Goal: Task Accomplishment & Management: Manage account settings

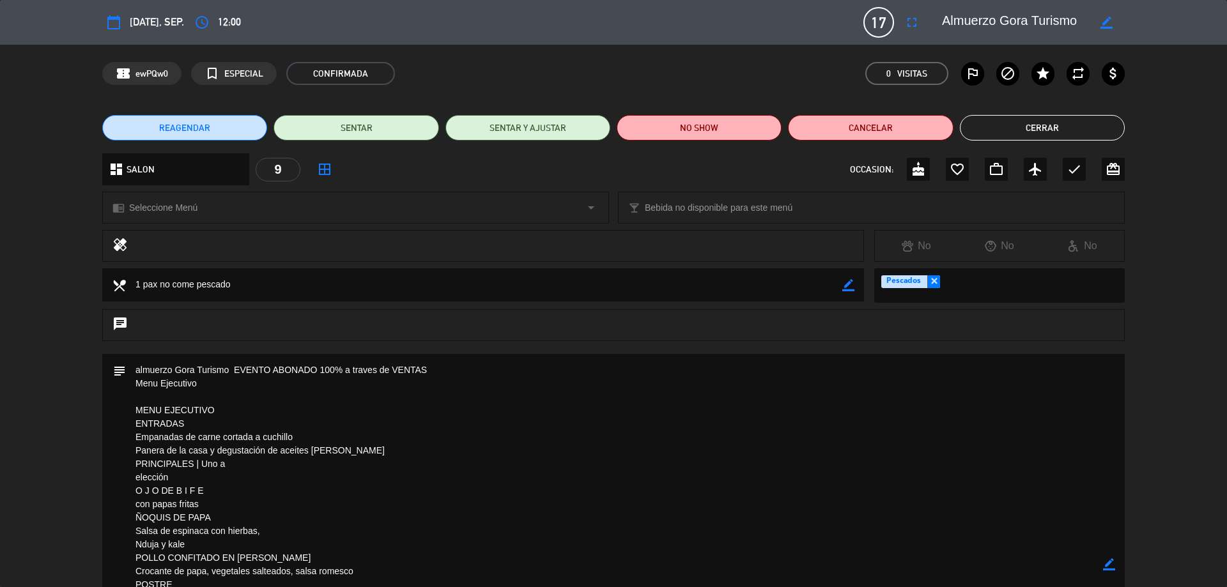
click at [1017, 121] on button "Cerrar" at bounding box center [1042, 128] width 165 height 26
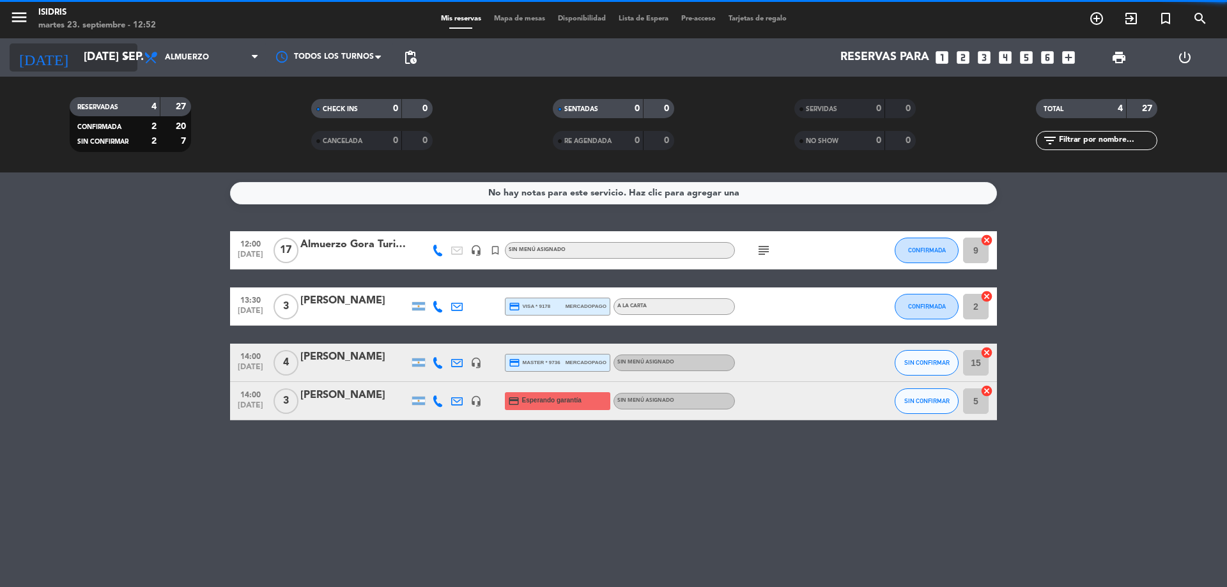
click at [114, 48] on input "[DATE] sep." at bounding box center [151, 58] width 148 height 26
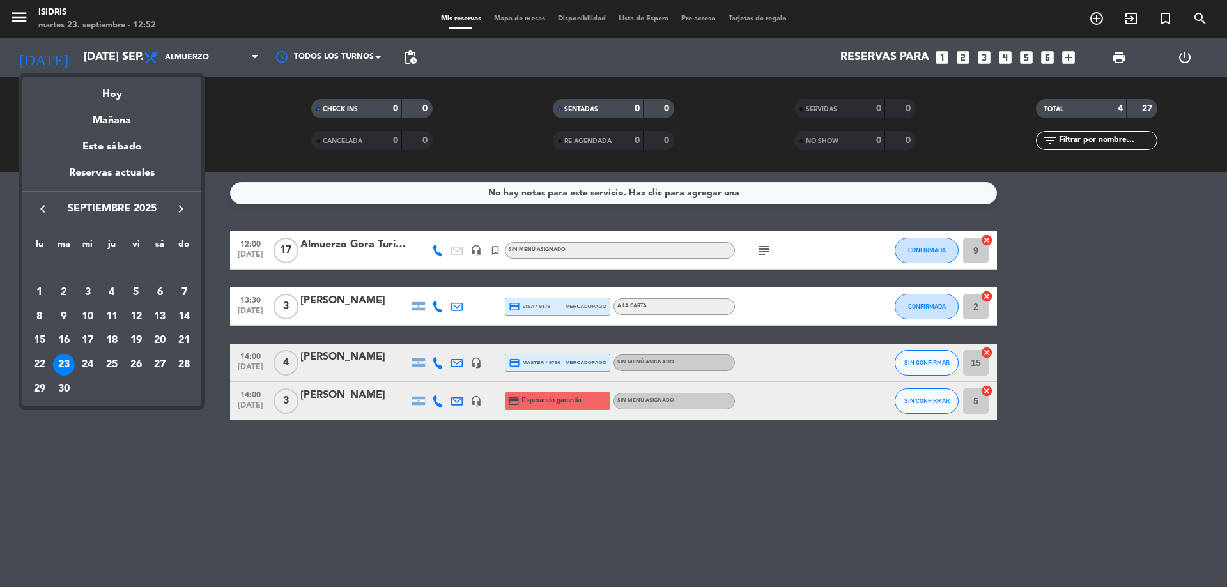
click at [185, 210] on icon "keyboard_arrow_right" at bounding box center [180, 208] width 15 height 15
click at [112, 311] on div "9" at bounding box center [112, 317] width 22 height 22
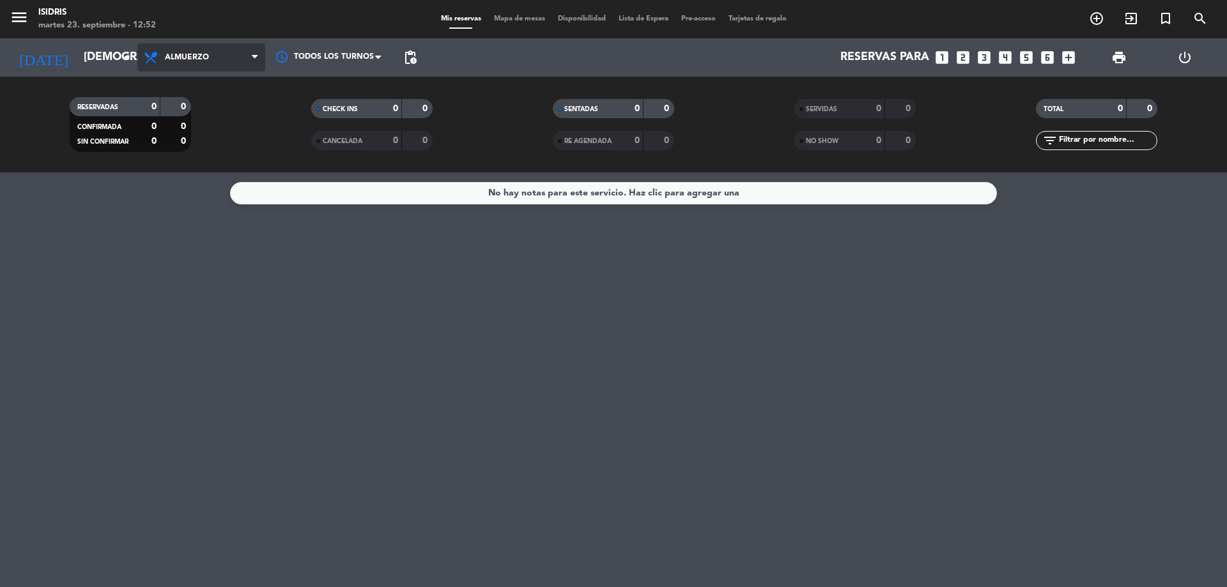
click at [196, 63] on span "Almuerzo" at bounding box center [201, 57] width 128 height 28
click at [201, 180] on ng-component "menu isidris martes 23. septiembre - 12:52 Mis reservas Mapa de mesas Disponibi…" at bounding box center [613, 293] width 1227 height 587
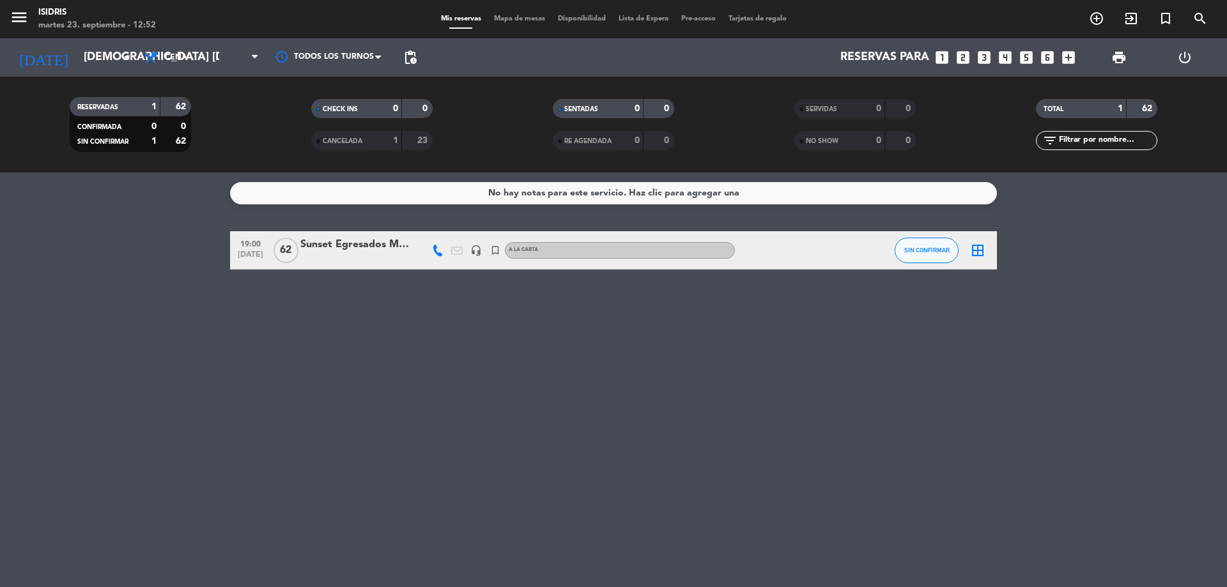
click at [337, 258] on div at bounding box center [354, 259] width 109 height 10
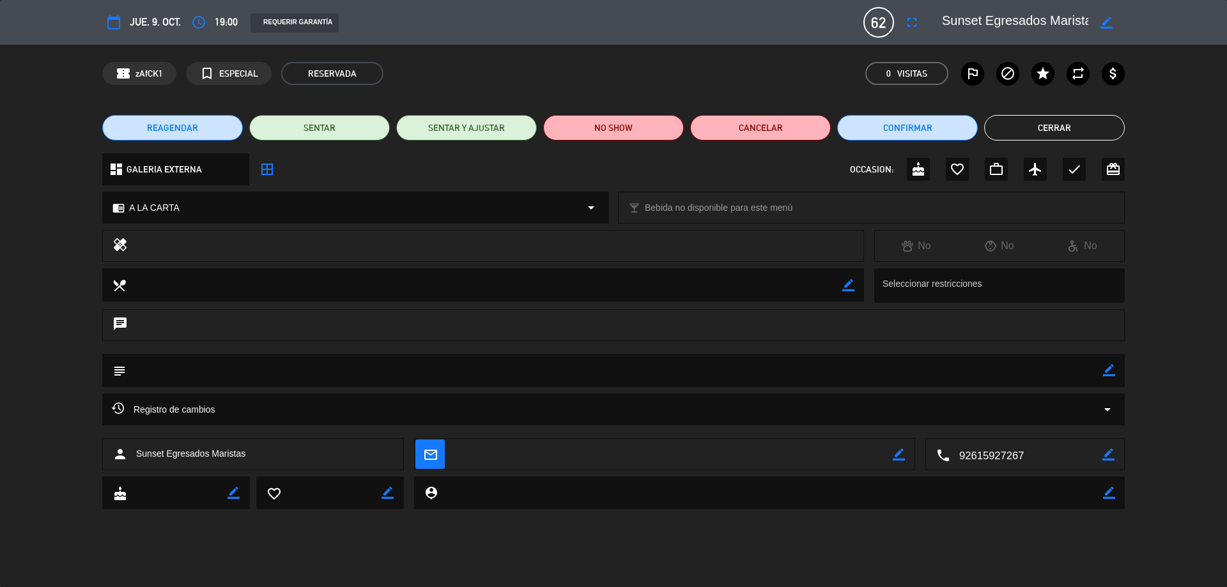
scroll to position [0, 10]
drag, startPoint x: 1015, startPoint y: 26, endPoint x: 1108, endPoint y: 28, distance: 93.3
click at [1108, 28] on div "border_color" at bounding box center [1029, 22] width 192 height 23
click at [1040, 126] on button "Cerrar" at bounding box center [1054, 128] width 141 height 26
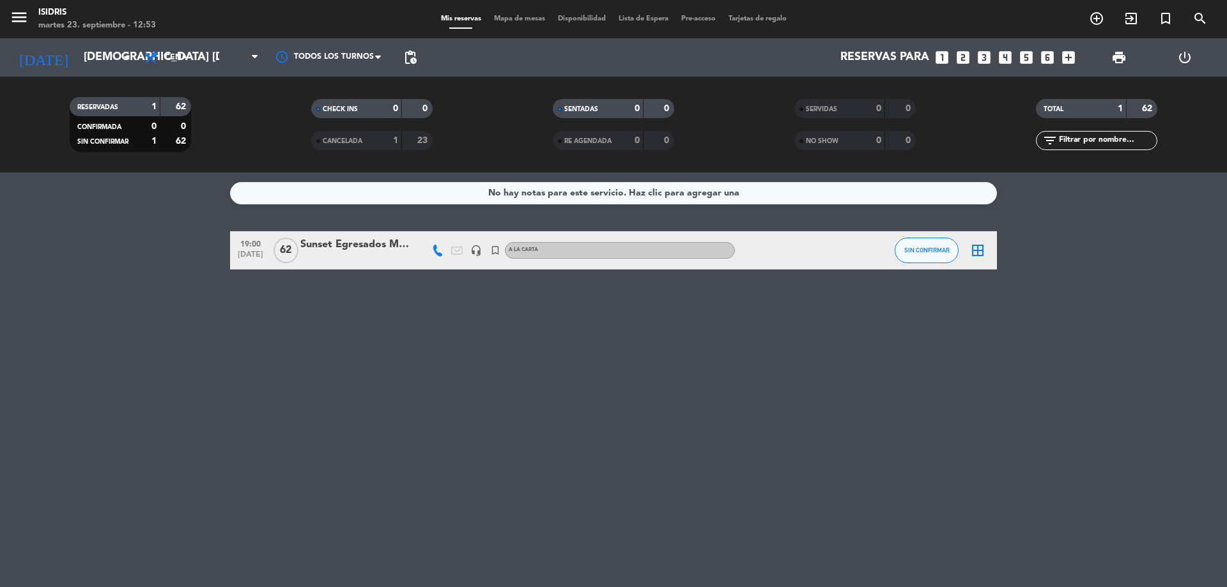
click at [493, 249] on icon "turned_in_not" at bounding box center [495, 251] width 12 height 12
click at [475, 250] on icon "headset_mic" at bounding box center [476, 251] width 12 height 12
click at [404, 256] on div at bounding box center [354, 259] width 109 height 10
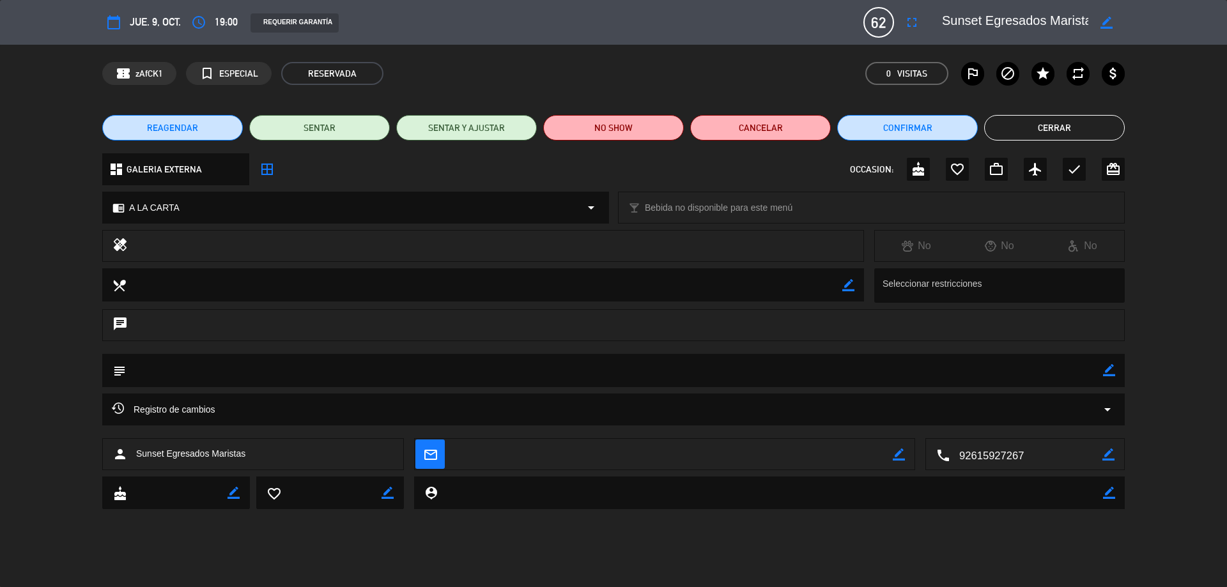
click at [1055, 134] on button "Cerrar" at bounding box center [1054, 128] width 141 height 26
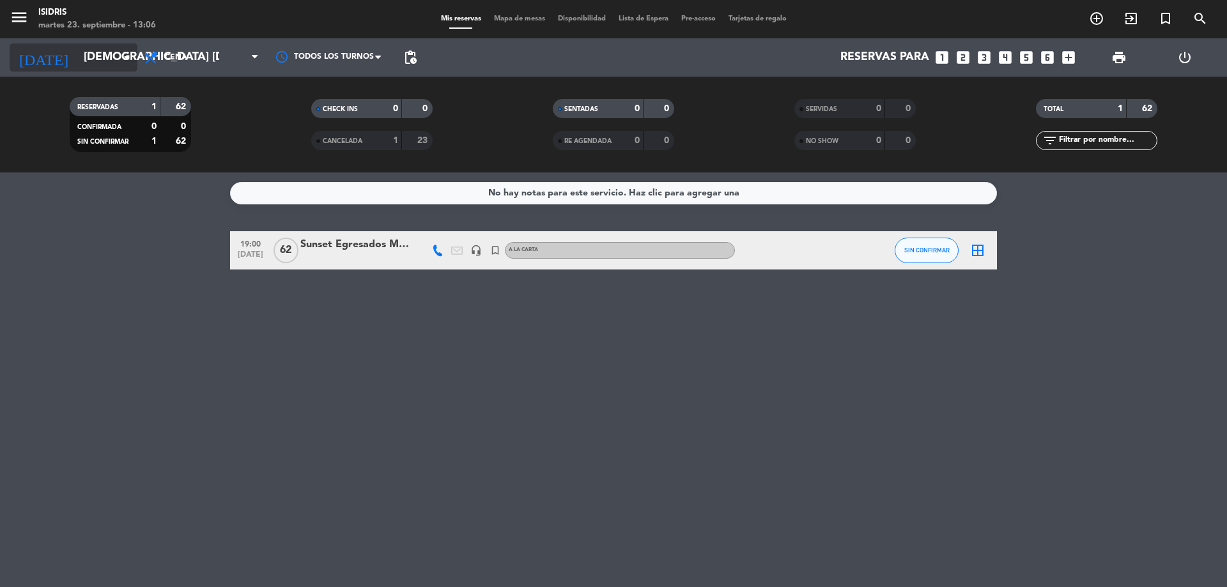
click at [109, 70] on div "[DATE] jue. [DATE] arrow_drop_down" at bounding box center [74, 57] width 128 height 28
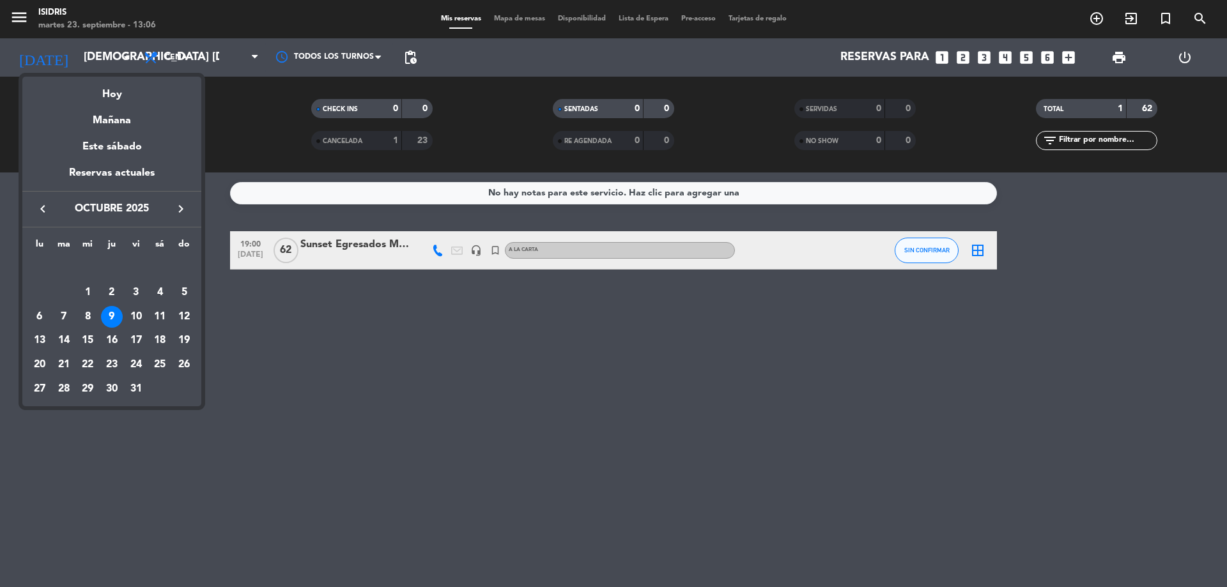
click at [283, 330] on div at bounding box center [613, 293] width 1227 height 587
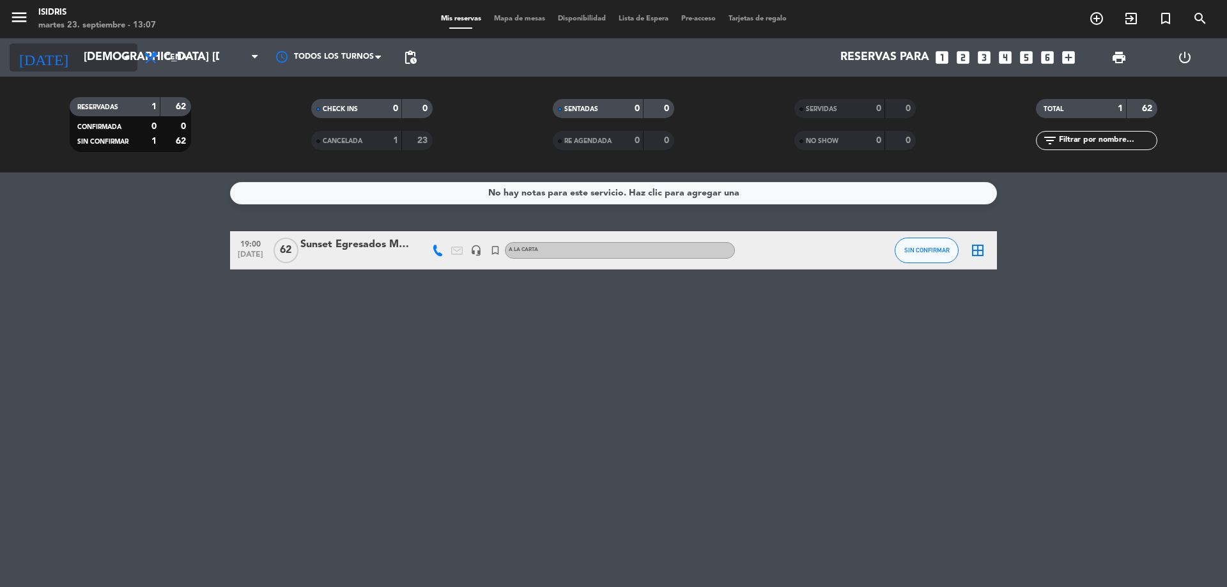
click at [100, 55] on input "[DEMOGRAPHIC_DATA] [DATE]" at bounding box center [151, 58] width 148 height 26
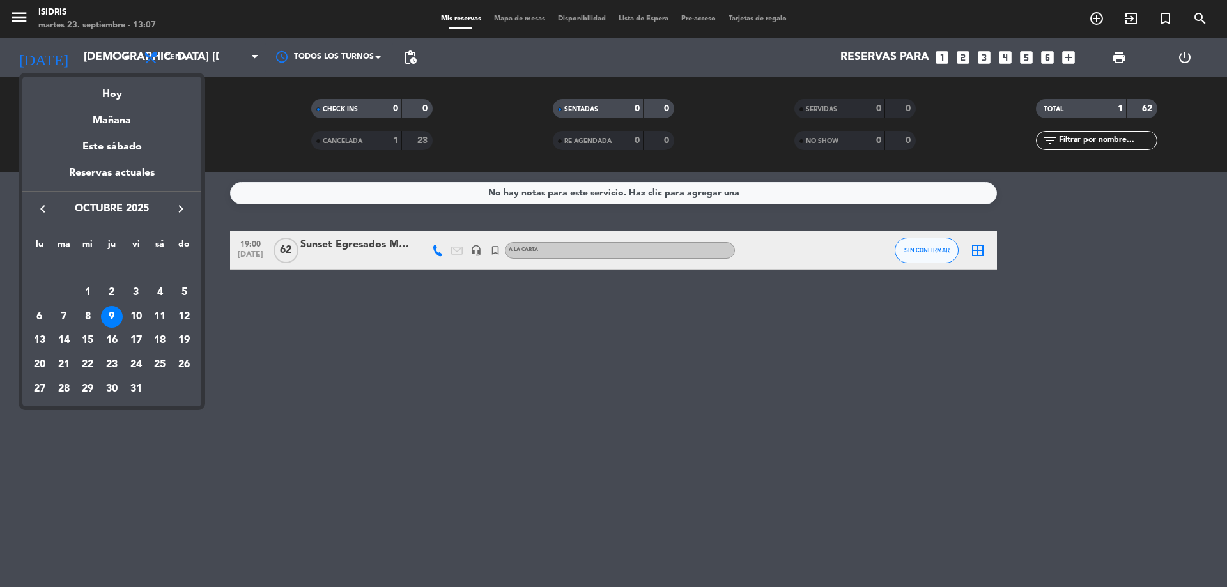
click at [221, 249] on div at bounding box center [613, 293] width 1227 height 587
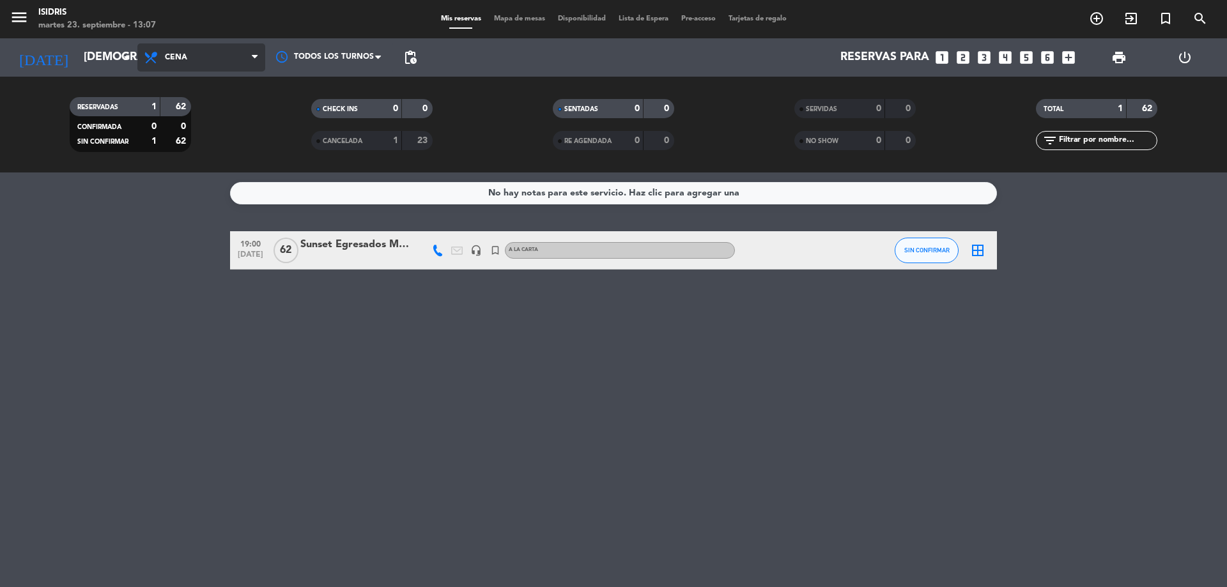
click at [183, 55] on span "Cena" at bounding box center [176, 57] width 22 height 9
click at [199, 144] on div "menu isidris martes 23. septiembre - 13:07 Mis reservas Mapa de mesas Disponibi…" at bounding box center [613, 86] width 1227 height 173
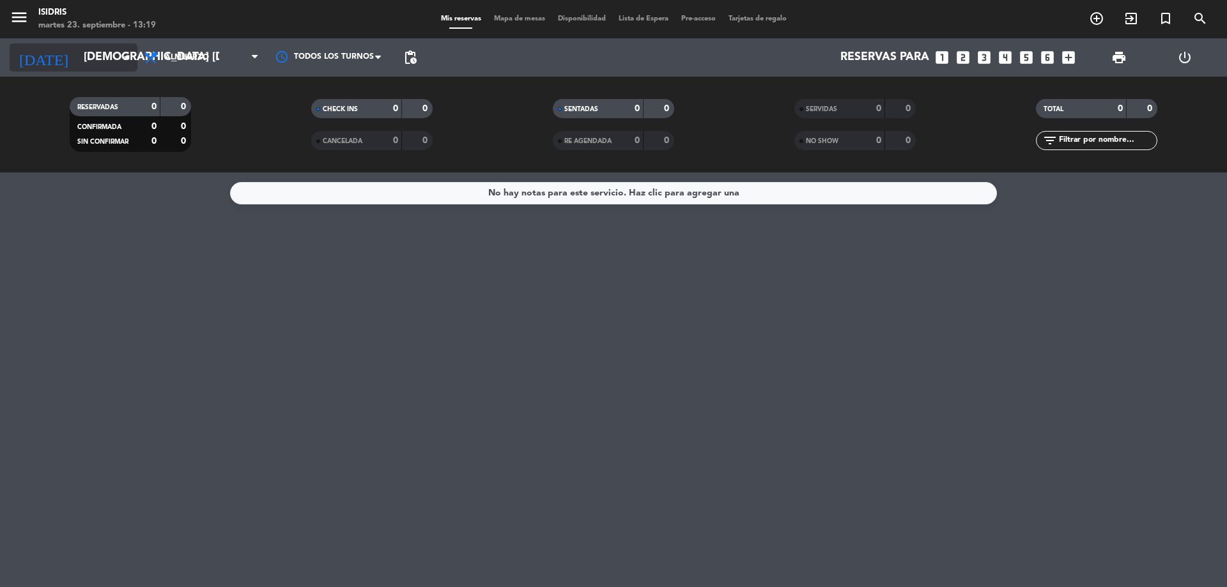
click at [86, 59] on input "[DEMOGRAPHIC_DATA] [DATE]" at bounding box center [151, 58] width 148 height 26
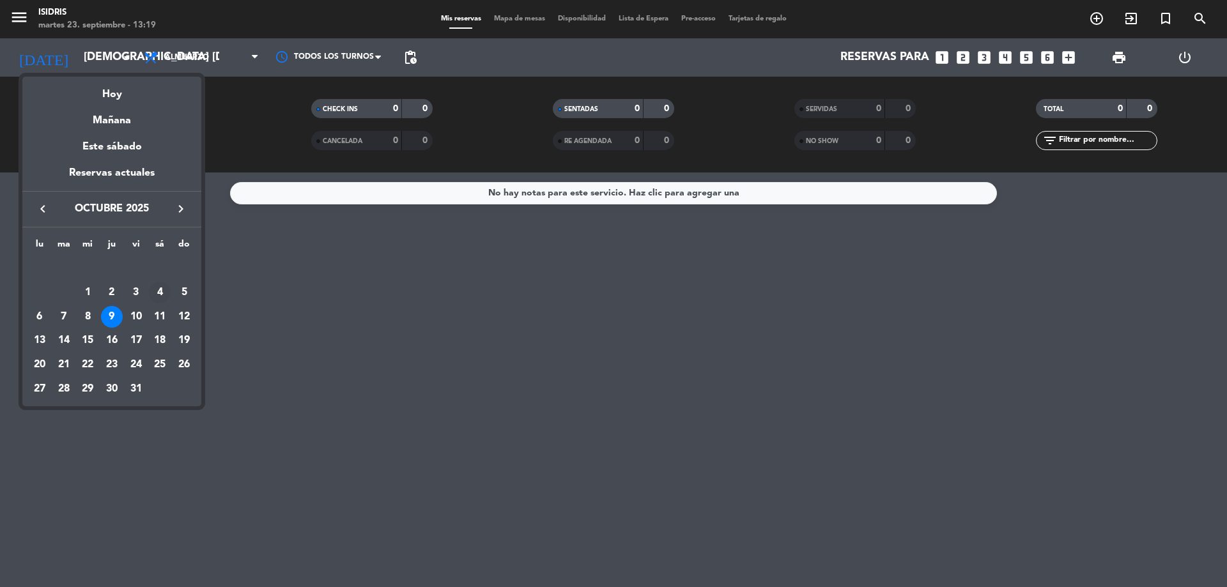
click at [168, 292] on div "4" at bounding box center [160, 293] width 22 height 22
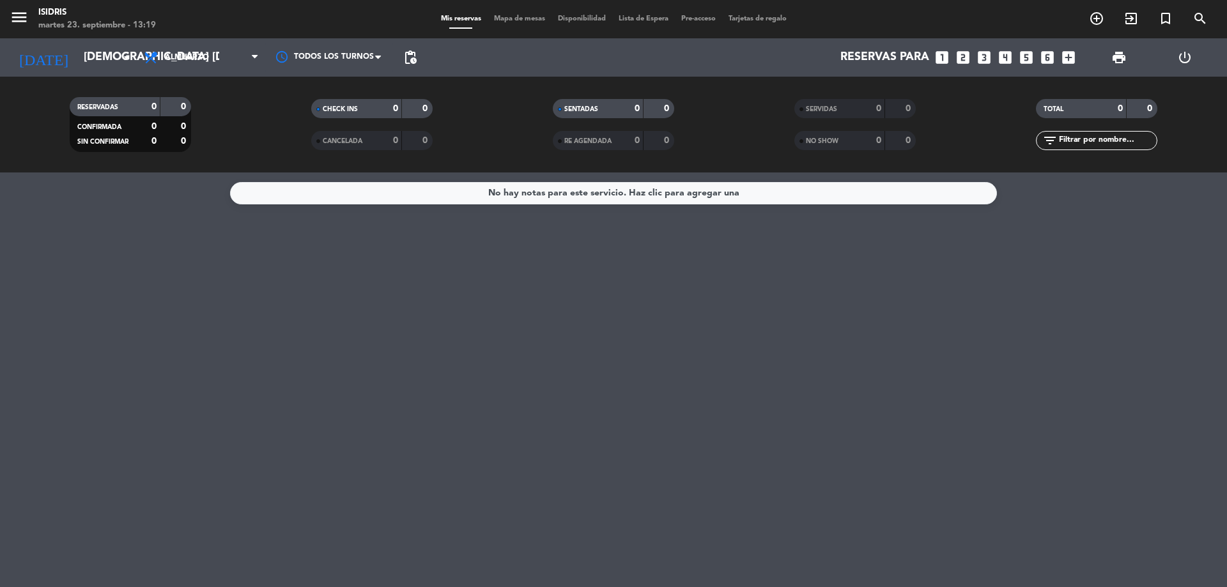
type input "sáb. [DATE]"
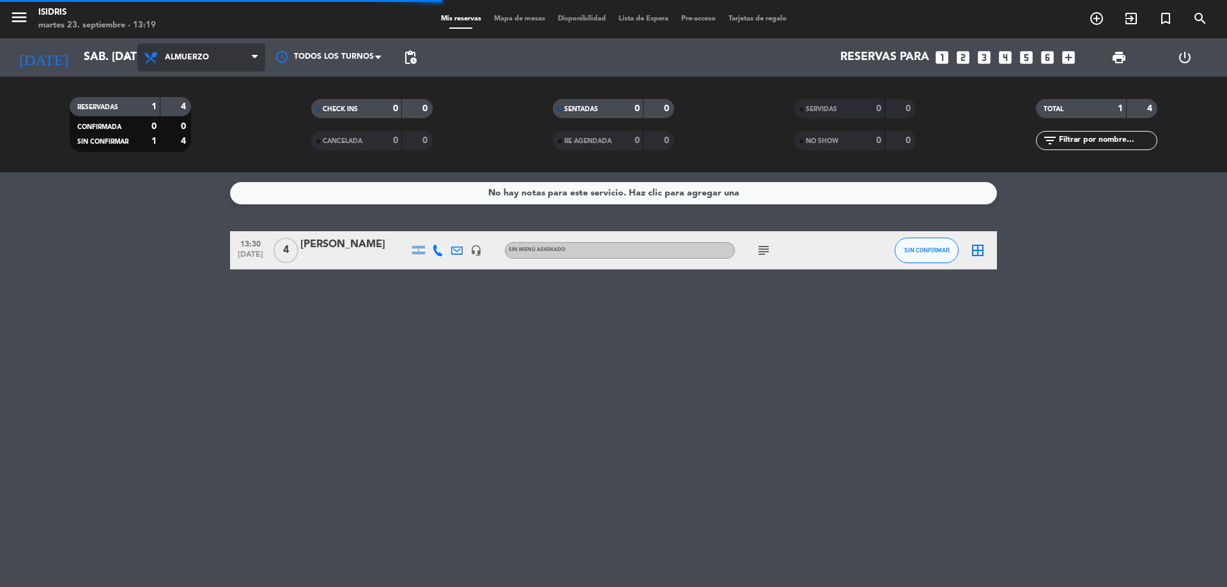
click at [200, 59] on span "Almuerzo" at bounding box center [187, 57] width 44 height 9
click at [188, 171] on div "menu isidris martes 23. septiembre - 13:19 Mis reservas Mapa de mesas Disponibi…" at bounding box center [613, 86] width 1227 height 173
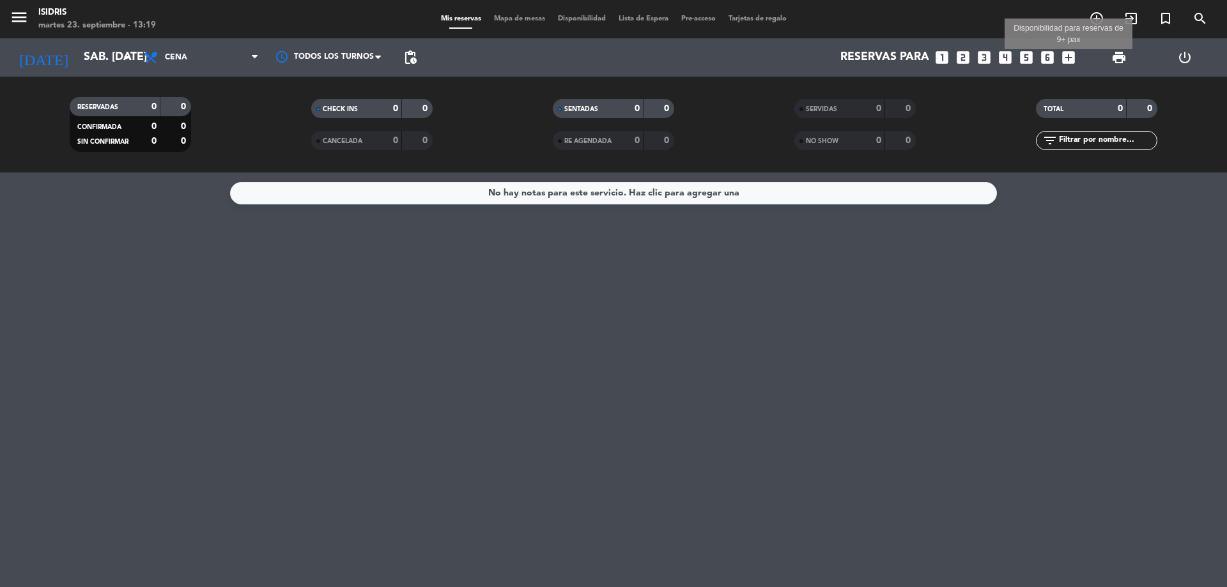
click at [1075, 58] on icon "add_box" at bounding box center [1068, 57] width 17 height 17
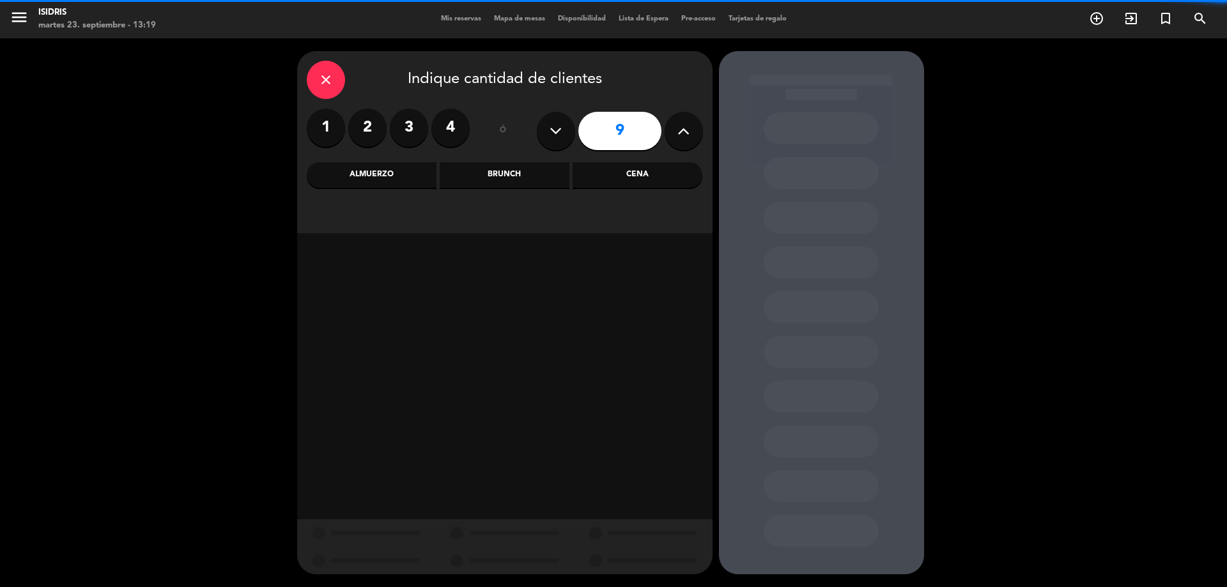
drag, startPoint x: 703, startPoint y: 138, endPoint x: 689, endPoint y: 141, distance: 13.8
click at [695, 144] on div "close Indique cantidad de clientes 1 2 3 4 ó 9 Almuerzo Brunch Cena" at bounding box center [504, 142] width 415 height 182
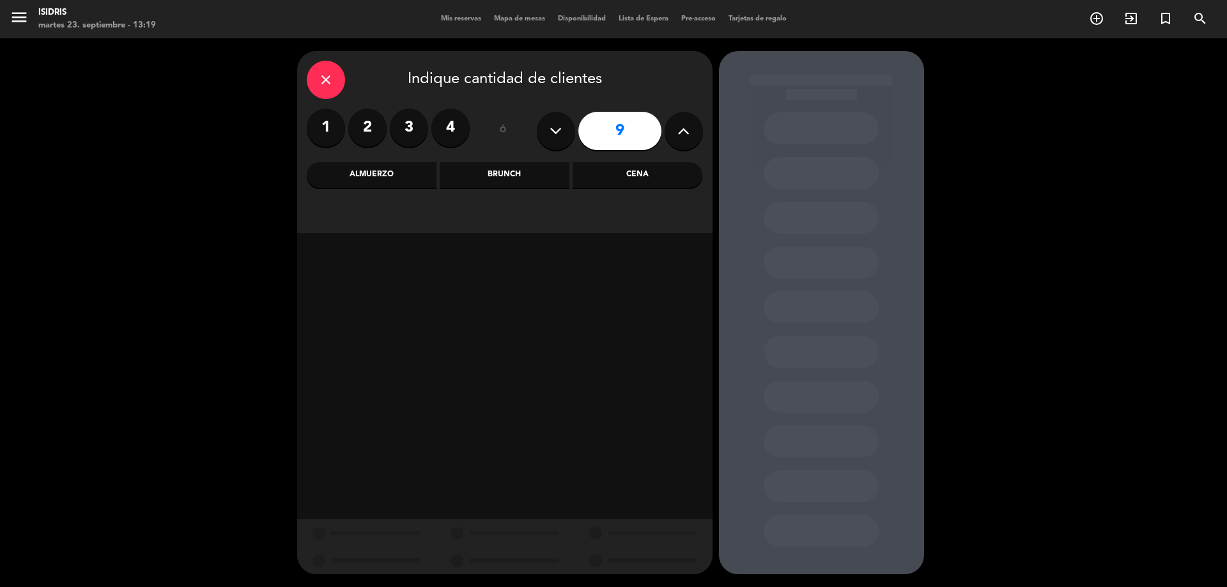
click at [671, 131] on button at bounding box center [684, 131] width 38 height 38
type input "10"
click at [640, 187] on div "Cena" at bounding box center [638, 175] width 130 height 26
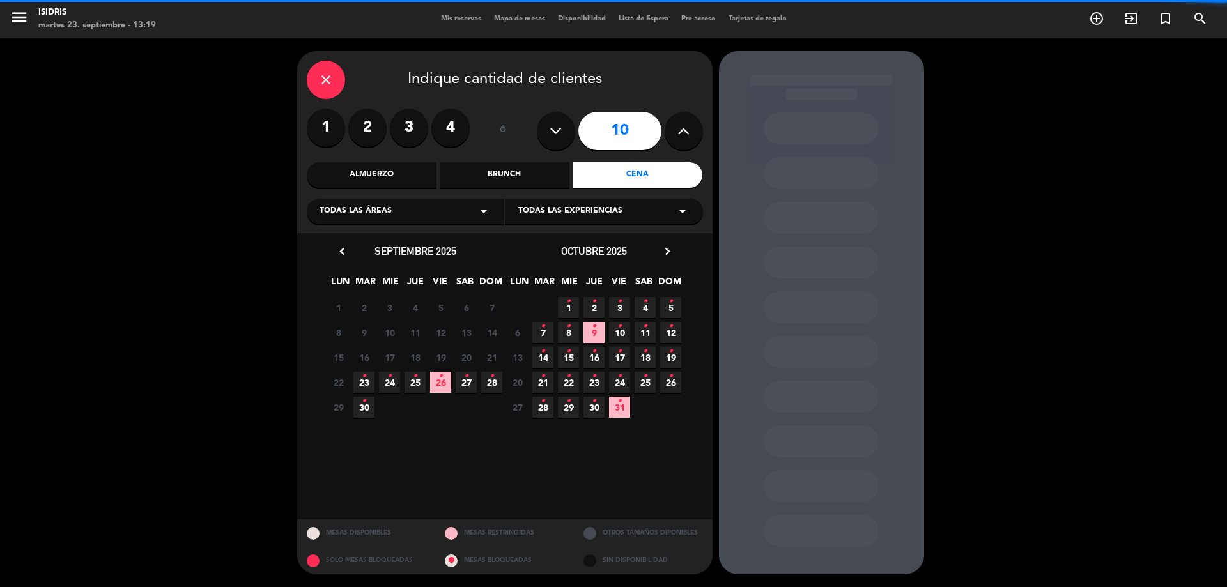
click at [506, 177] on div "Brunch" at bounding box center [505, 175] width 130 height 26
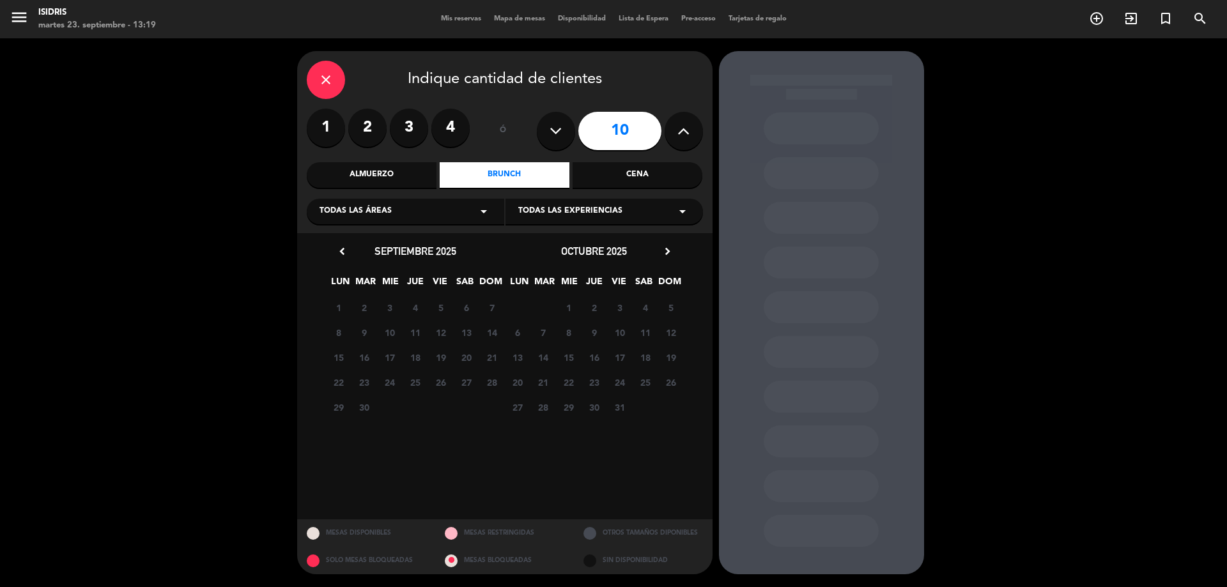
click at [622, 178] on div "Cena" at bounding box center [638, 175] width 130 height 26
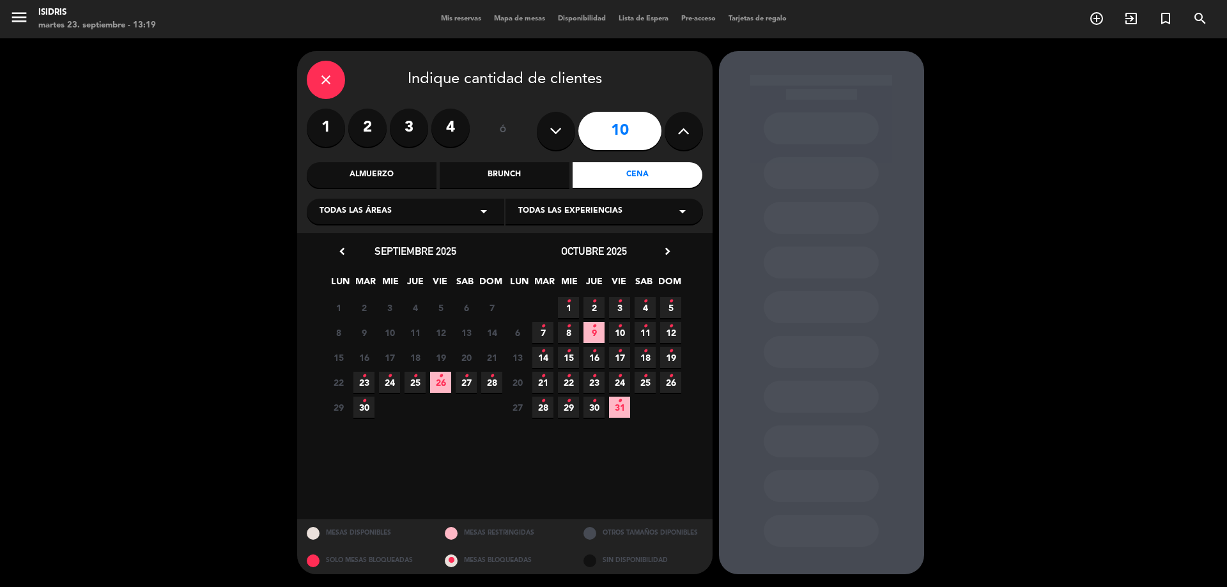
click at [638, 299] on span "4 •" at bounding box center [645, 307] width 21 height 21
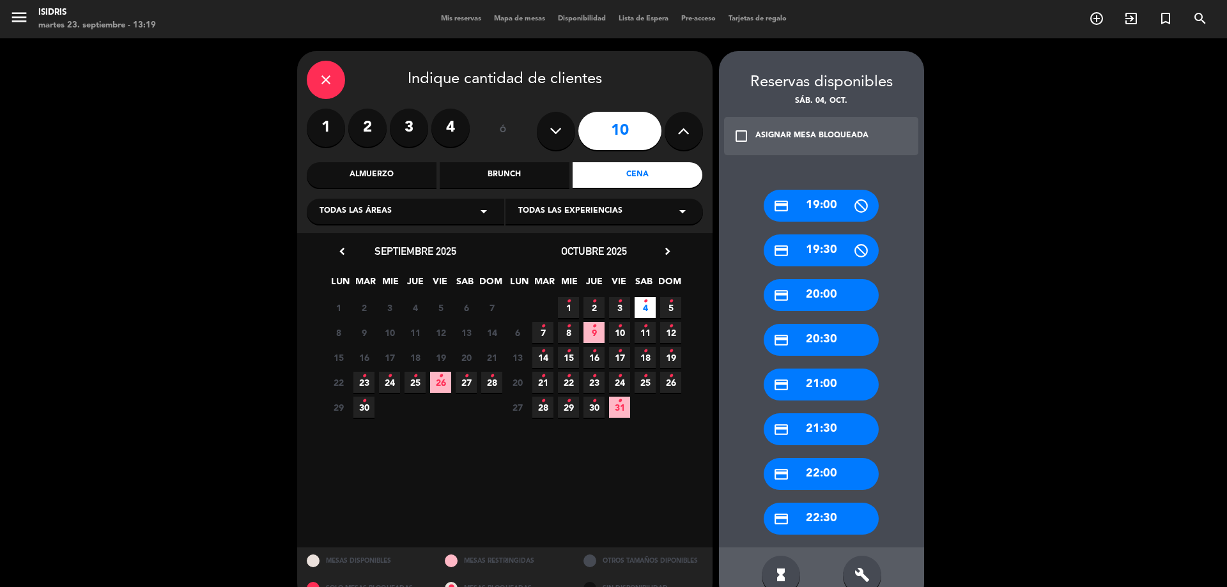
click at [837, 203] on div "credit_card 19:00" at bounding box center [821, 206] width 115 height 32
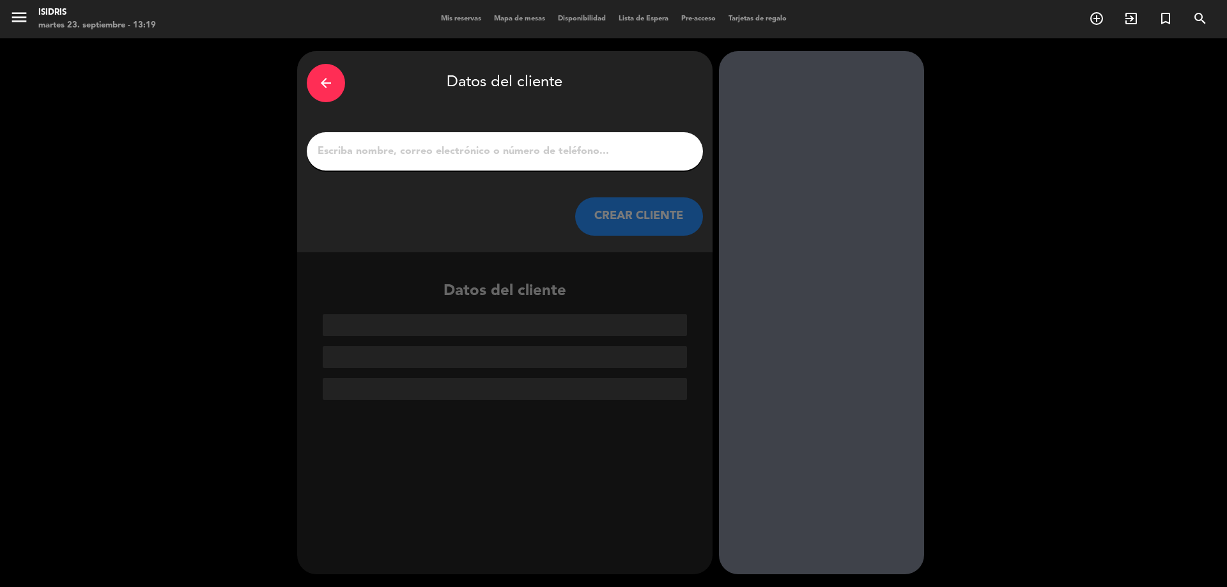
click at [620, 142] on input "1" at bounding box center [504, 151] width 377 height 18
paste input "[PERSON_NAME]"
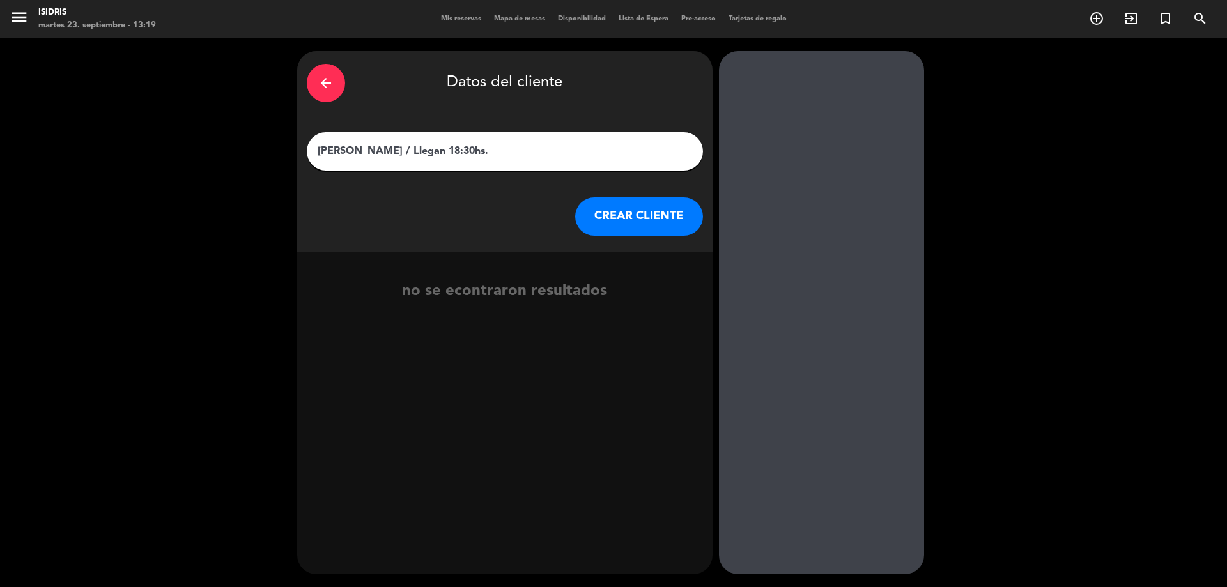
type input "[PERSON_NAME] / Llegan 18:30hs."
click at [651, 236] on div "arrow_back Datos del cliente [PERSON_NAME] / Llegan 18:30hs. CREAR CLIENTE" at bounding box center [504, 151] width 415 height 201
click at [610, 226] on button "CREAR CLIENTE" at bounding box center [639, 216] width 128 height 38
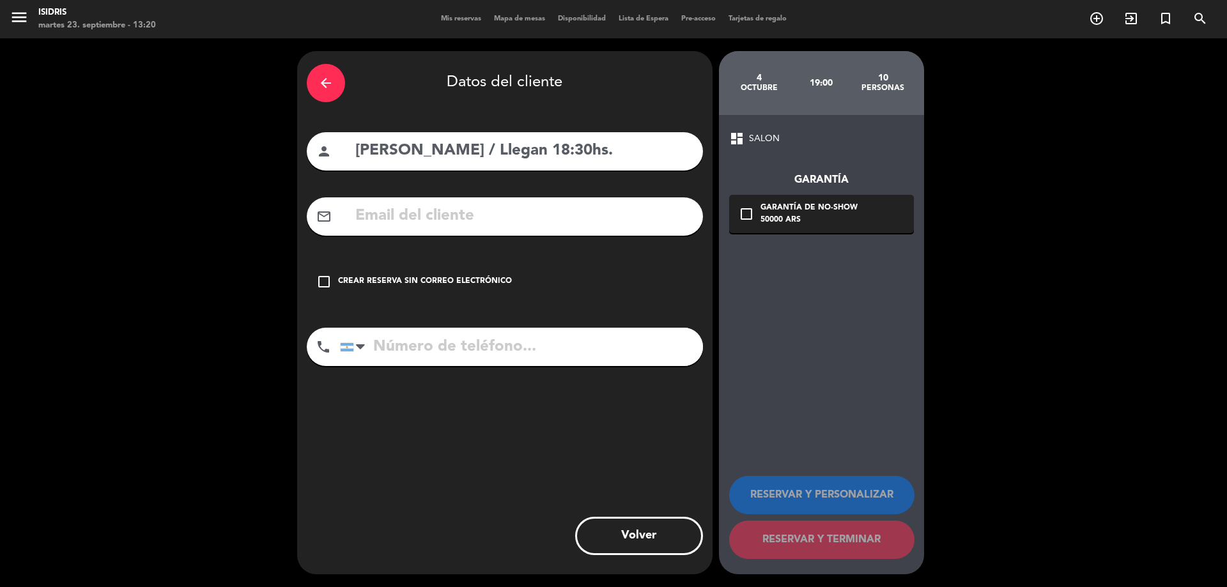
click at [520, 209] on input "text" at bounding box center [523, 216] width 339 height 26
paste input "[EMAIL_ADDRESS][DOMAIN_NAME]"
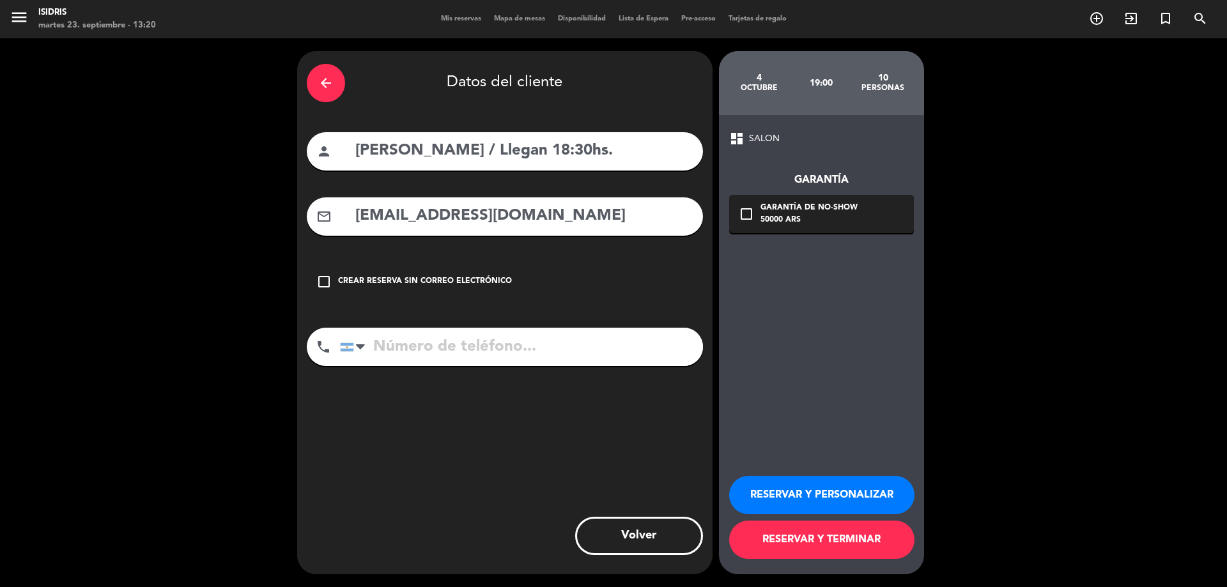
type input "[EMAIL_ADDRESS][DOMAIN_NAME]"
drag, startPoint x: 739, startPoint y: 242, endPoint x: 768, endPoint y: 208, distance: 43.9
click at [739, 241] on div "dashboard SALON Garantía check_box_outline_blank Garantía de no-show 50000 ARS …" at bounding box center [821, 344] width 205 height 459
click at [771, 206] on div "Garantía de no-show" at bounding box center [808, 208] width 97 height 13
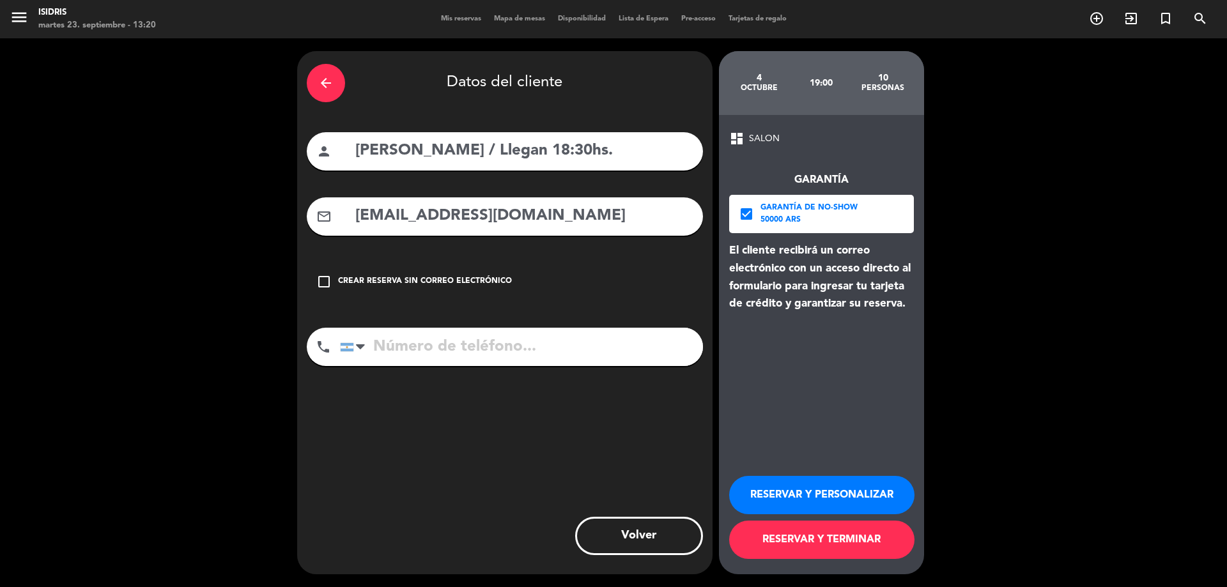
click at [502, 355] on input "tel" at bounding box center [521, 347] width 363 height 38
paste input "[PHONE_NUMBER]"
type input "[PHONE_NUMBER]"
click at [796, 512] on button "RESERVAR Y PERSONALIZAR" at bounding box center [821, 495] width 185 height 38
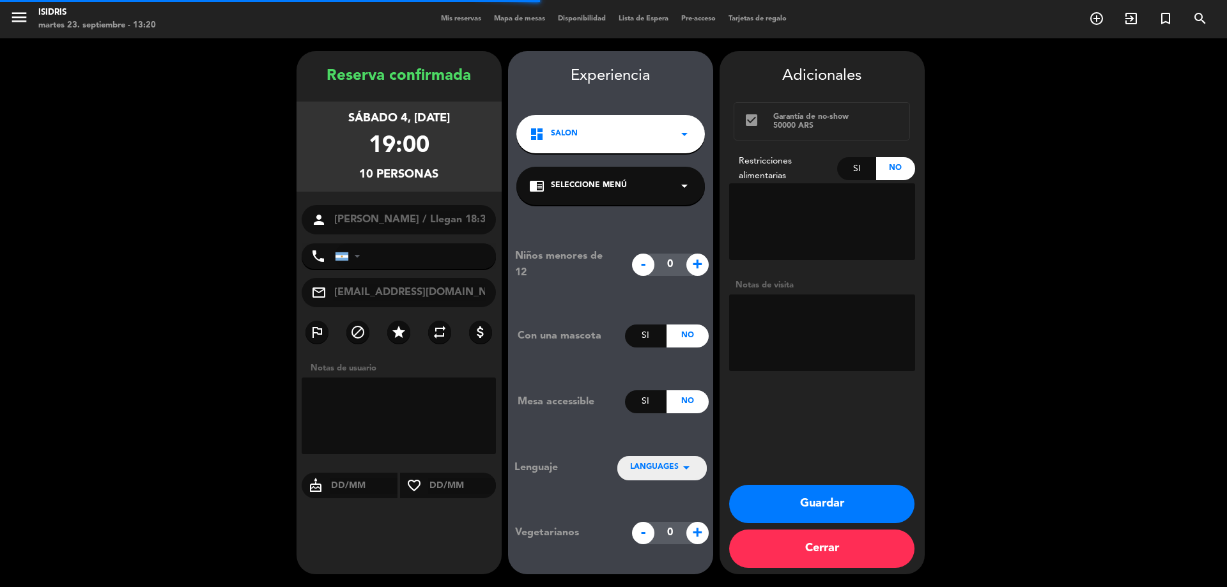
type input "[PHONE_NUMBER]"
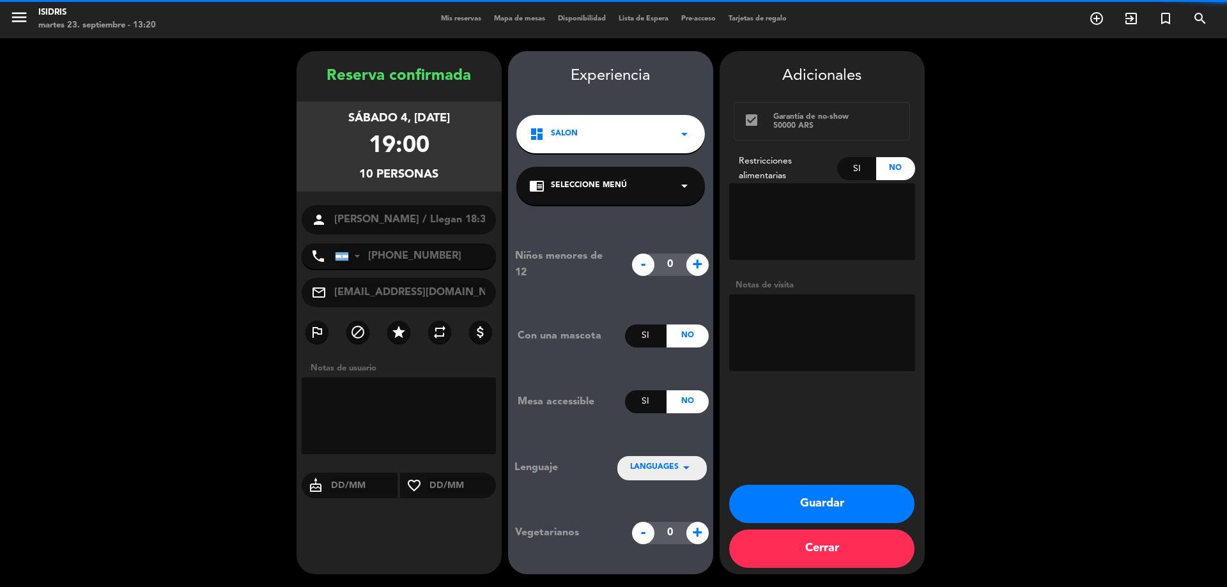
click at [813, 250] on textarea at bounding box center [822, 221] width 186 height 77
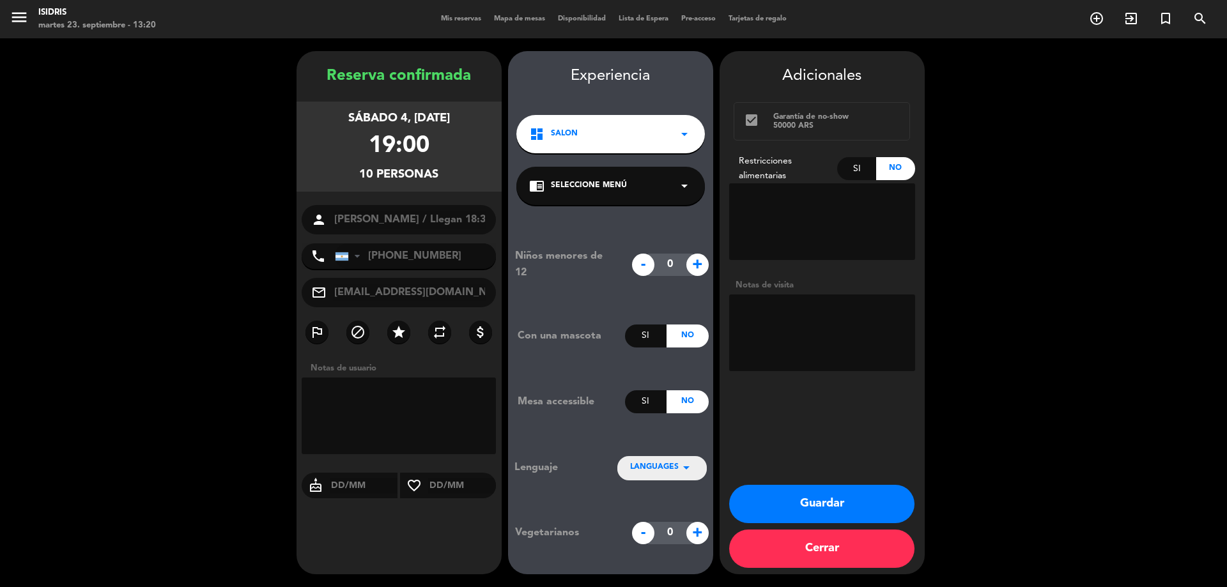
click at [849, 331] on textarea at bounding box center [822, 333] width 186 height 77
type textarea "Menú atardecer"
click at [840, 503] on button "Guardar" at bounding box center [821, 504] width 185 height 38
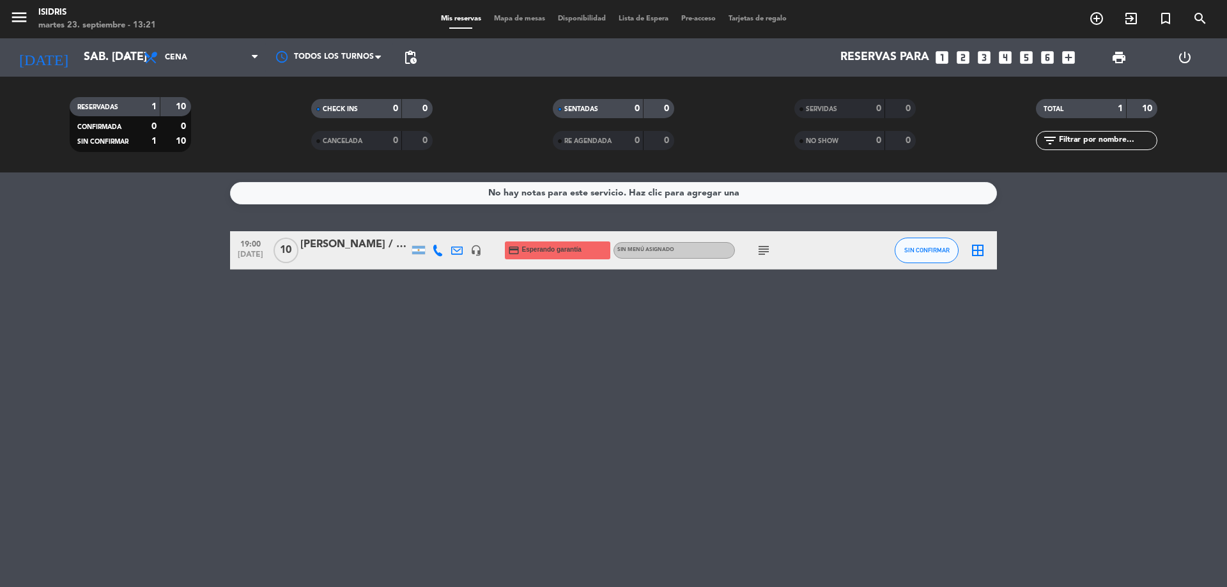
click at [352, 242] on div "[PERSON_NAME] / Llegan 18:30hs." at bounding box center [354, 244] width 109 height 17
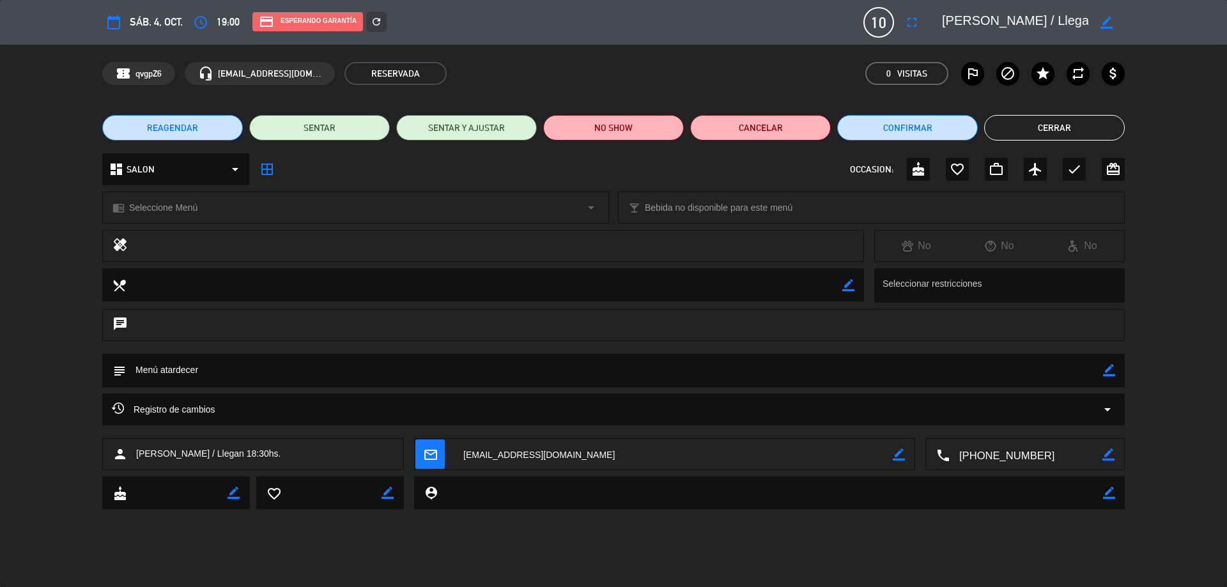
drag, startPoint x: 1015, startPoint y: 23, endPoint x: 1029, endPoint y: 24, distance: 14.1
click at [1029, 24] on textarea at bounding box center [1015, 22] width 146 height 23
click at [1066, 120] on button "Cerrar" at bounding box center [1054, 128] width 141 height 26
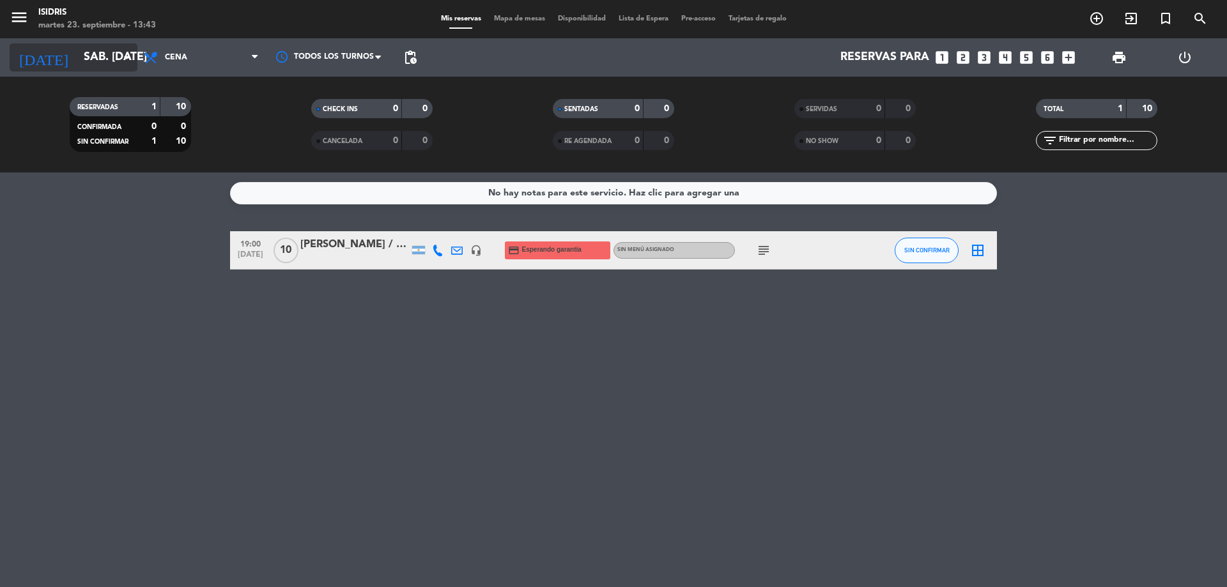
click at [78, 52] on input "sáb. [DATE]" at bounding box center [151, 58] width 148 height 26
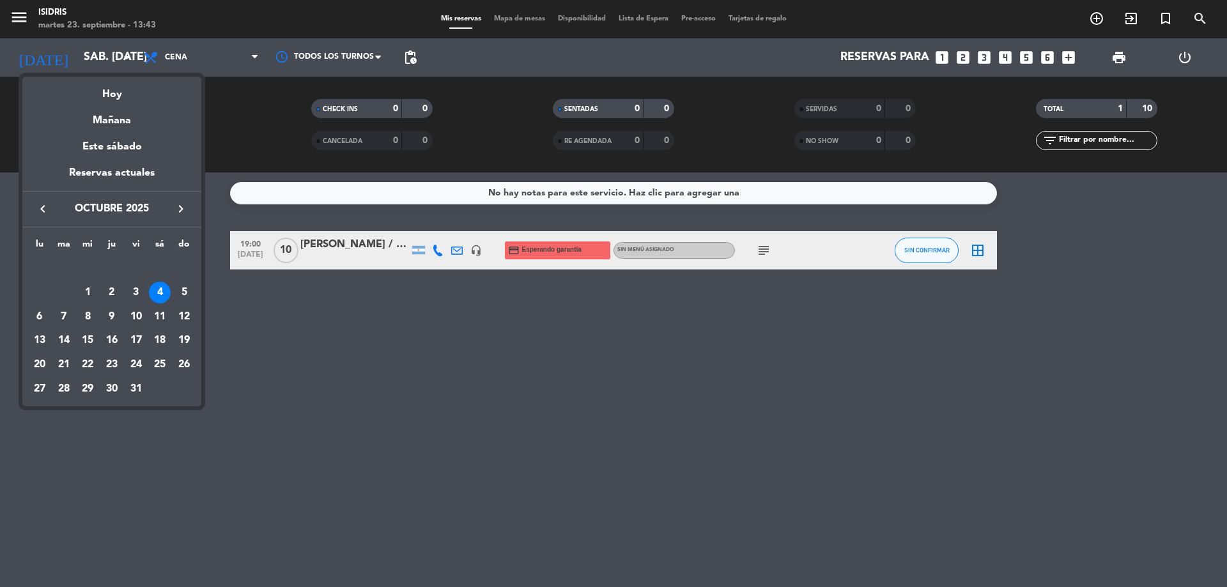
click at [49, 205] on icon "keyboard_arrow_left" at bounding box center [42, 208] width 15 height 15
click at [107, 101] on div "Hoy" at bounding box center [111, 90] width 179 height 26
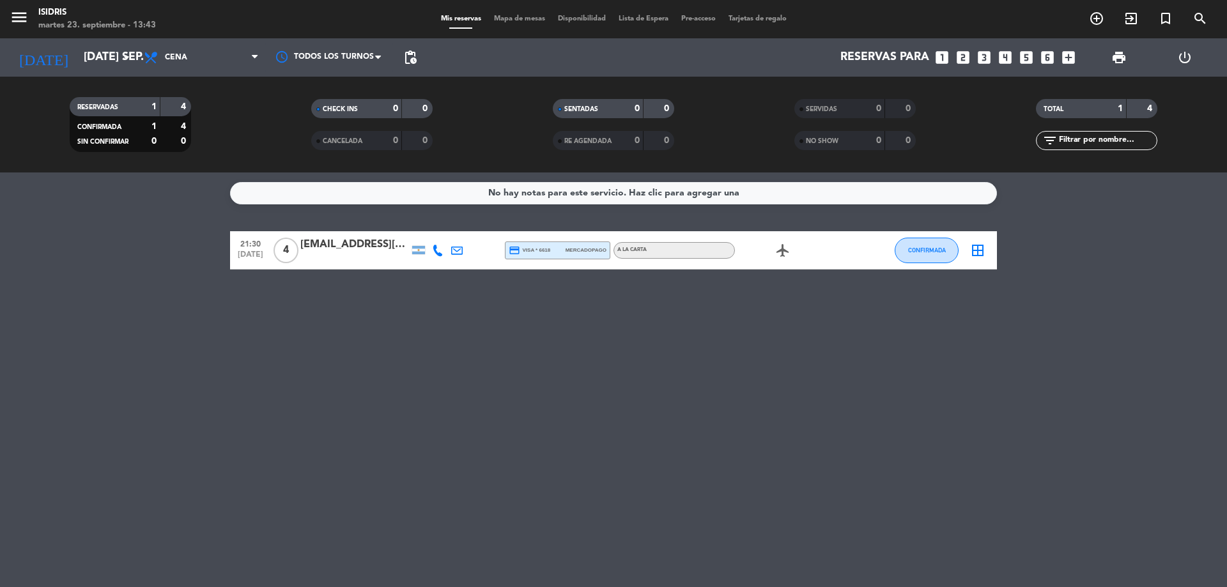
click at [787, 255] on icon "airplanemode_active" at bounding box center [782, 250] width 15 height 15
click at [119, 60] on icon "arrow_drop_down" at bounding box center [126, 57] width 15 height 15
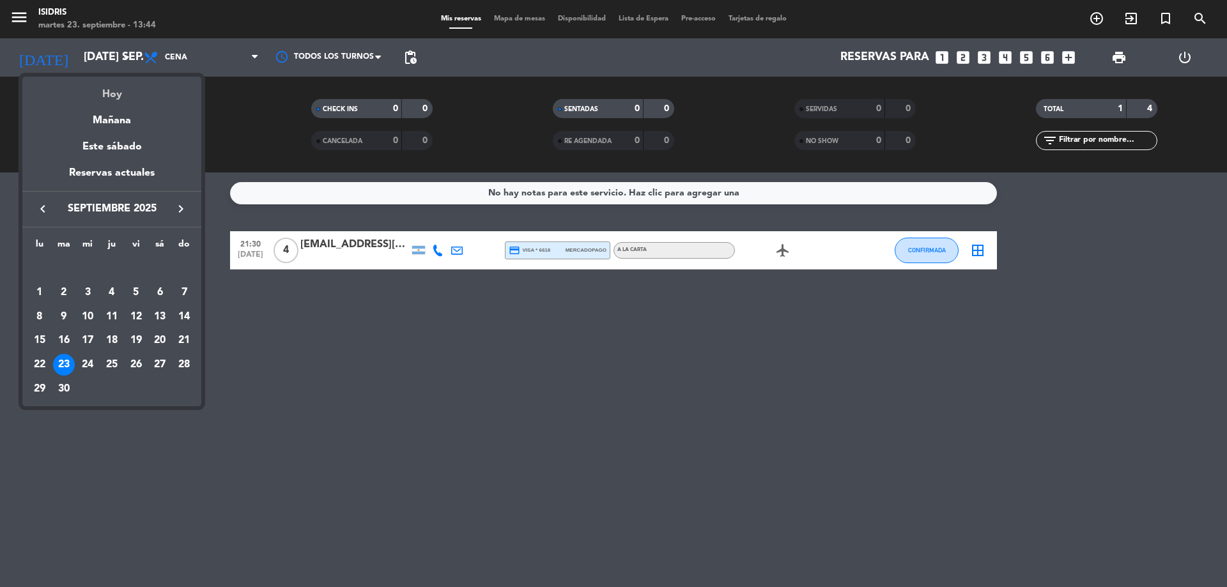
click at [137, 89] on div "Hoy" at bounding box center [111, 90] width 179 height 26
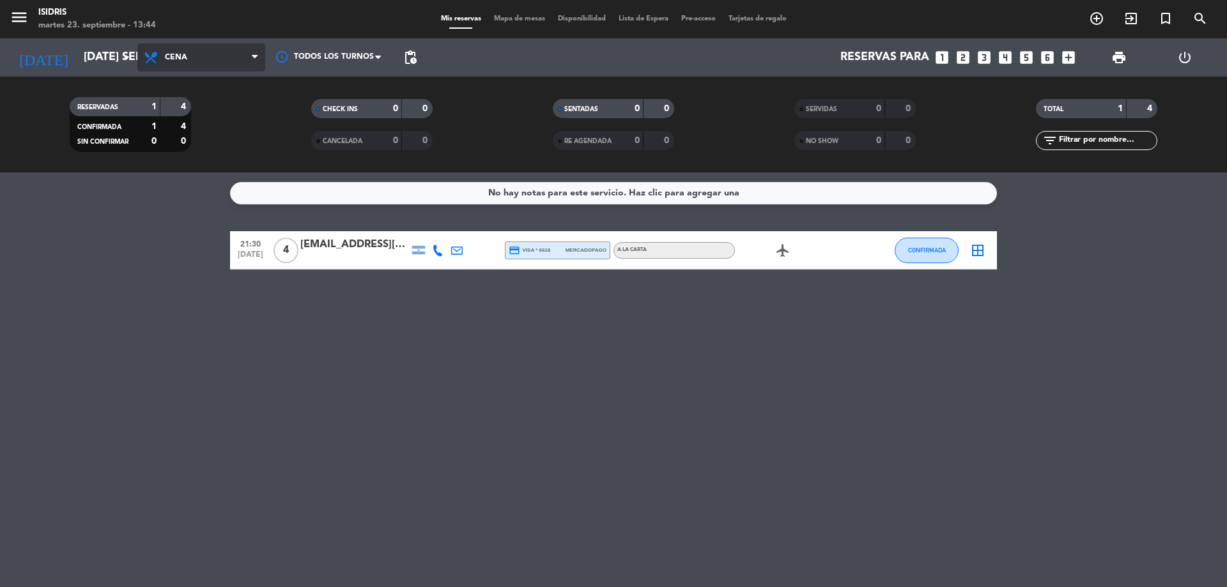
click at [200, 59] on span "Cena" at bounding box center [201, 57] width 128 height 28
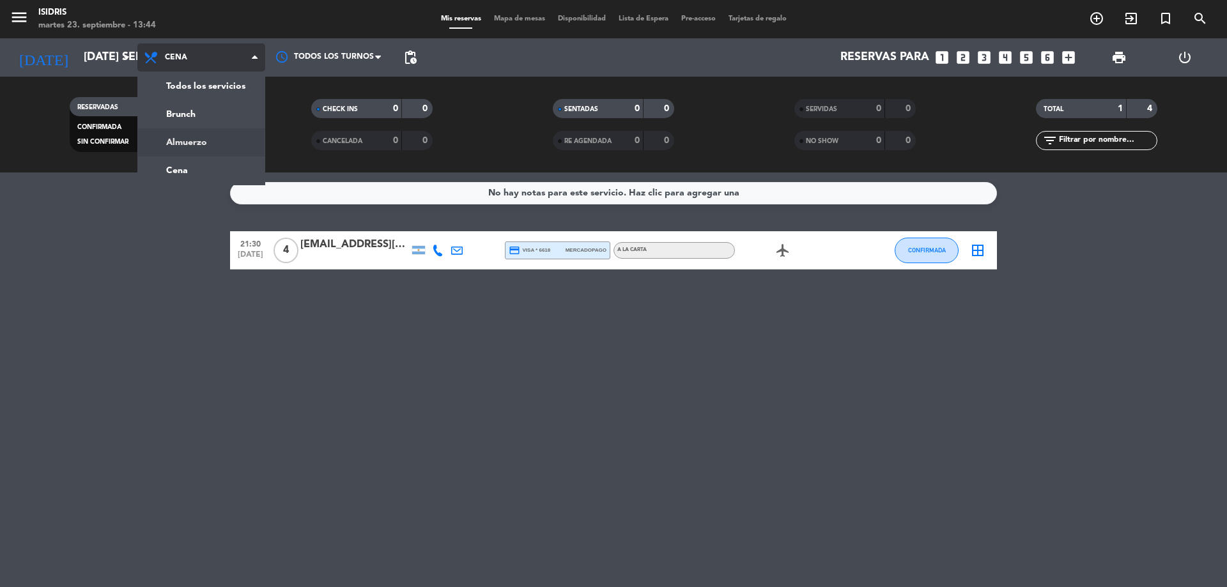
click at [210, 132] on div "menu isidris martes 23. septiembre - 13:44 Mis reservas Mapa de mesas Disponibi…" at bounding box center [613, 86] width 1227 height 173
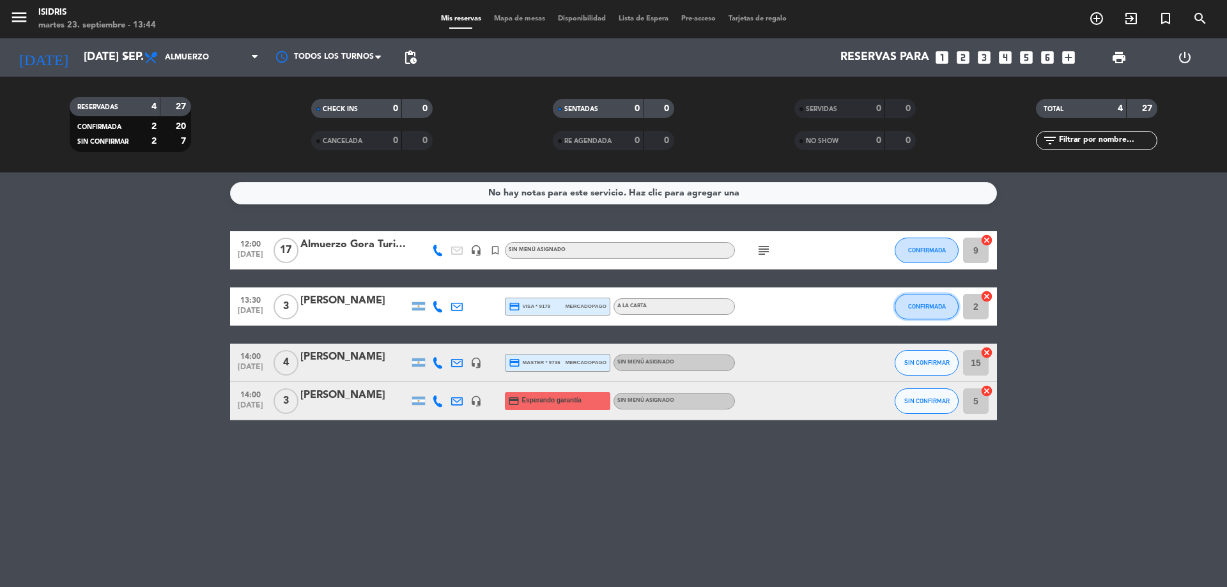
click at [938, 305] on span "CONFIRMADA" at bounding box center [927, 306] width 38 height 7
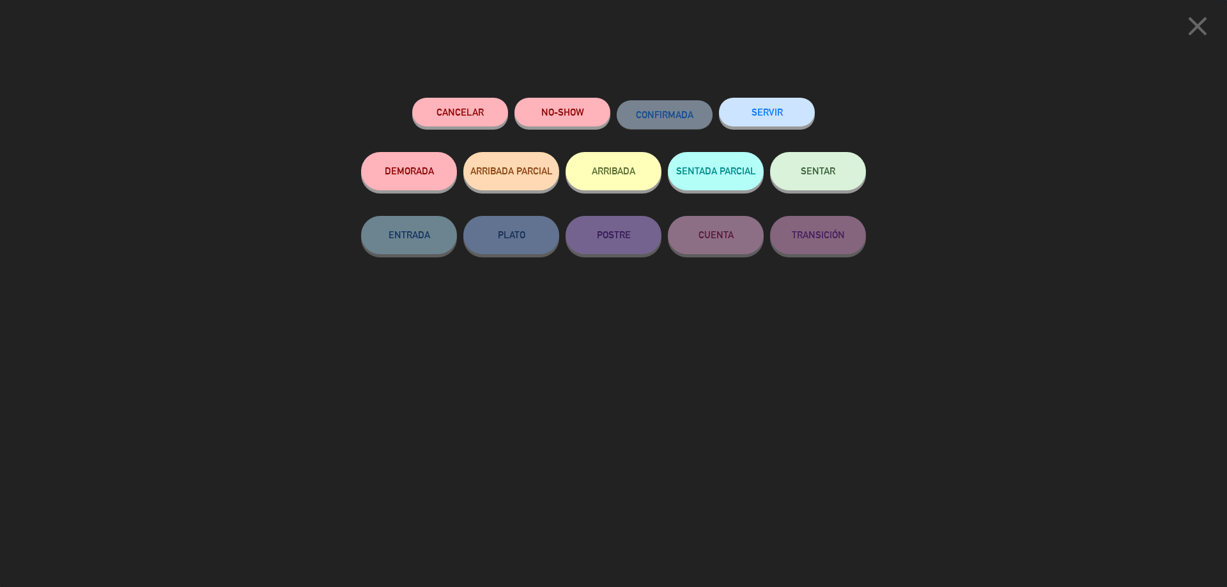
click at [774, 105] on button "SERVIR" at bounding box center [767, 112] width 96 height 29
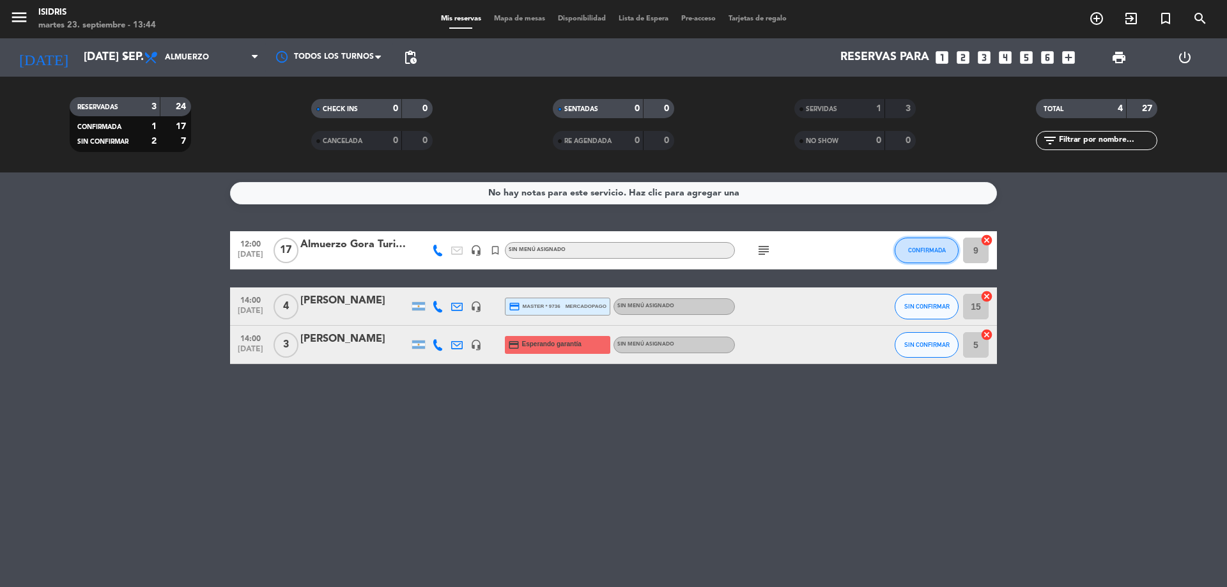
click at [941, 250] on span "CONFIRMADA" at bounding box center [927, 250] width 38 height 7
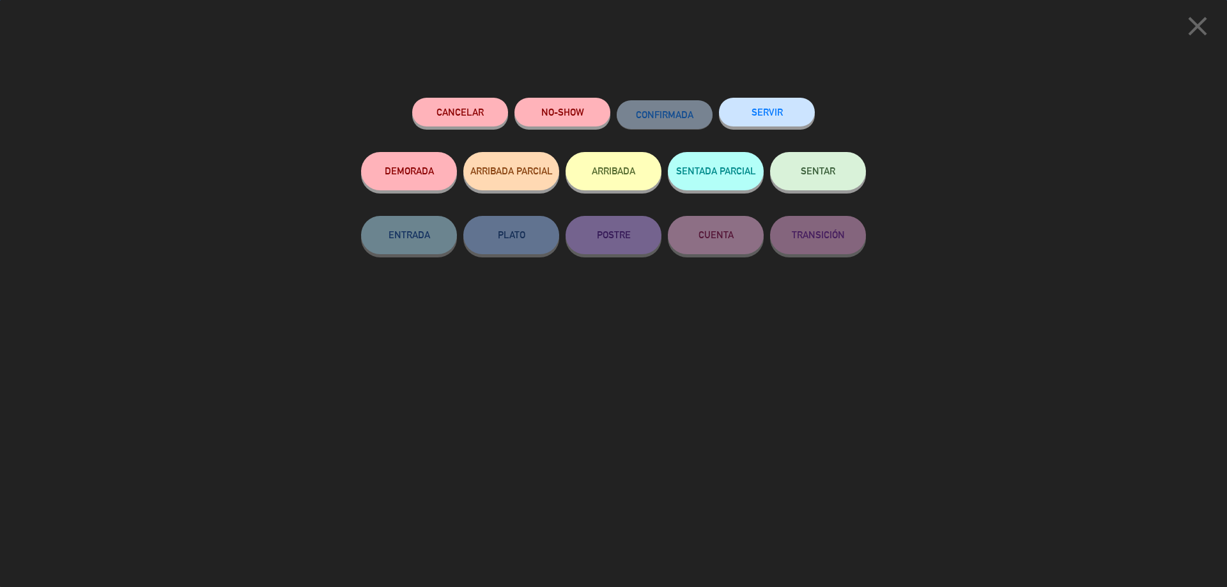
click at [773, 104] on button "SERVIR" at bounding box center [767, 112] width 96 height 29
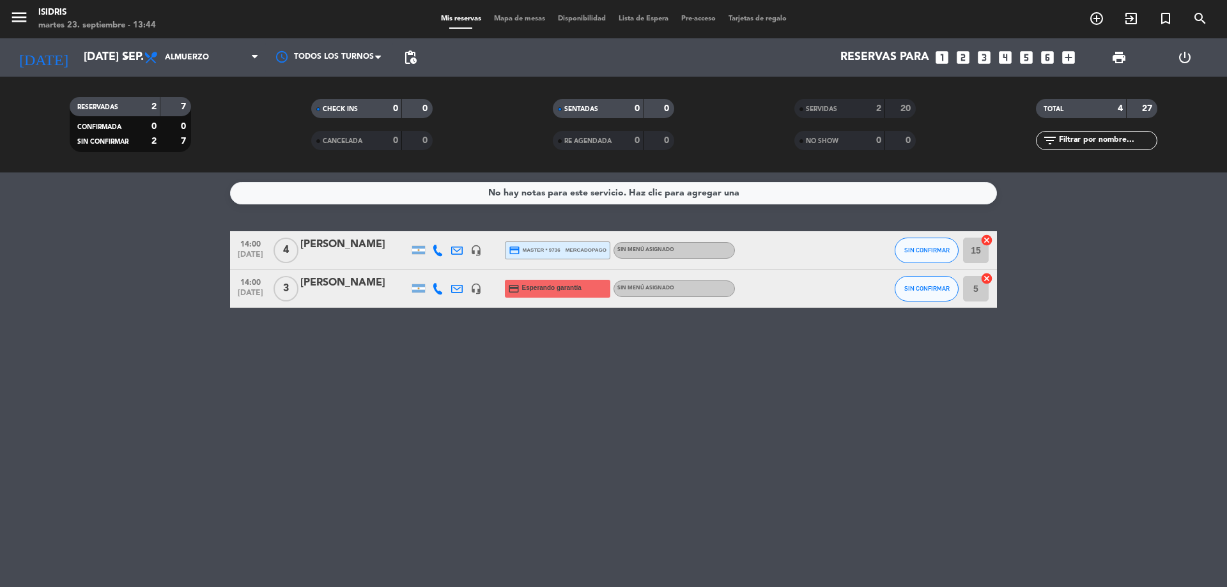
click at [861, 109] on div "2" at bounding box center [869, 109] width 26 height 15
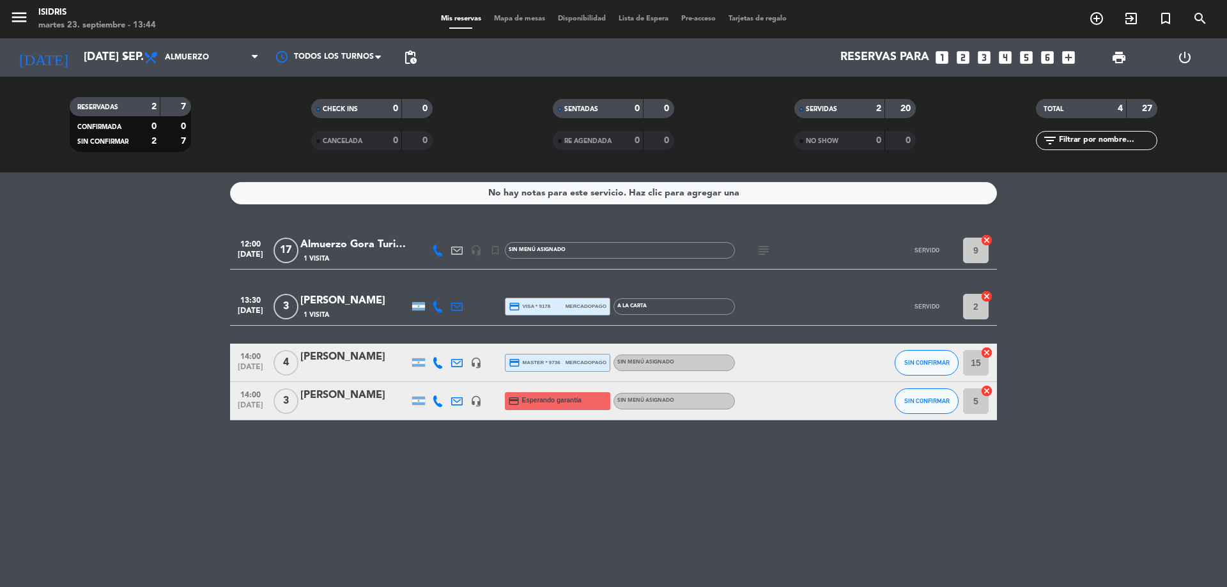
click at [105, 41] on div "[DATE] [DATE] sep. arrow_drop_down" at bounding box center [74, 57] width 128 height 38
click at [107, 66] on input "[DATE] sep." at bounding box center [151, 58] width 148 height 26
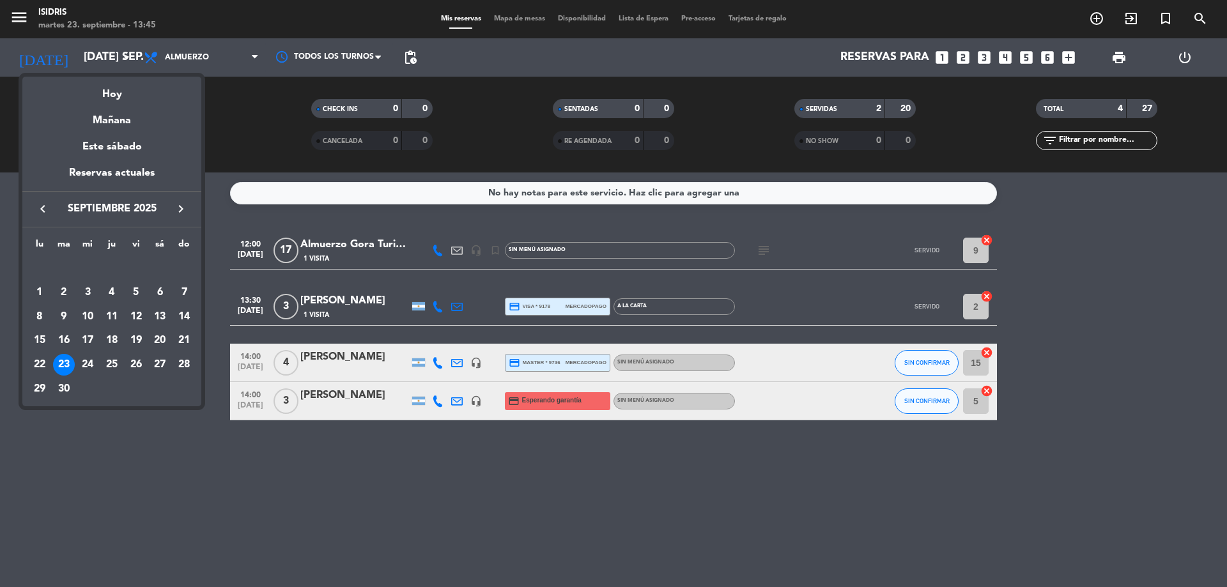
click at [183, 206] on icon "keyboard_arrow_right" at bounding box center [180, 208] width 15 height 15
click at [111, 314] on div "9" at bounding box center [112, 317] width 22 height 22
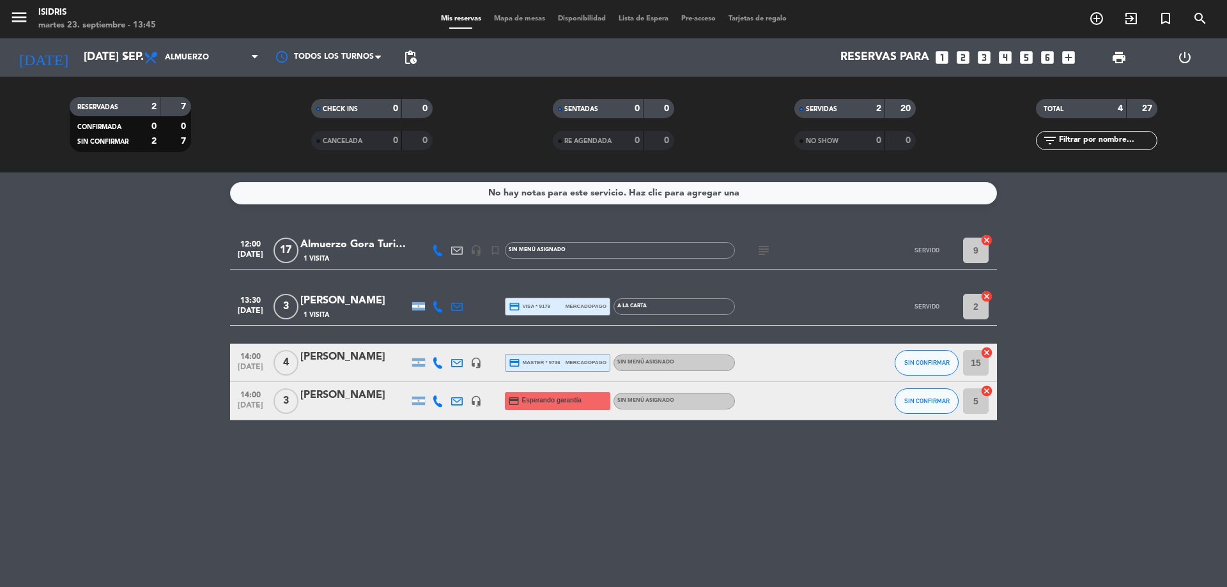
type input "[DEMOGRAPHIC_DATA] [DATE]"
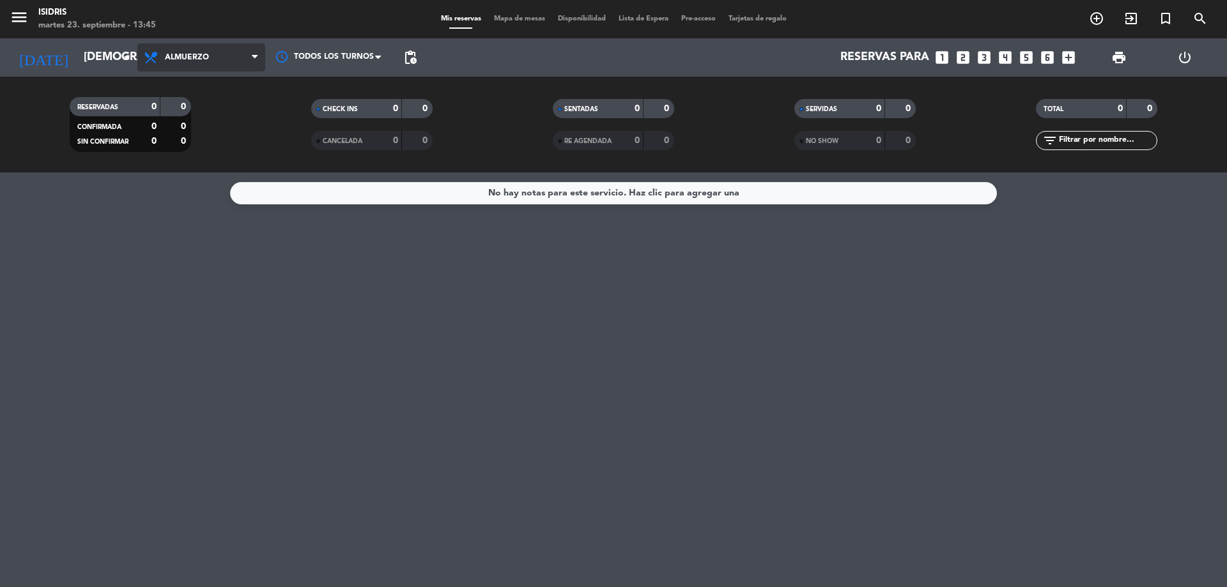
click at [226, 50] on span "Almuerzo" at bounding box center [201, 57] width 128 height 28
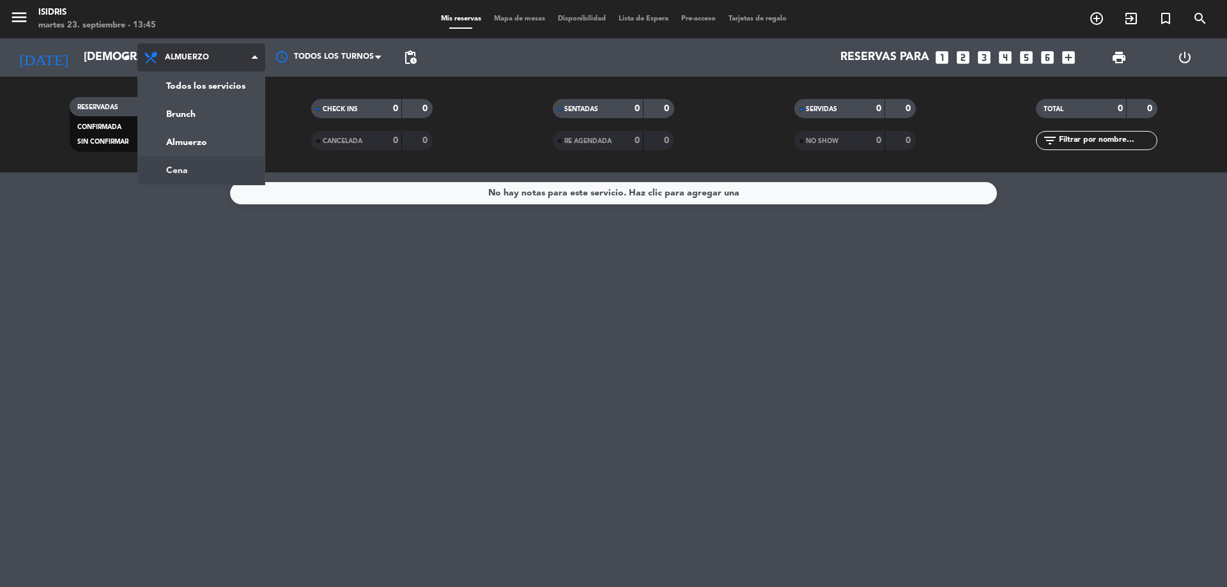
click at [211, 166] on div "menu isidris martes 23. septiembre - 13:45 Mis reservas Mapa de mesas Disponibi…" at bounding box center [613, 86] width 1227 height 173
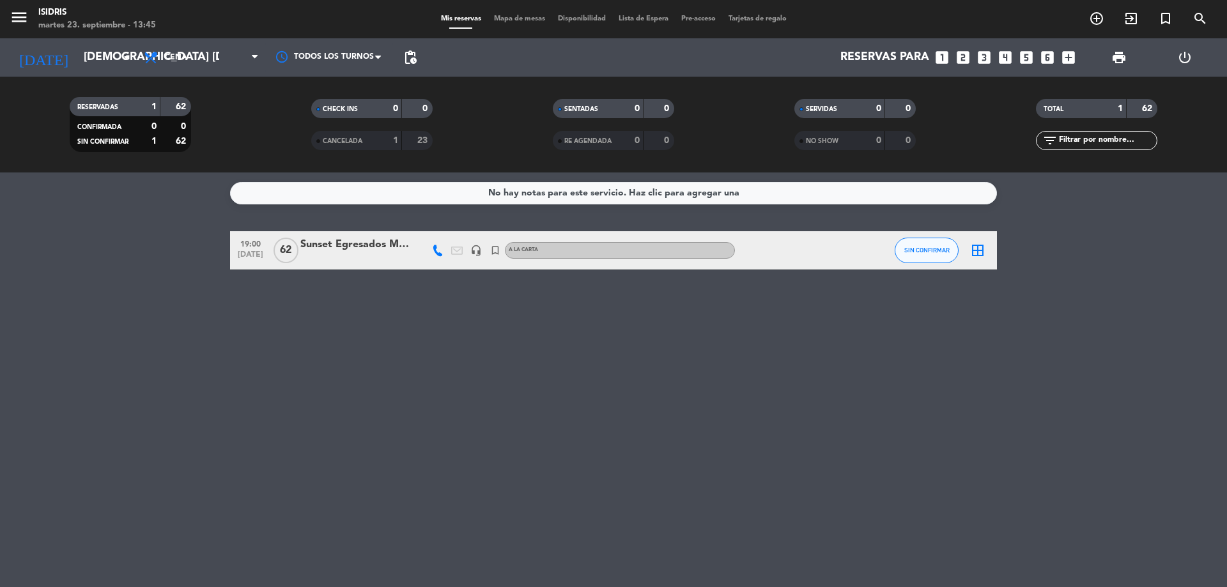
click at [970, 56] on icon "looks_two" at bounding box center [963, 57] width 17 height 17
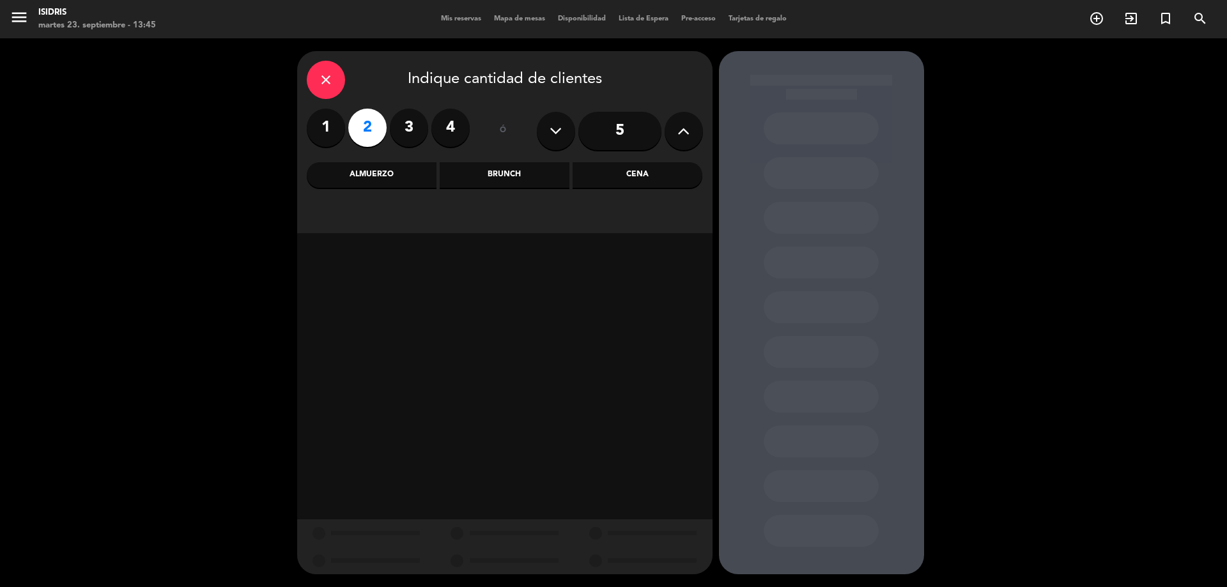
click at [643, 183] on div "Cena" at bounding box center [638, 175] width 130 height 26
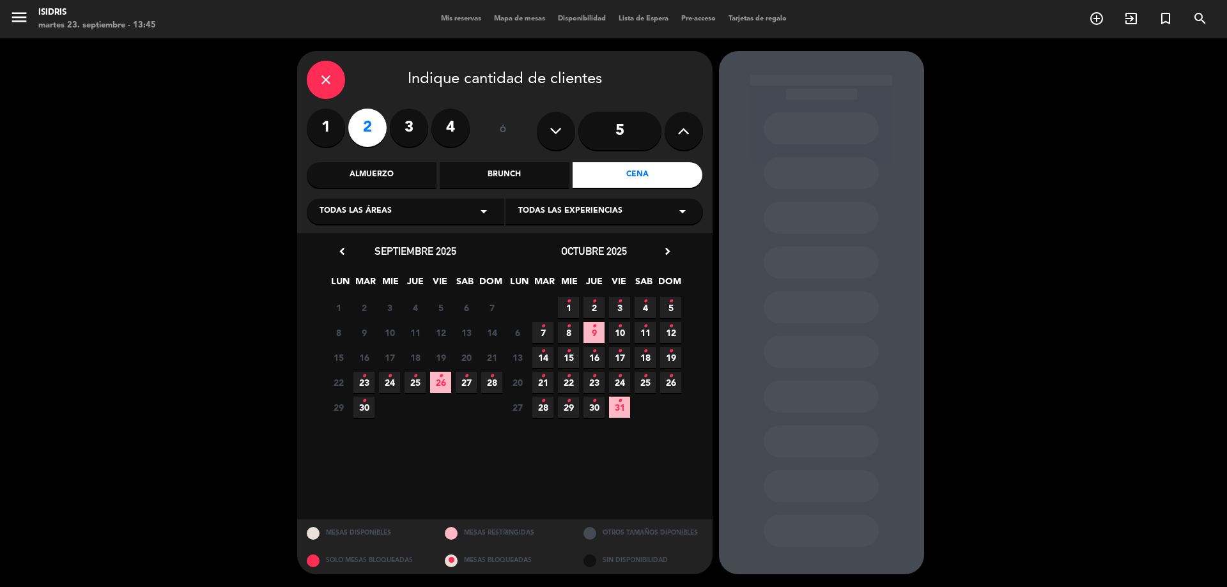
click at [591, 330] on span "9 •" at bounding box center [593, 332] width 21 height 21
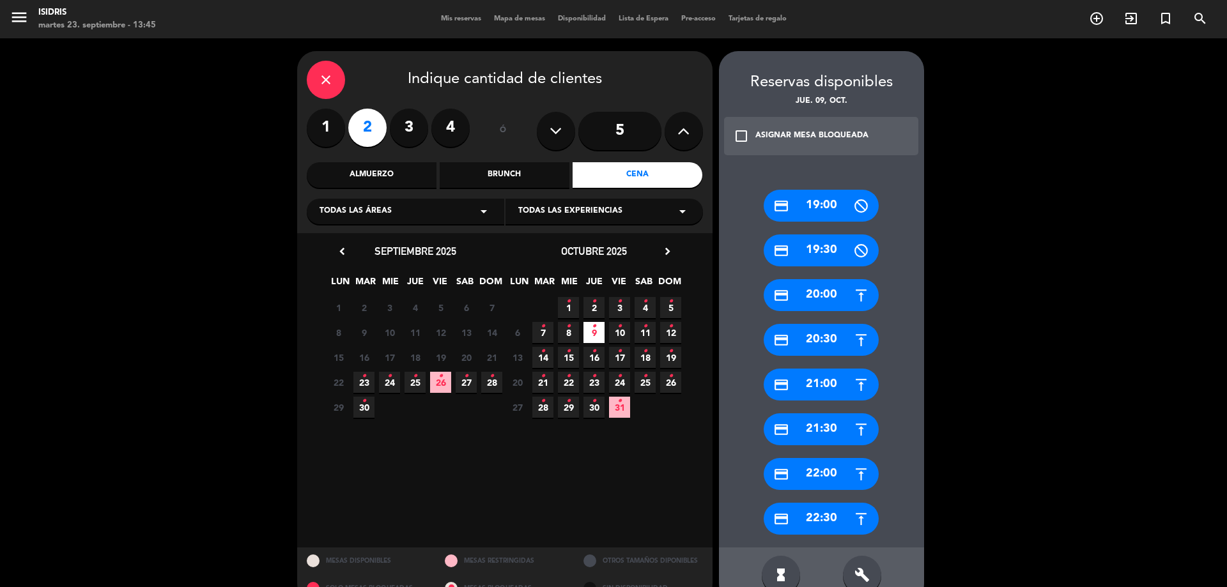
click at [834, 435] on div "credit_card 21:30" at bounding box center [821, 429] width 115 height 32
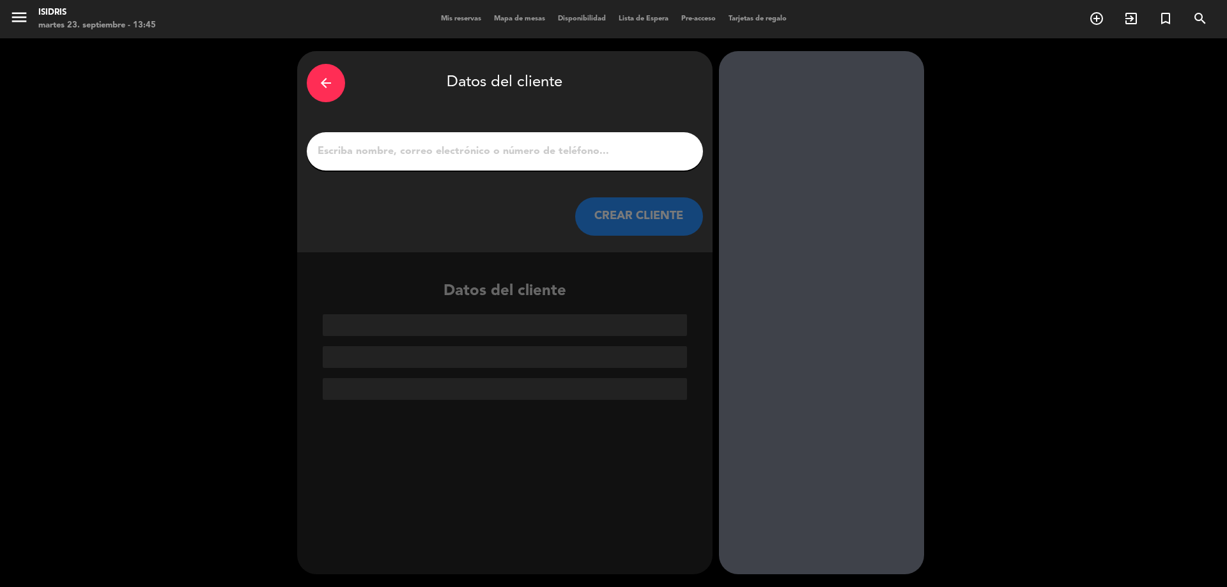
click at [513, 157] on div at bounding box center [505, 151] width 396 height 38
click at [513, 142] on input "1" at bounding box center [504, 151] width 377 height 18
paste input "[PERSON_NAME]"
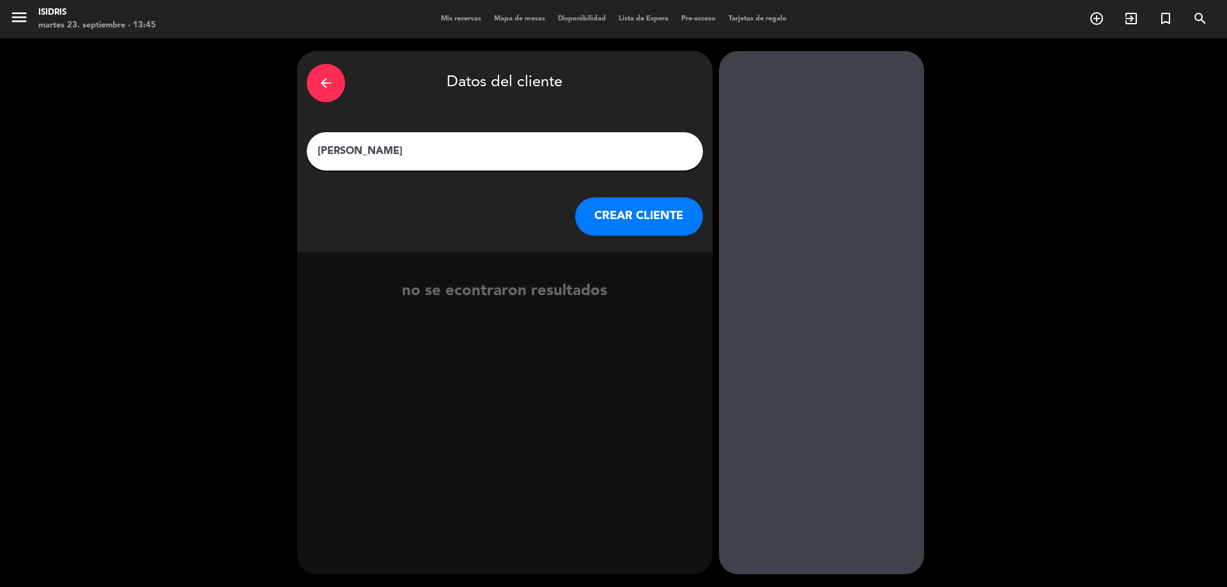
type input "[PERSON_NAME]"
drag, startPoint x: 640, startPoint y: 222, endPoint x: 410, endPoint y: 8, distance: 313.8
click at [639, 222] on button "CREAR CLIENTE" at bounding box center [639, 216] width 128 height 38
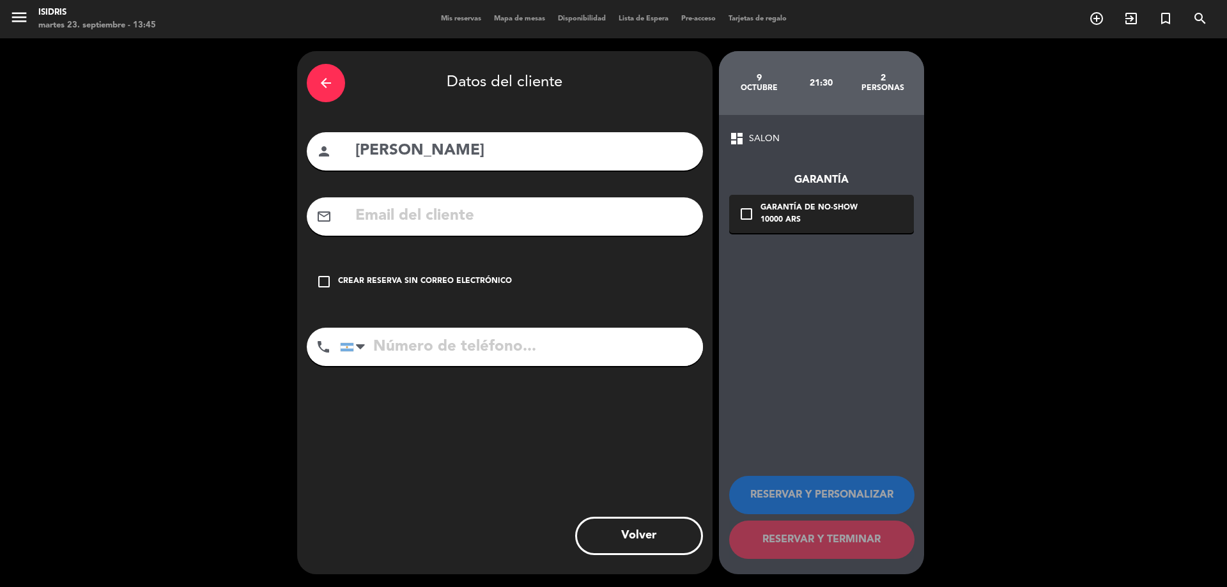
click at [557, 215] on input "text" at bounding box center [523, 216] width 339 height 26
click at [538, 328] on div "arrow_back Datos del cliente person [PERSON_NAME] mail_outline check_box_outlin…" at bounding box center [504, 312] width 415 height 523
click at [539, 349] on input "tel" at bounding box center [521, 347] width 363 height 38
paste input "[PHONE_NUMBER]"
type input "[PHONE_NUMBER]"
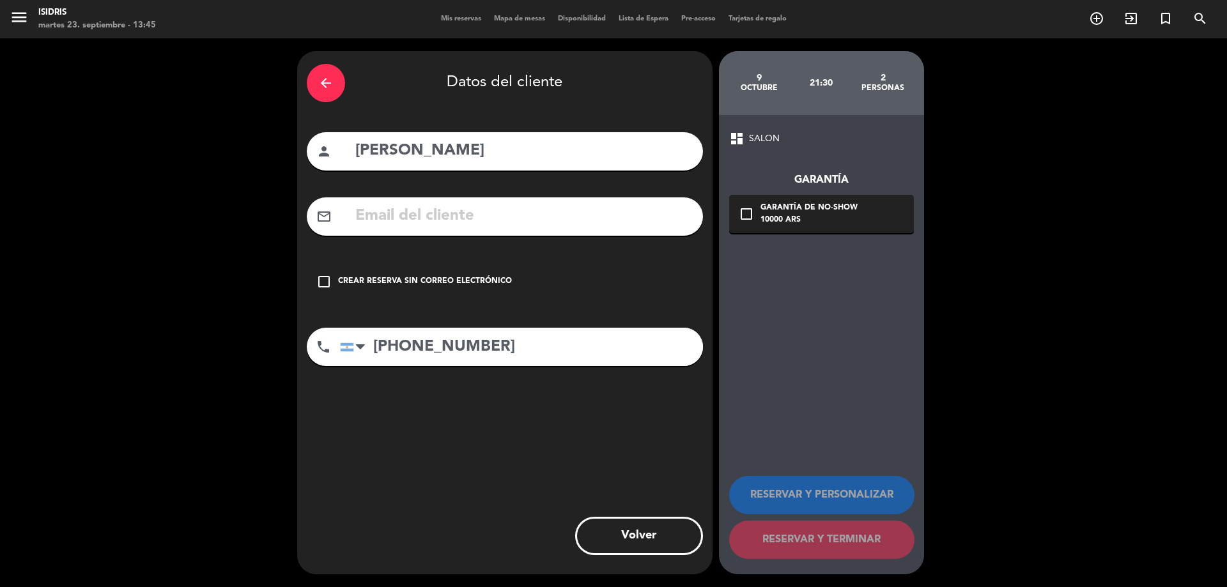
click at [779, 210] on div "Garantía de no-show" at bounding box center [808, 208] width 97 height 13
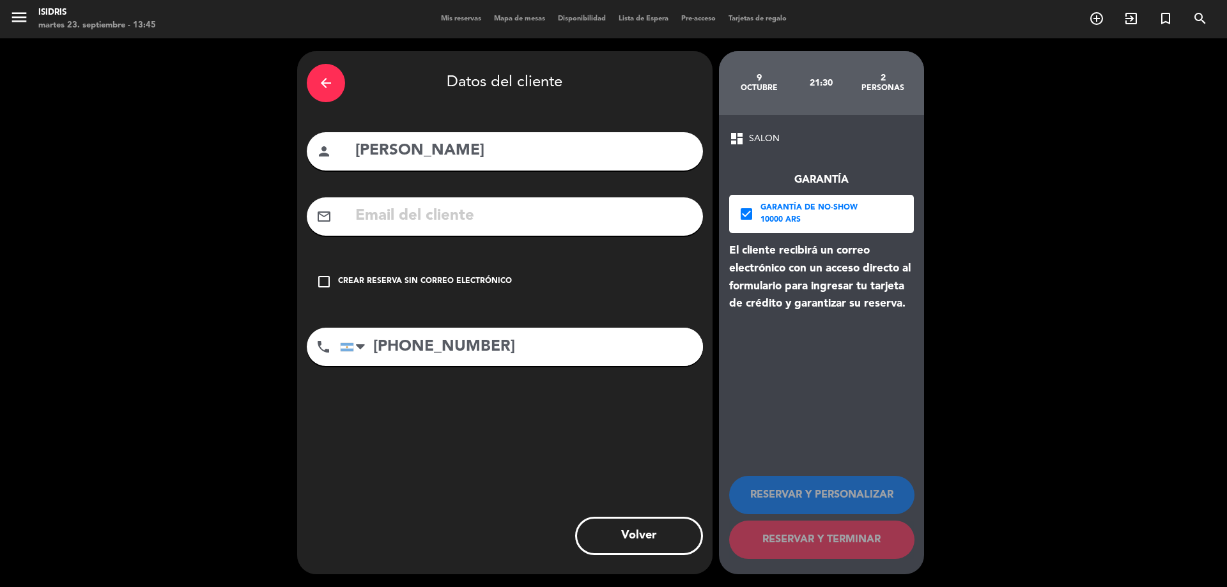
click at [539, 218] on input "text" at bounding box center [523, 216] width 339 height 26
paste input "[EMAIL_ADDRESS][DOMAIN_NAME]"
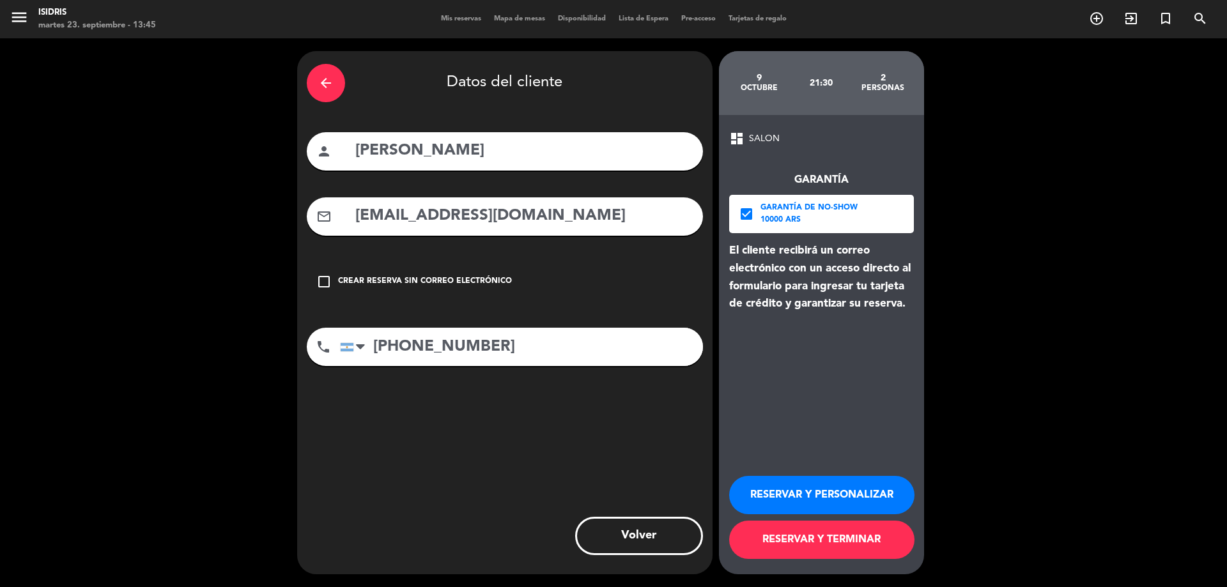
type input "[EMAIL_ADDRESS][DOMAIN_NAME]"
click at [867, 507] on button "RESERVAR Y PERSONALIZAR" at bounding box center [821, 495] width 185 height 38
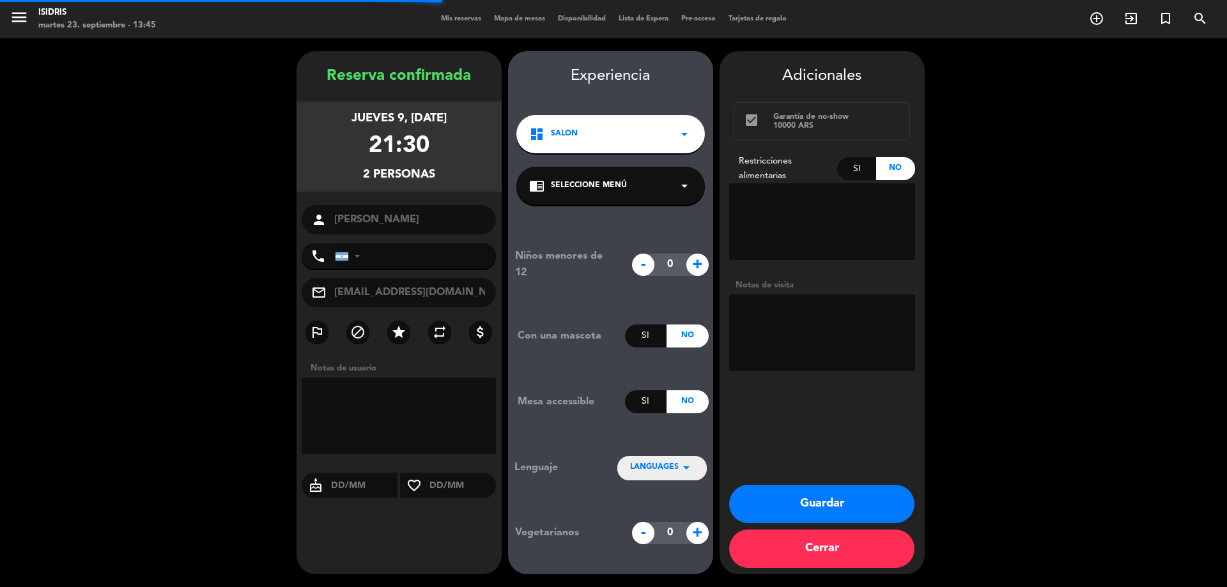
type input "[PHONE_NUMBER]"
click at [413, 484] on icon "favorite_border" at bounding box center [414, 485] width 28 height 15
click at [426, 486] on icon "favorite_border" at bounding box center [414, 485] width 28 height 15
click at [429, 485] on input "text" at bounding box center [462, 486] width 68 height 16
click at [782, 337] on textarea at bounding box center [822, 333] width 186 height 77
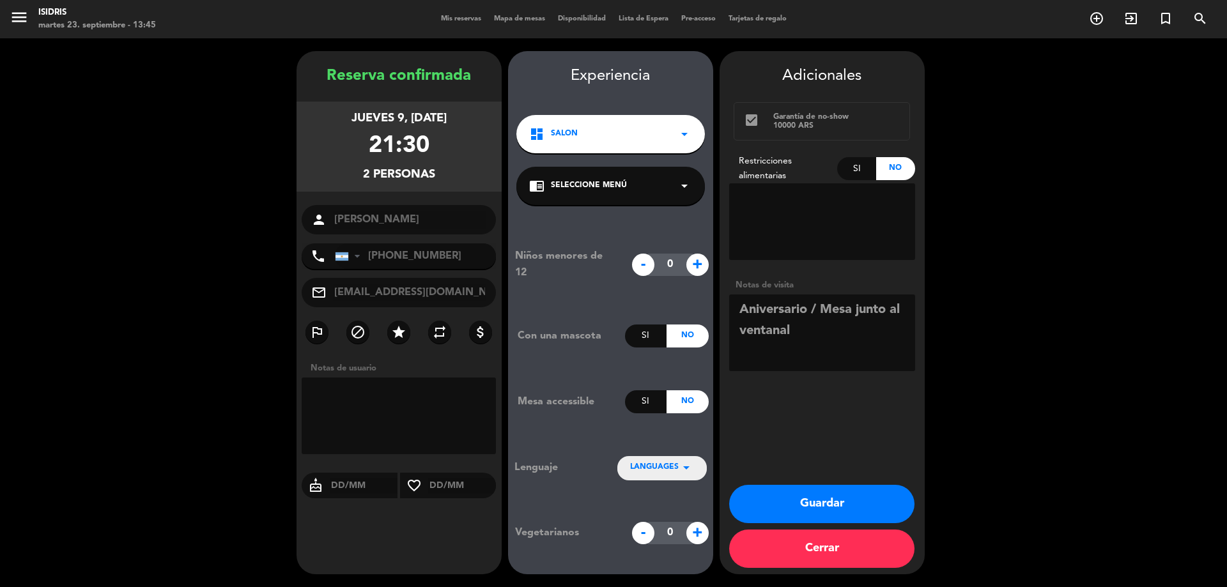
type textarea "Aniversario / Mesa junto al ventanal"
click at [890, 501] on button "Guardar" at bounding box center [821, 504] width 185 height 38
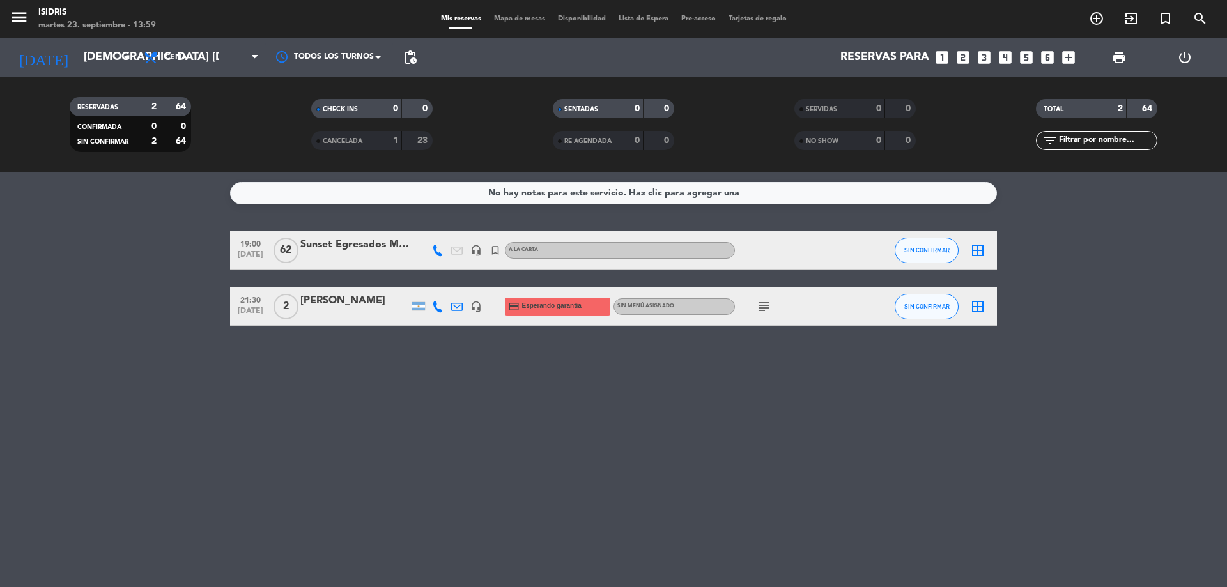
click at [94, 38] on div "menu isidris martes 23. septiembre - 13:59 Mis reservas Mapa de mesas Disponibi…" at bounding box center [613, 86] width 1227 height 173
click at [107, 68] on input "[DEMOGRAPHIC_DATA] [DATE]" at bounding box center [151, 58] width 148 height 26
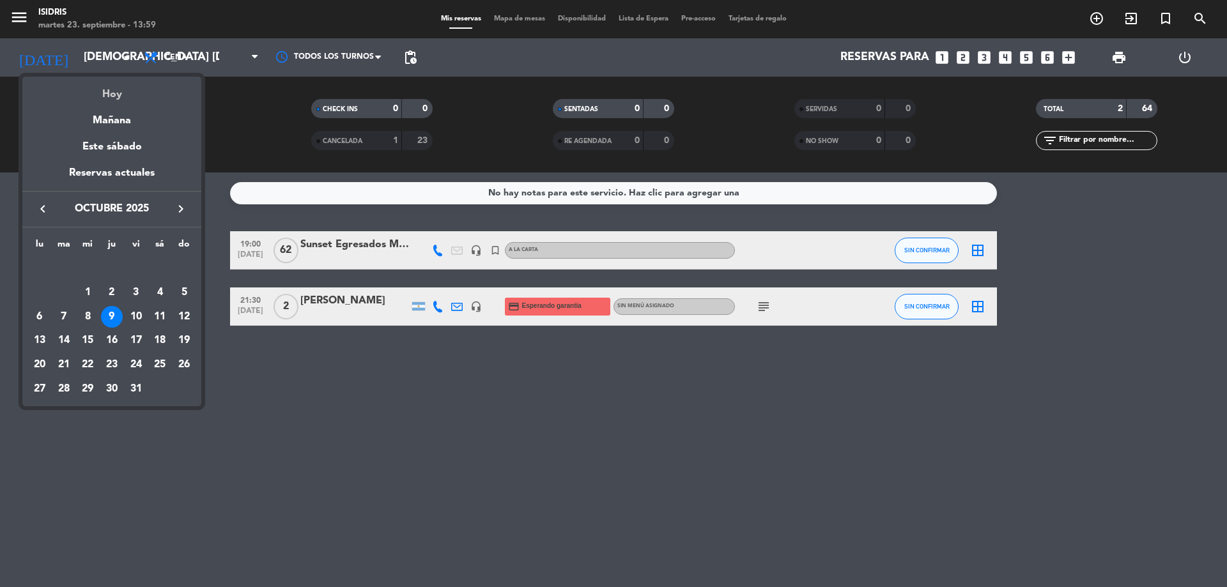
click at [127, 96] on div "Hoy" at bounding box center [111, 90] width 179 height 26
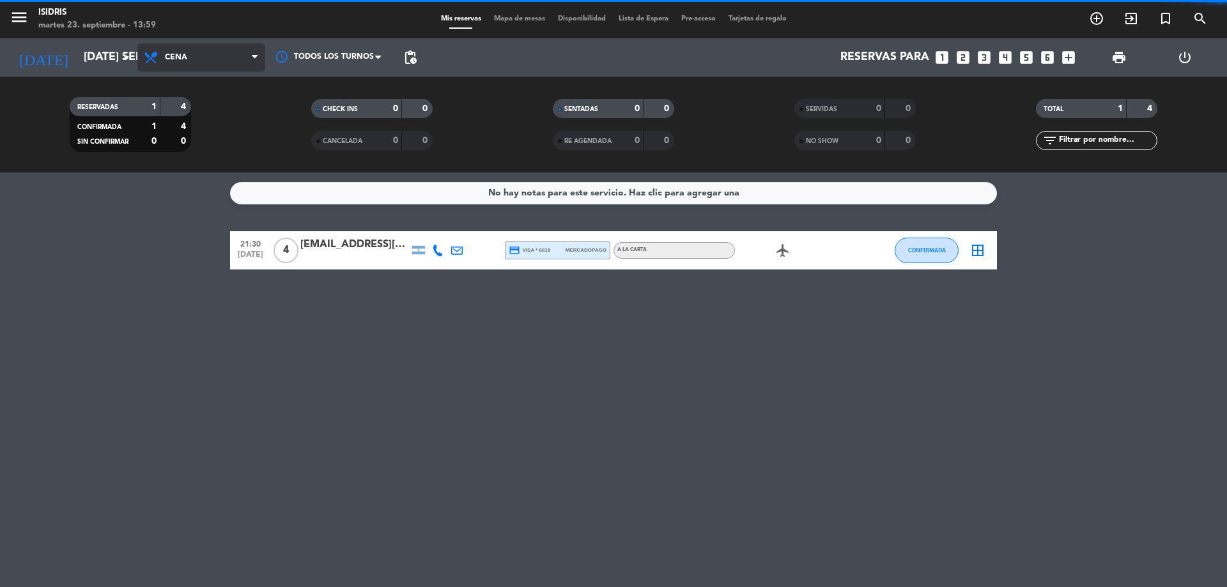
click at [201, 54] on span "Cena" at bounding box center [201, 57] width 128 height 28
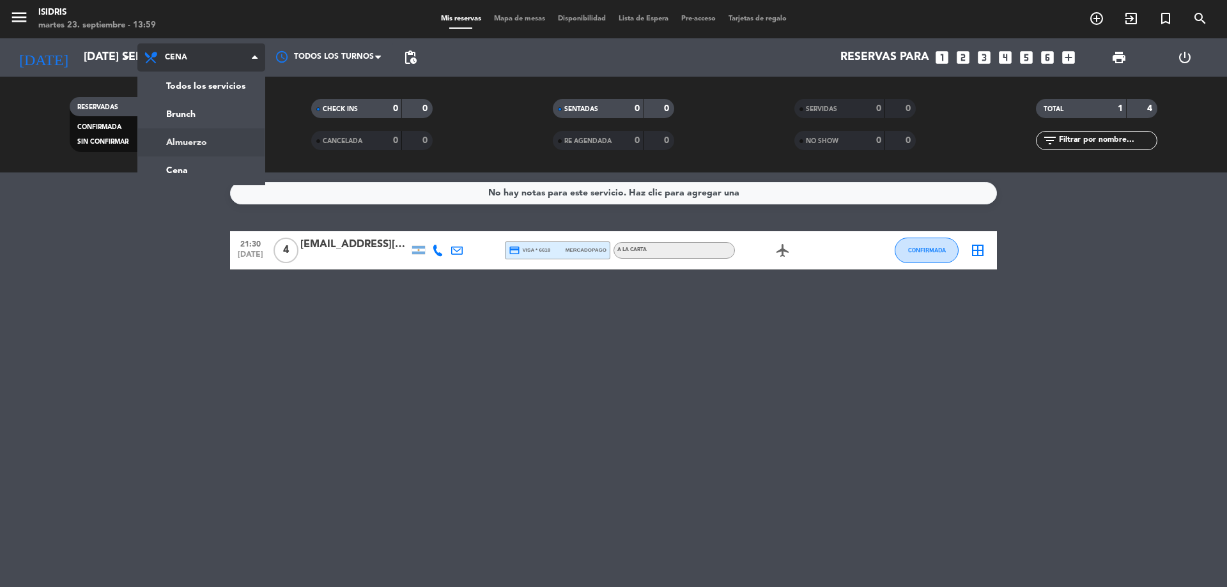
click at [190, 139] on div "menu isidris martes 23. septiembre - 13:59 Mis reservas Mapa de mesas Disponibi…" at bounding box center [613, 86] width 1227 height 173
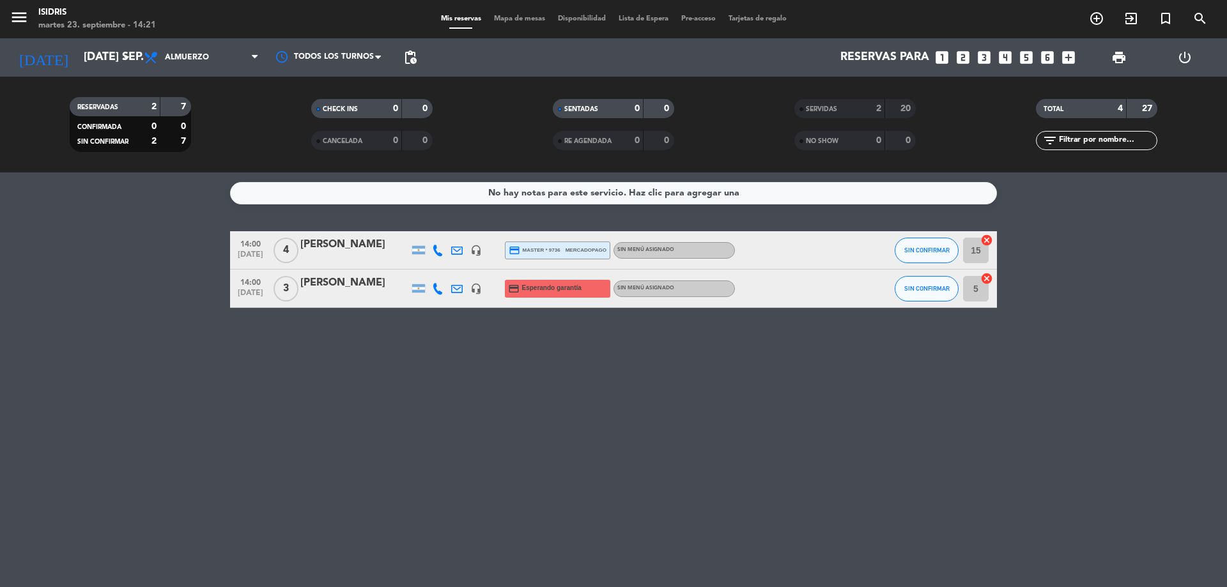
drag, startPoint x: 75, startPoint y: 34, endPoint x: 74, endPoint y: 40, distance: 6.5
click at [75, 36] on div "menu isidris martes 23. septiembre - 14:21 Mis reservas Mapa de mesas Disponibi…" at bounding box center [613, 19] width 1227 height 38
click at [74, 40] on div "[DATE] [DATE] sep. arrow_drop_down" at bounding box center [74, 57] width 128 height 38
click at [77, 55] on input "[DATE] sep." at bounding box center [151, 58] width 148 height 26
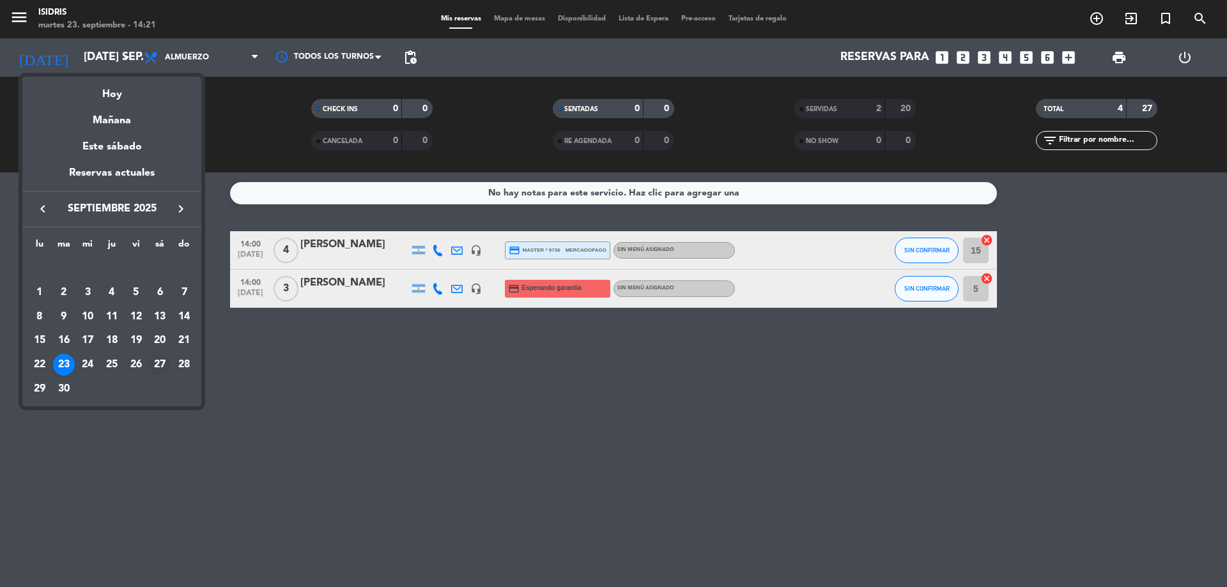
click at [157, 359] on div "27" at bounding box center [160, 365] width 22 height 22
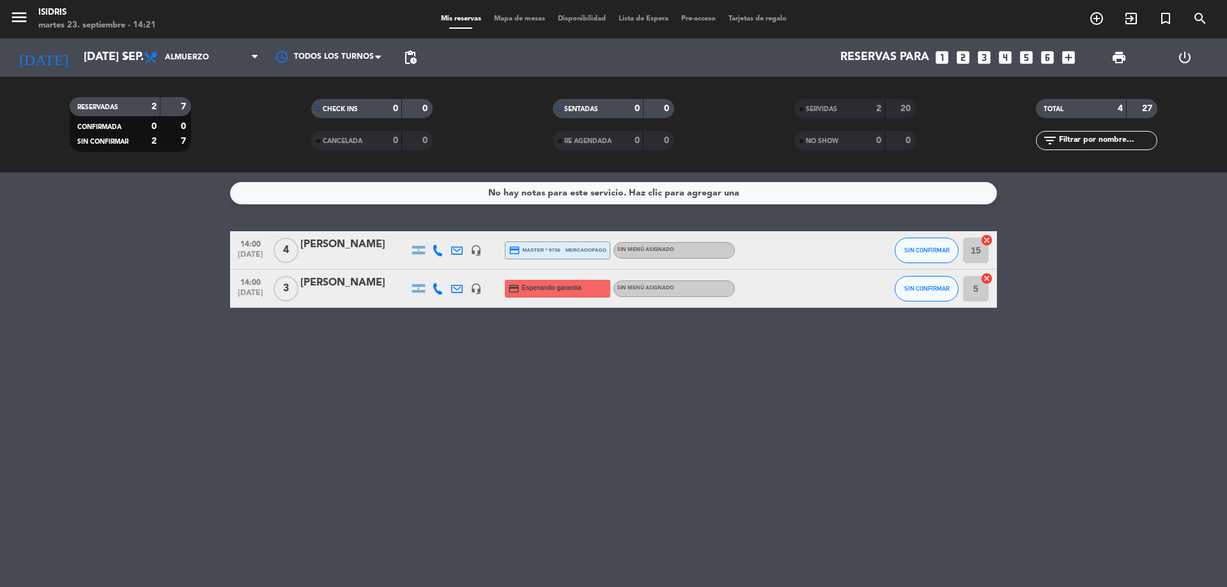
type input "sáb. [DATE]"
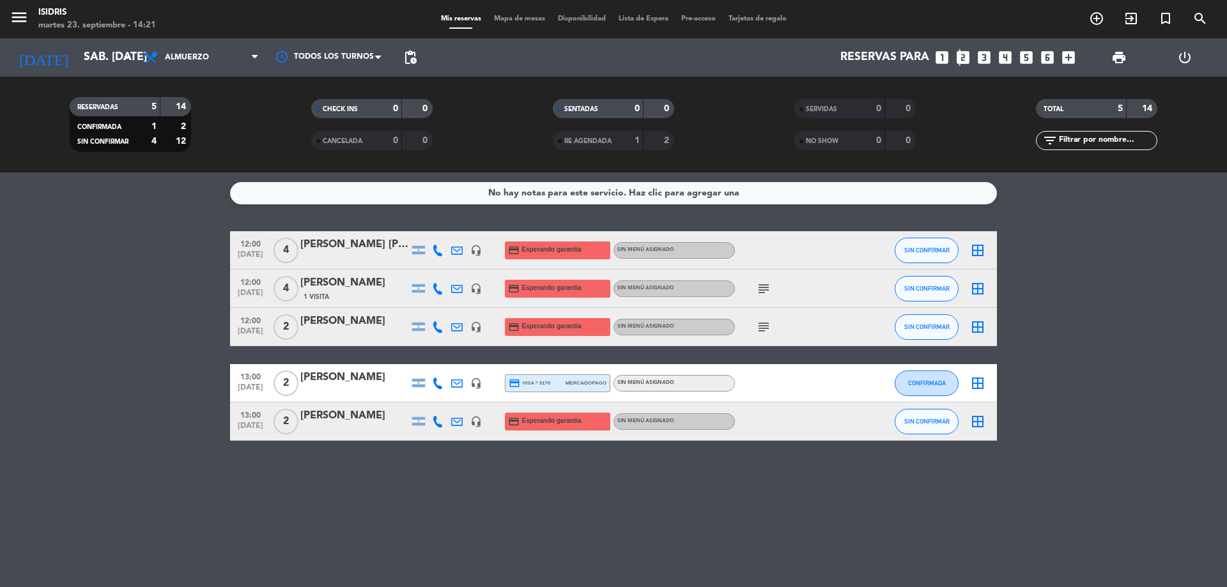
click at [959, 65] on icon "looks_two" at bounding box center [963, 57] width 17 height 17
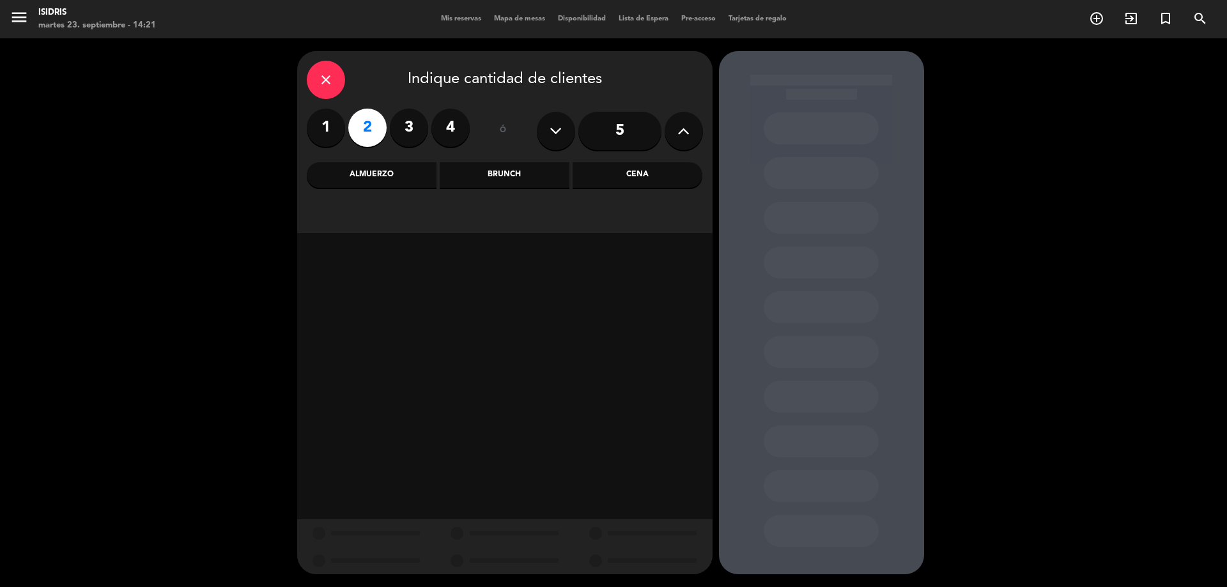
click at [390, 182] on div "Almuerzo" at bounding box center [372, 175] width 130 height 26
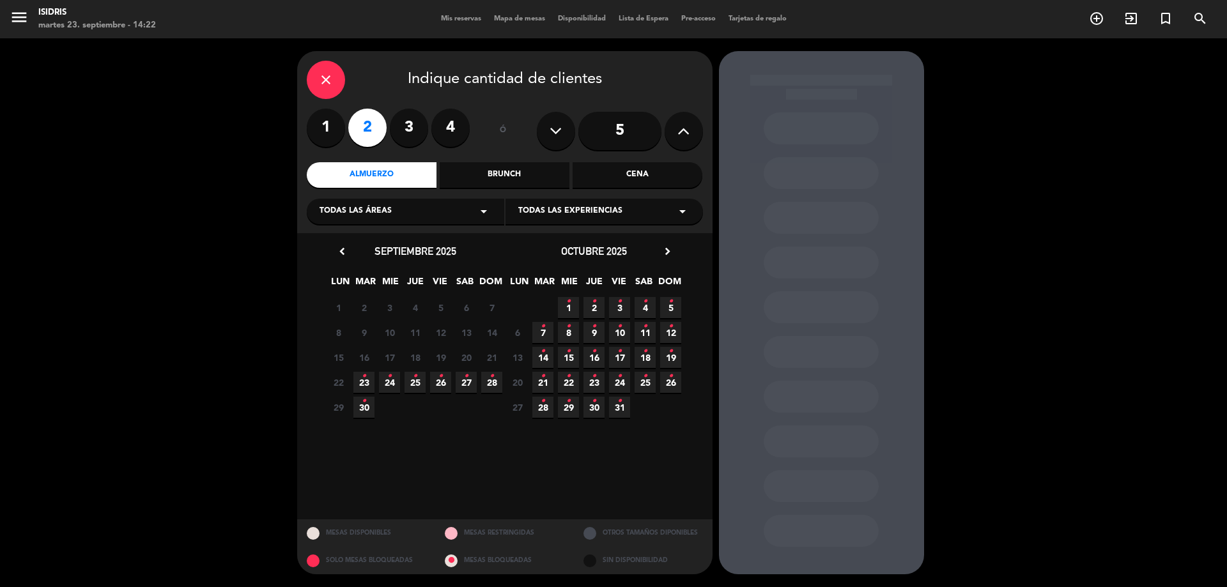
click at [474, 383] on span "27 •" at bounding box center [466, 382] width 21 height 21
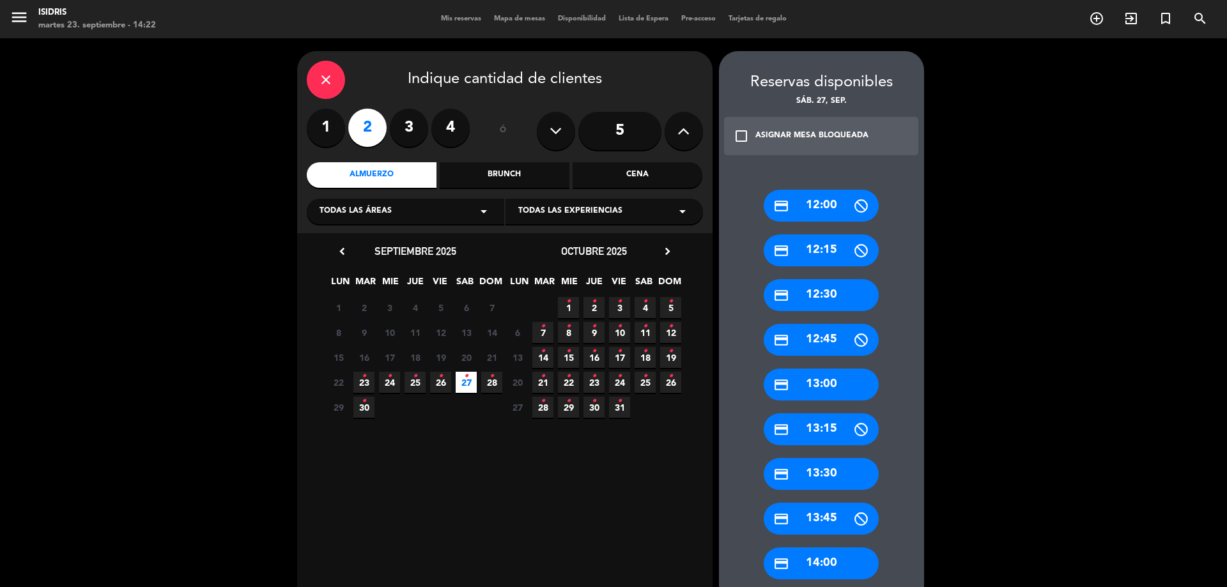
click at [812, 192] on div "credit_card 12:00" at bounding box center [821, 206] width 115 height 32
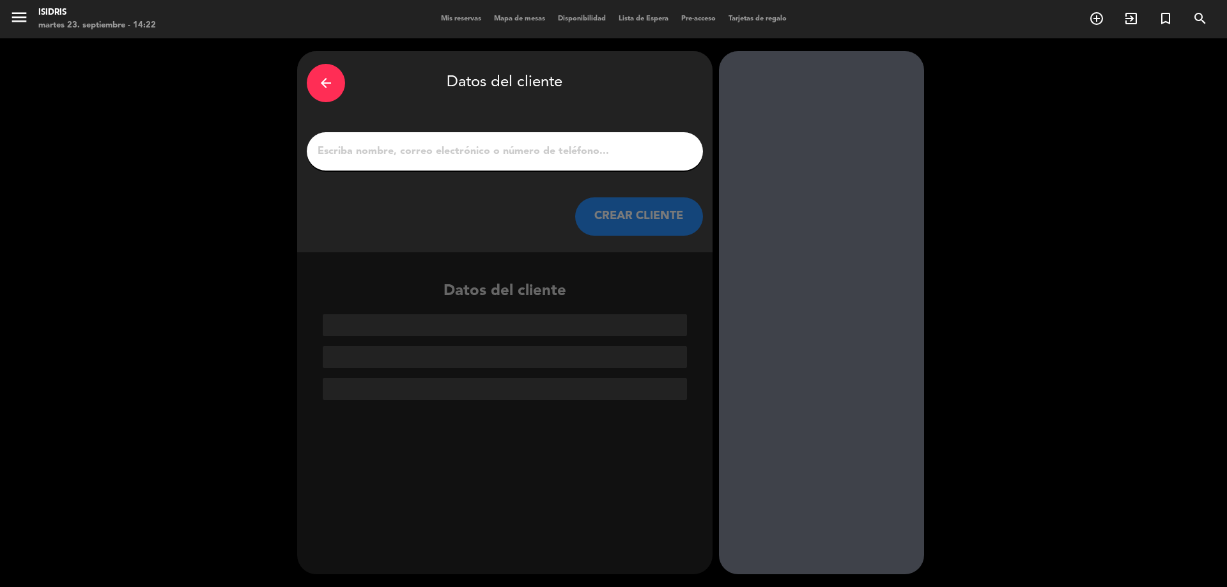
drag, startPoint x: 555, startPoint y: 165, endPoint x: 558, endPoint y: 154, distance: 11.2
click at [556, 161] on div at bounding box center [505, 151] width 396 height 38
click at [558, 153] on input "1" at bounding box center [504, 151] width 377 height 18
paste input "[PERSON_NAME]"
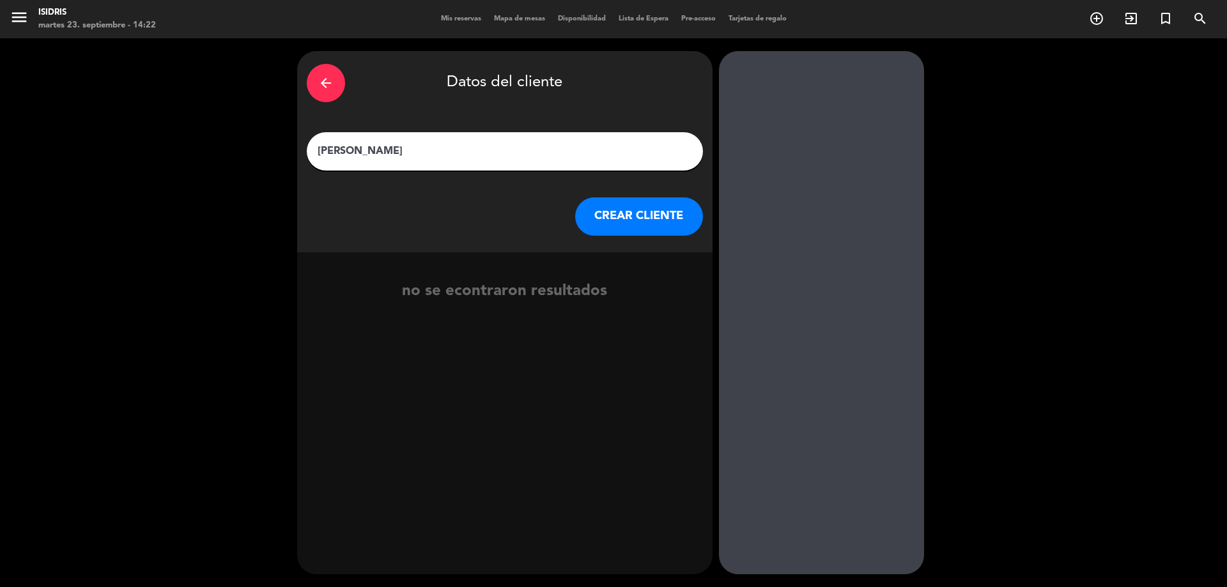
type input "[PERSON_NAME]"
click at [621, 215] on button "CREAR CLIENTE" at bounding box center [639, 216] width 128 height 38
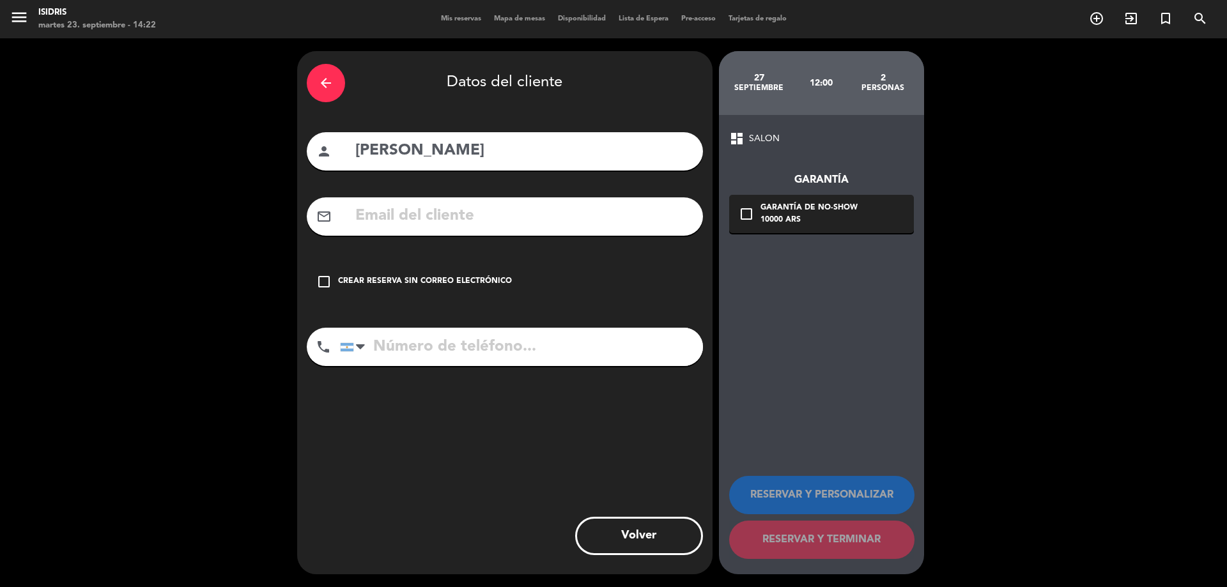
click at [527, 211] on input "text" at bounding box center [523, 216] width 339 height 26
paste input "[EMAIL_ADDRESS][DOMAIN_NAME]"
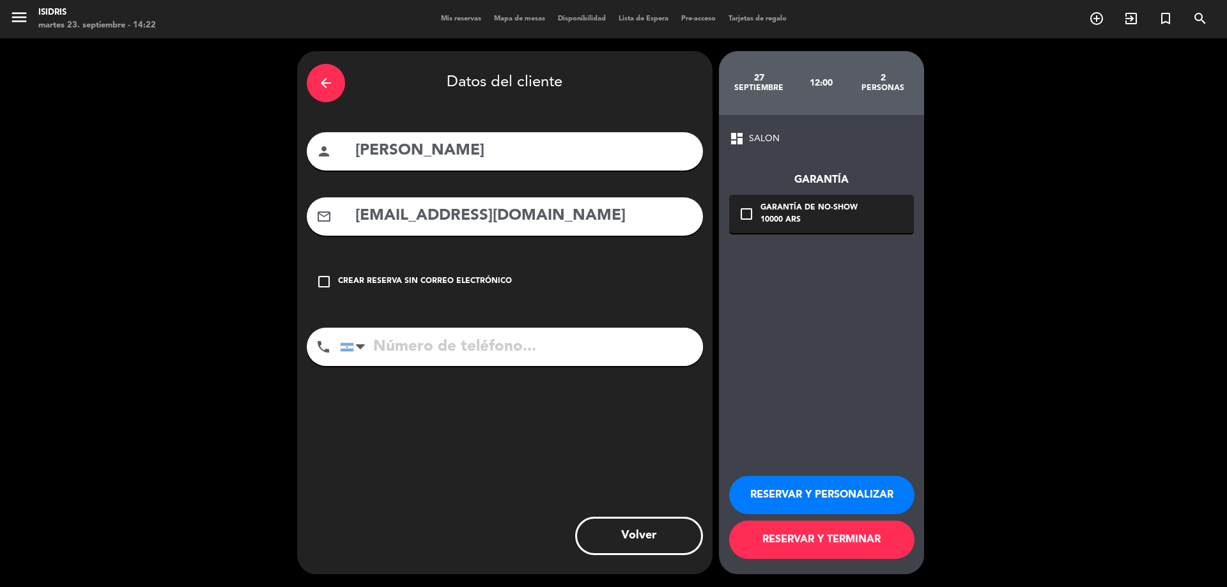
type input "[EMAIL_ADDRESS][DOMAIN_NAME]"
click at [784, 212] on div "Garantía de no-show" at bounding box center [808, 208] width 97 height 13
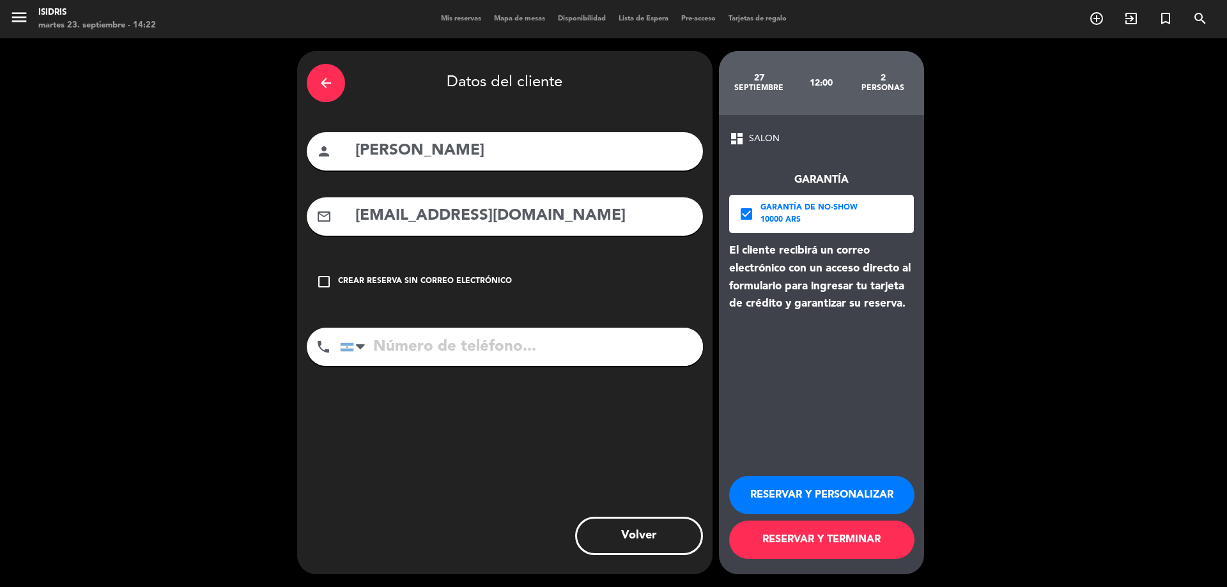
click at [546, 332] on input "tel" at bounding box center [521, 347] width 363 height 38
paste input "[PHONE_NUMBER]"
type input "[PHONE_NUMBER]"
click at [802, 533] on button "RESERVAR Y TERMINAR" at bounding box center [821, 540] width 185 height 38
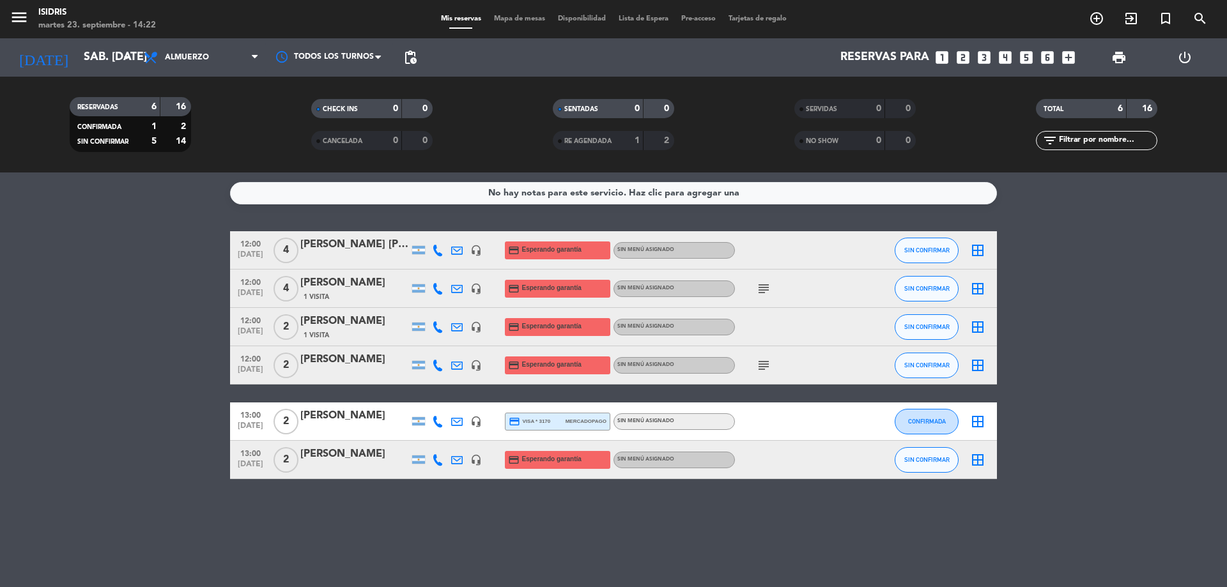
click at [531, 16] on span "Mapa de mesas" at bounding box center [520, 18] width 64 height 7
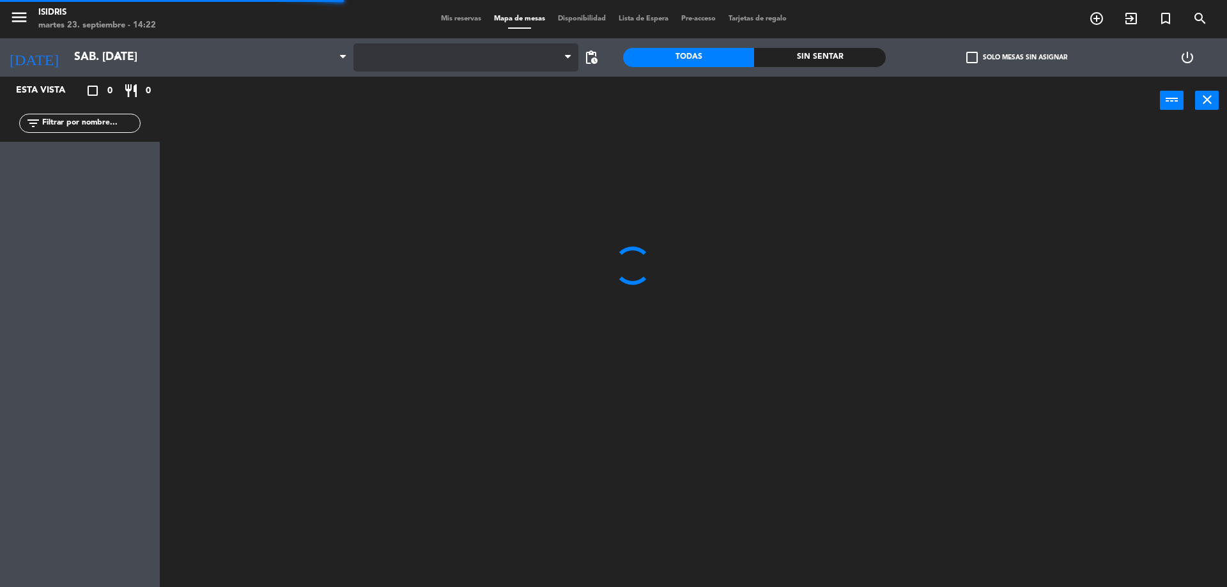
click at [474, 52] on span at bounding box center [466, 57] width 226 height 28
click at [465, 65] on span at bounding box center [466, 57] width 226 height 28
click at [451, 58] on span "CAVA" at bounding box center [466, 57] width 226 height 28
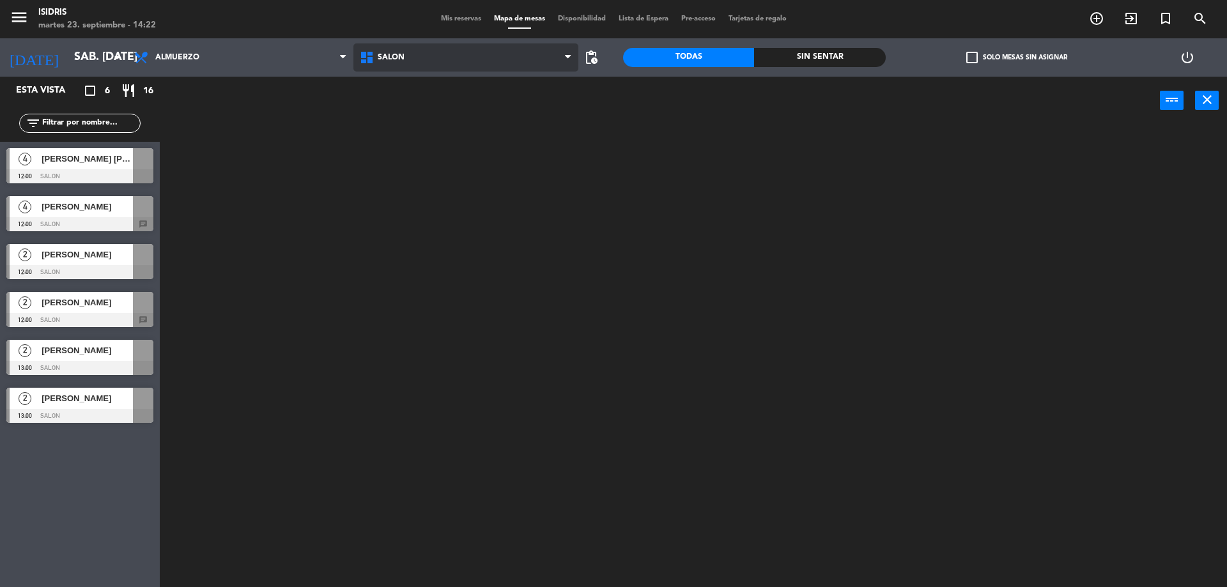
click at [426, 151] on ng-component "menu isidris martes 23. septiembre - 14:22 Mis reservas Mapa de mesas Disponibi…" at bounding box center [613, 295] width 1227 height 590
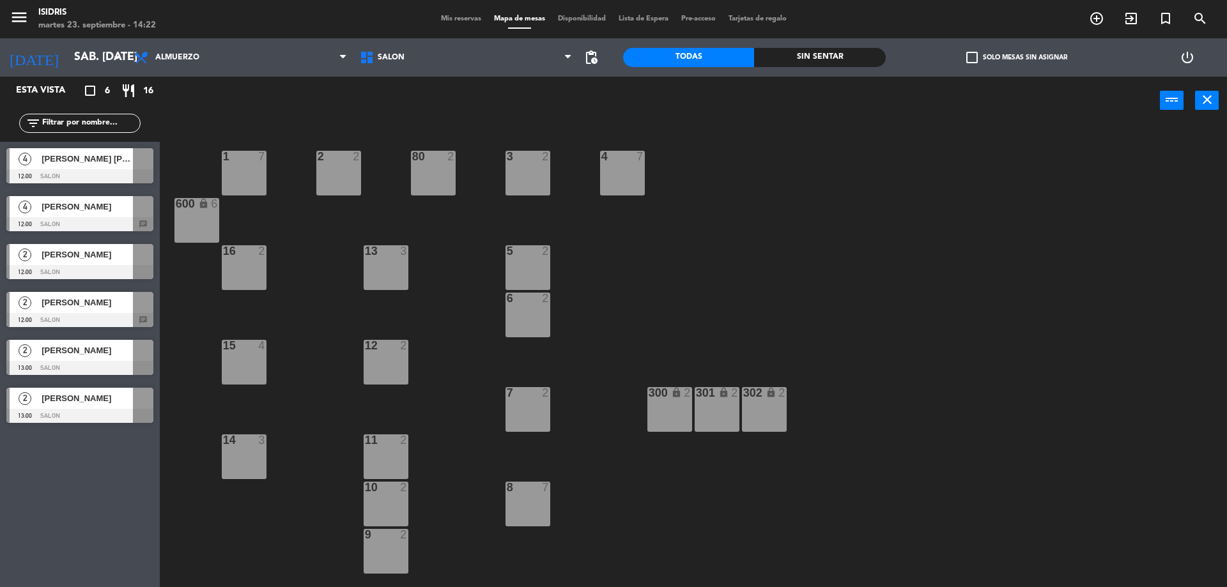
click at [109, 166] on div "[PERSON_NAME] [PERSON_NAME]" at bounding box center [86, 158] width 93 height 21
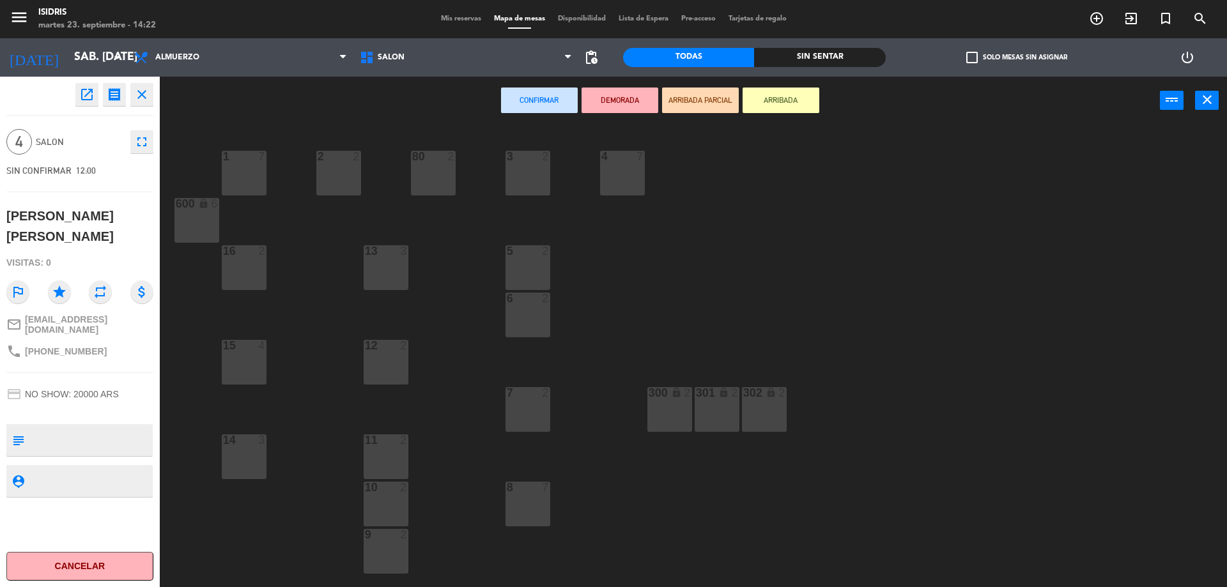
click at [329, 185] on div "2 2" at bounding box center [338, 173] width 45 height 45
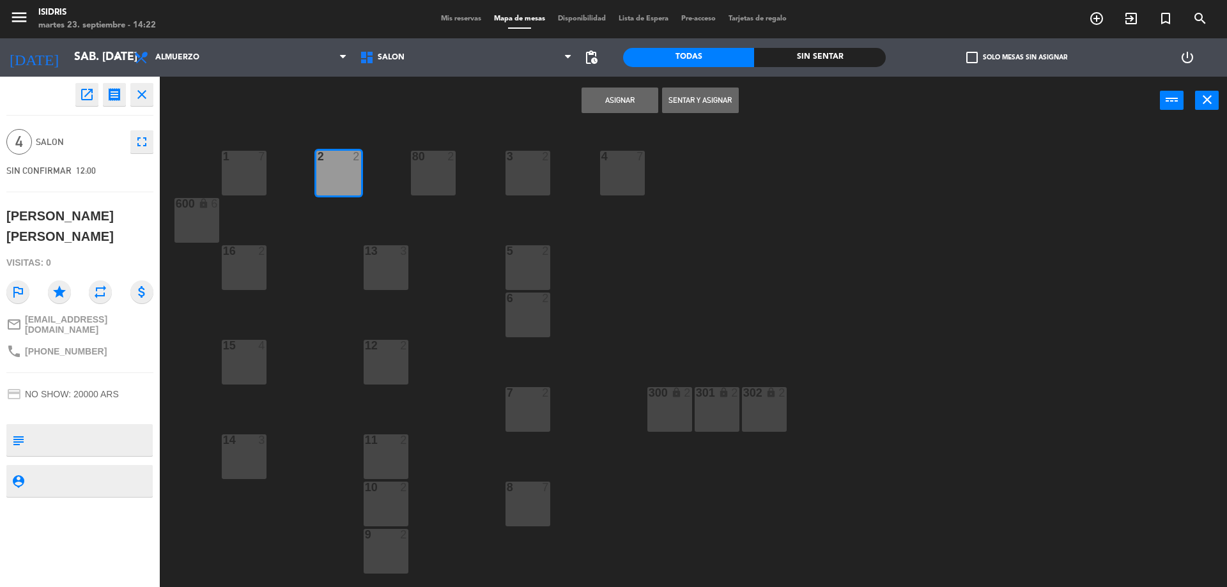
click at [597, 100] on button "Asignar" at bounding box center [620, 101] width 77 height 26
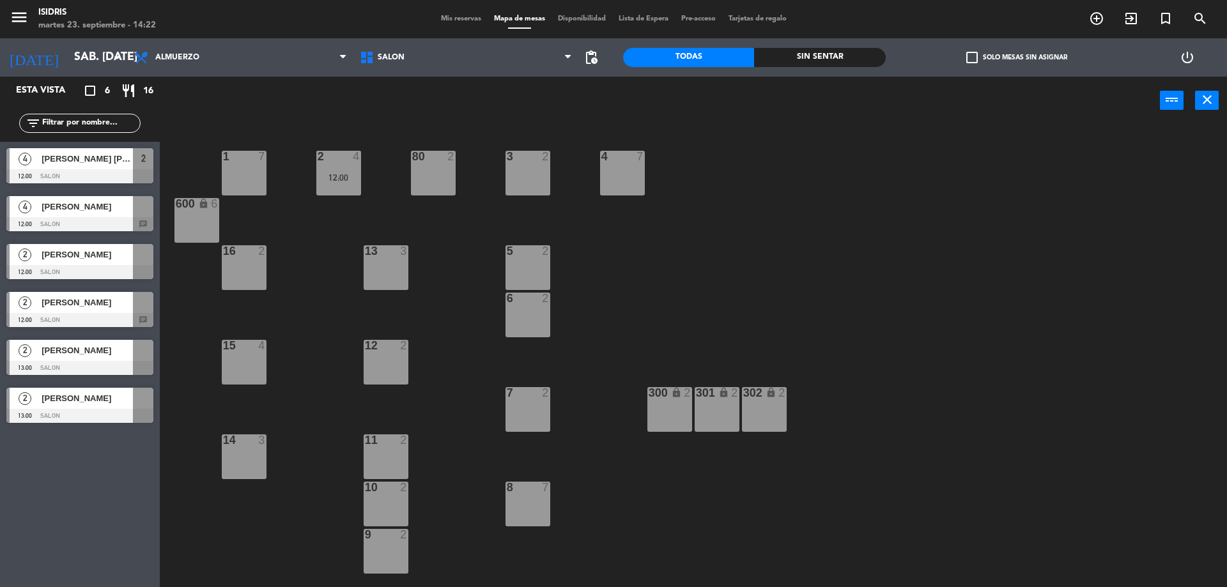
click at [98, 223] on div at bounding box center [79, 224] width 147 height 14
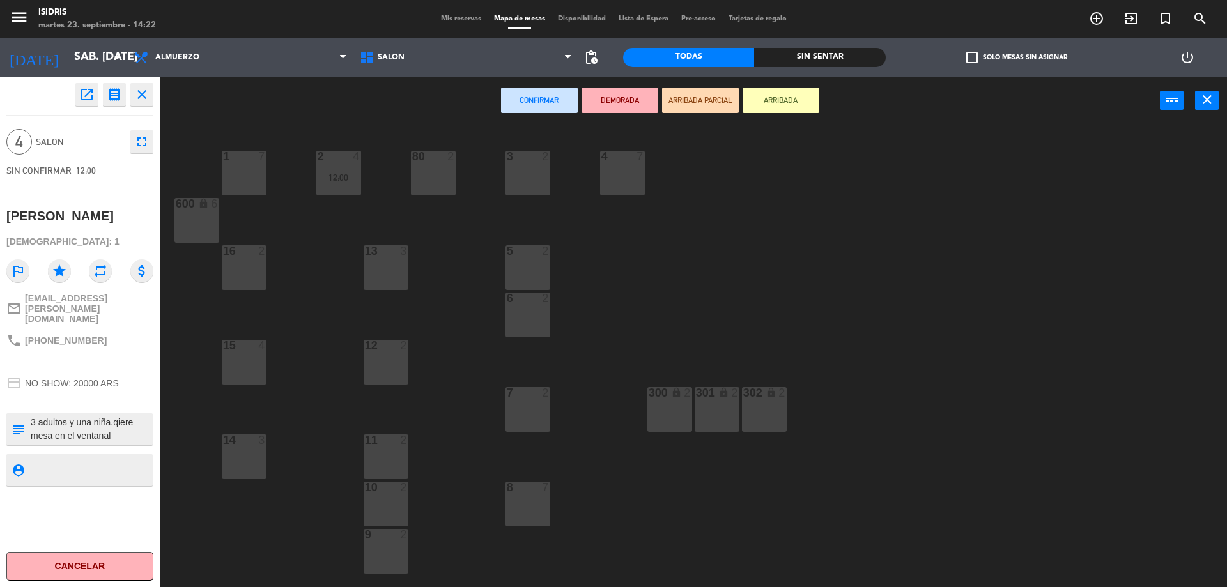
click at [439, 169] on div "80 2" at bounding box center [433, 173] width 45 height 45
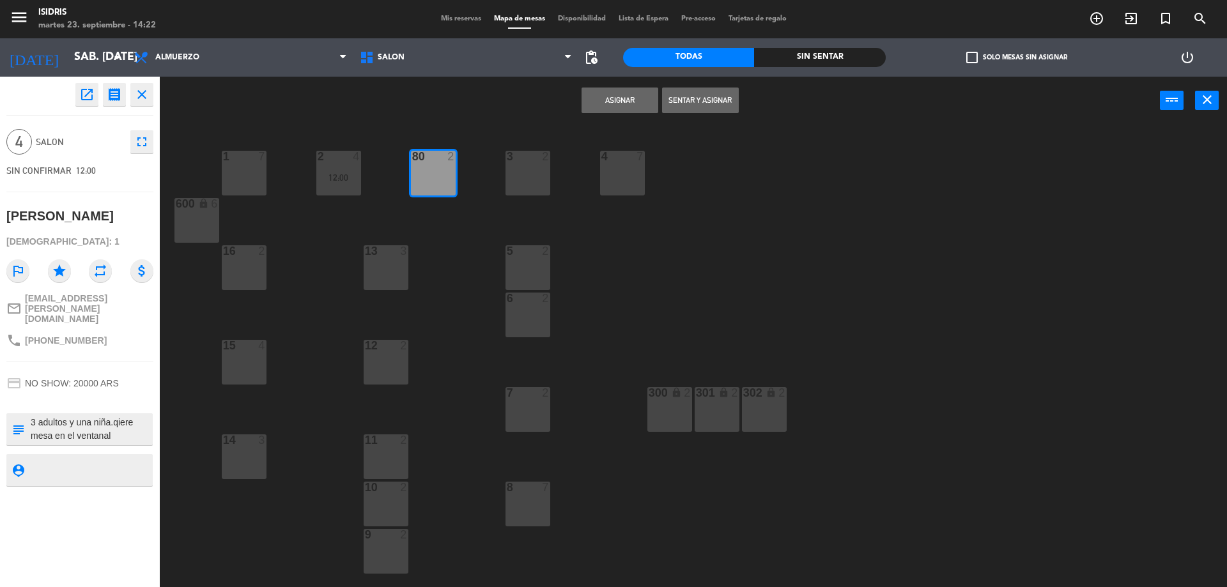
click at [612, 99] on button "Asignar" at bounding box center [620, 101] width 77 height 26
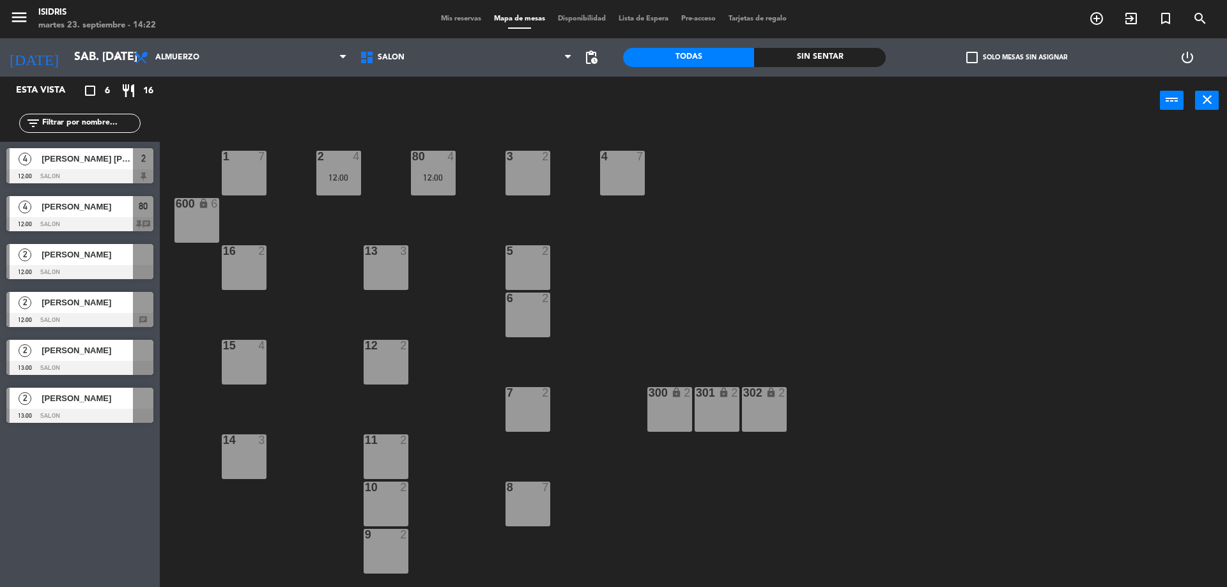
click at [70, 269] on div at bounding box center [79, 272] width 147 height 14
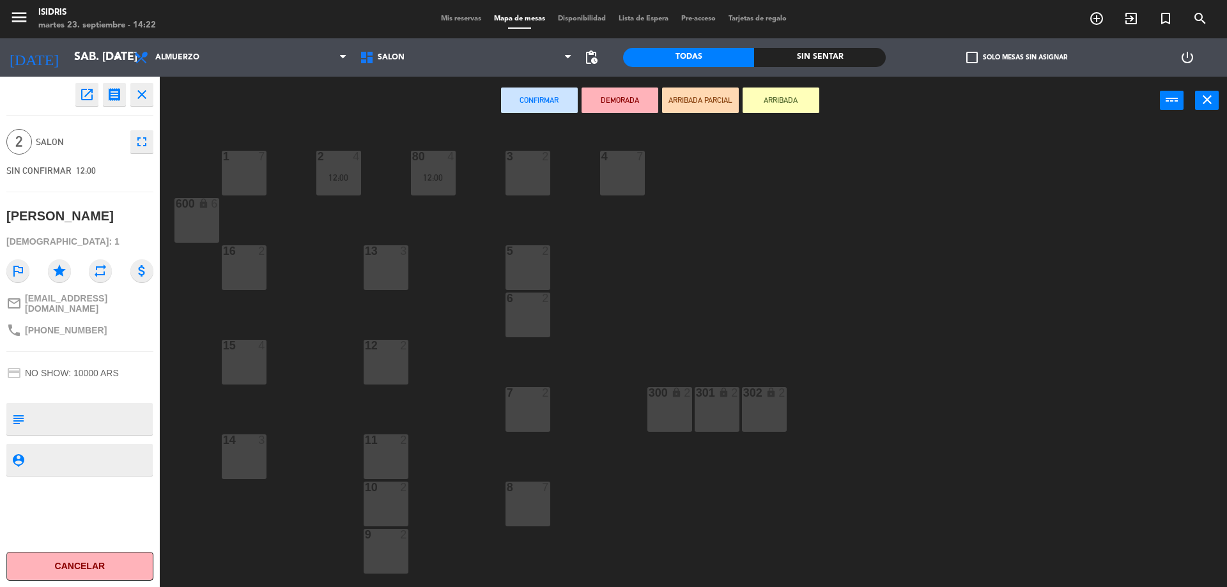
click at [541, 162] on div "2" at bounding box center [548, 157] width 21 height 12
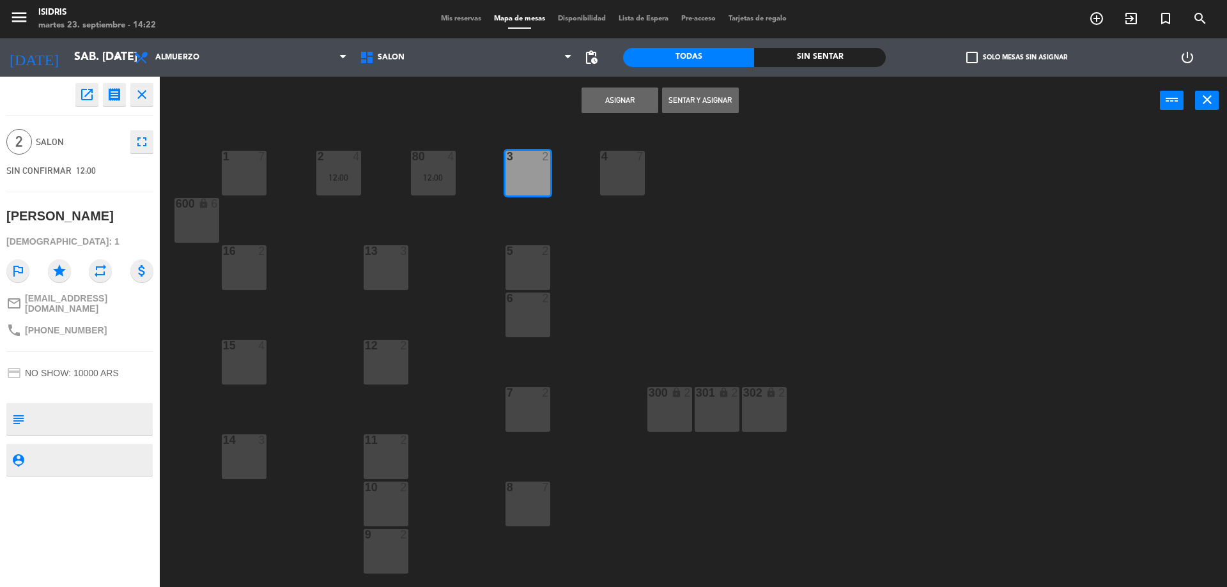
click at [596, 103] on button "Asignar" at bounding box center [620, 101] width 77 height 26
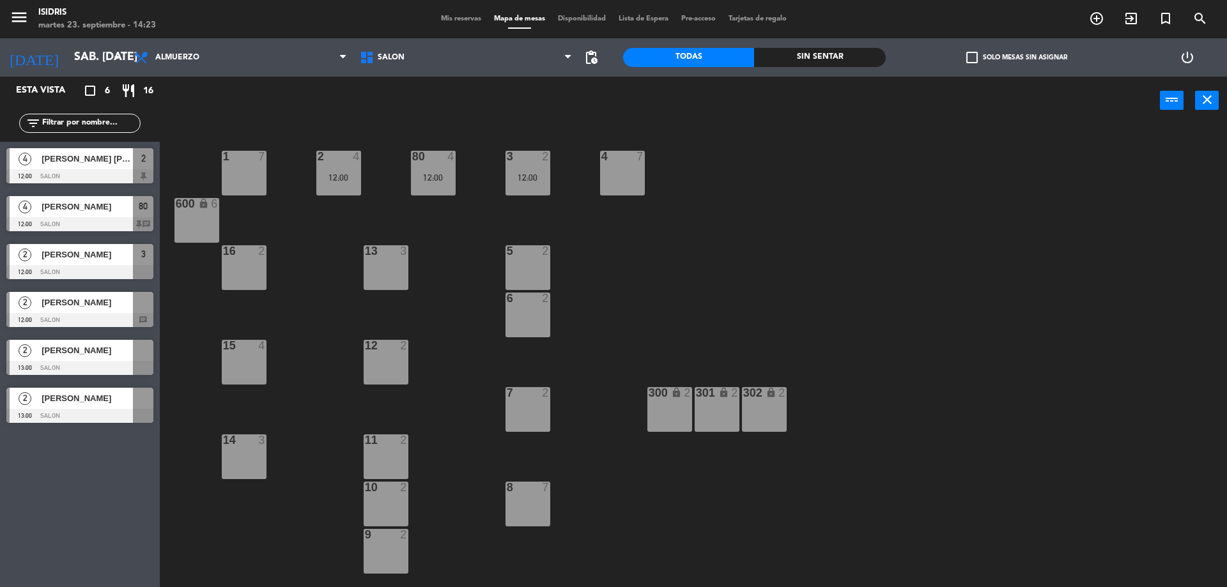
click at [109, 300] on span "[PERSON_NAME]" at bounding box center [87, 302] width 91 height 13
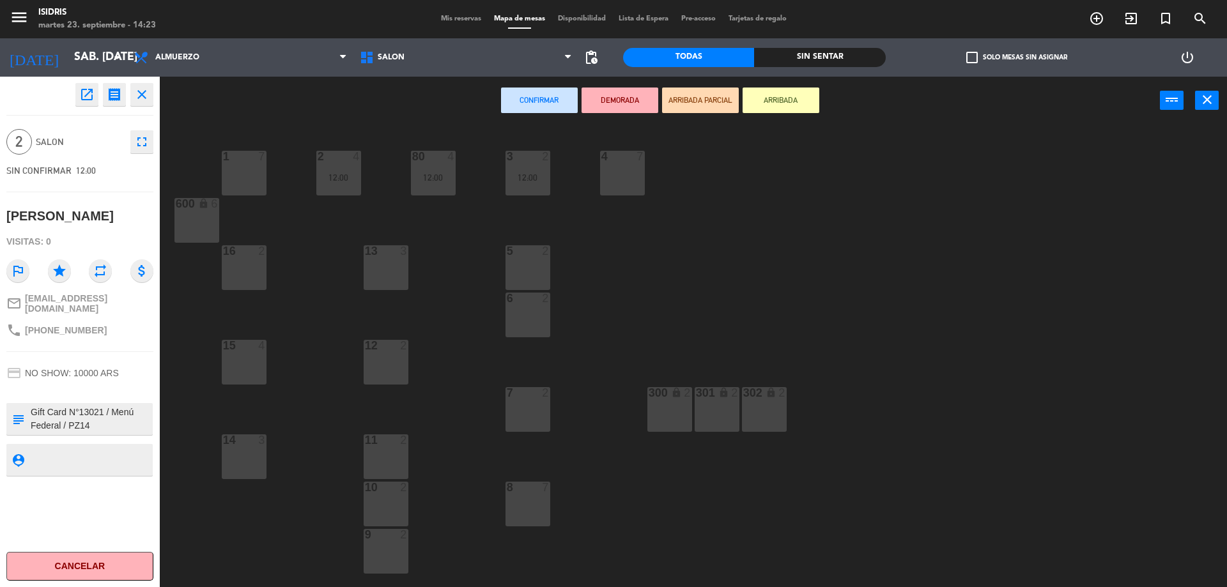
click at [231, 259] on div "16 2" at bounding box center [244, 267] width 45 height 45
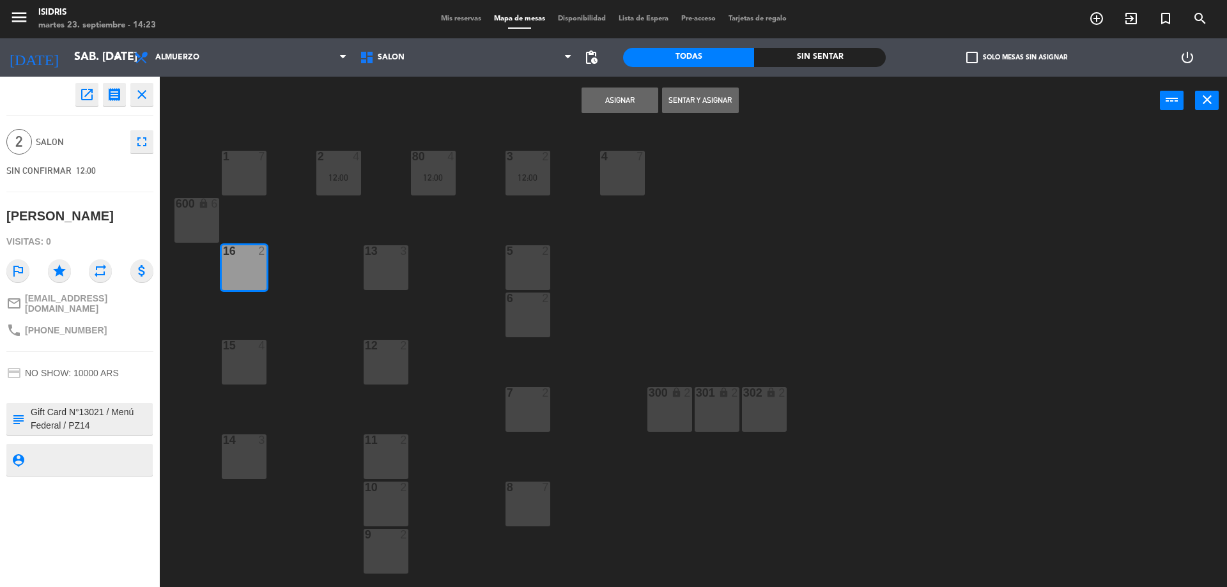
click at [632, 93] on button "Asignar" at bounding box center [620, 101] width 77 height 26
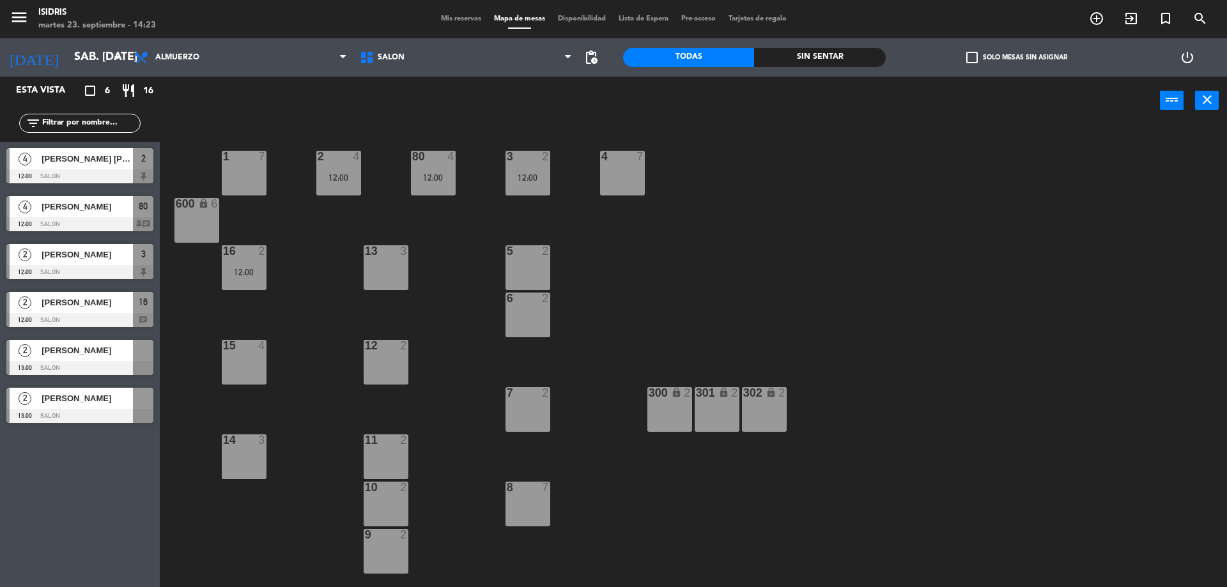
click at [70, 352] on span "[PERSON_NAME]" at bounding box center [87, 350] width 91 height 13
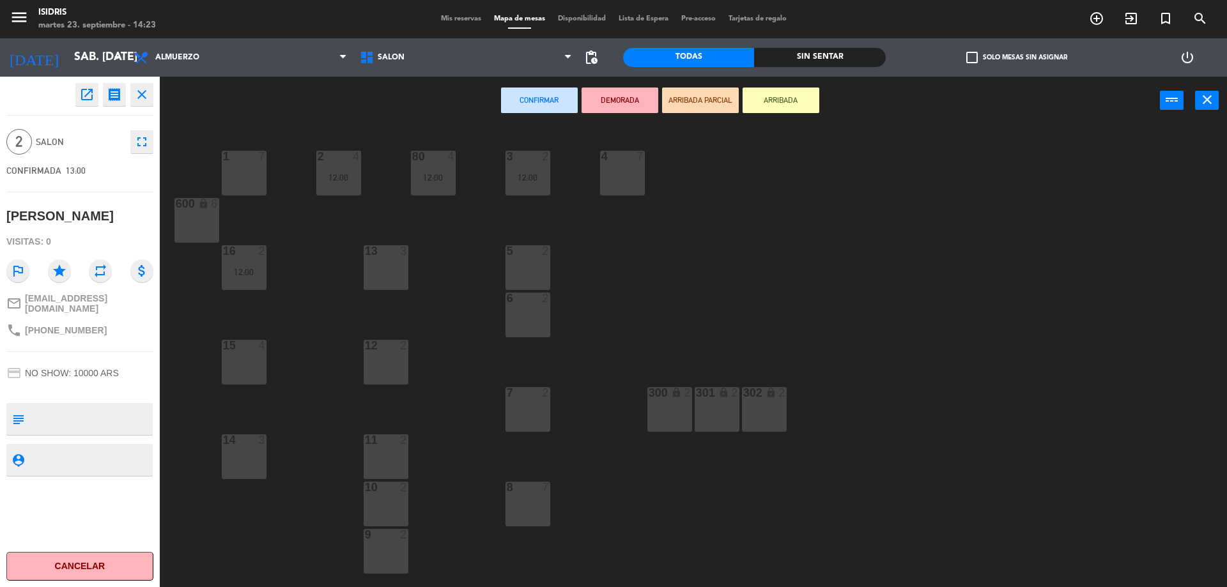
click at [238, 351] on div "15 4" at bounding box center [244, 346] width 45 height 13
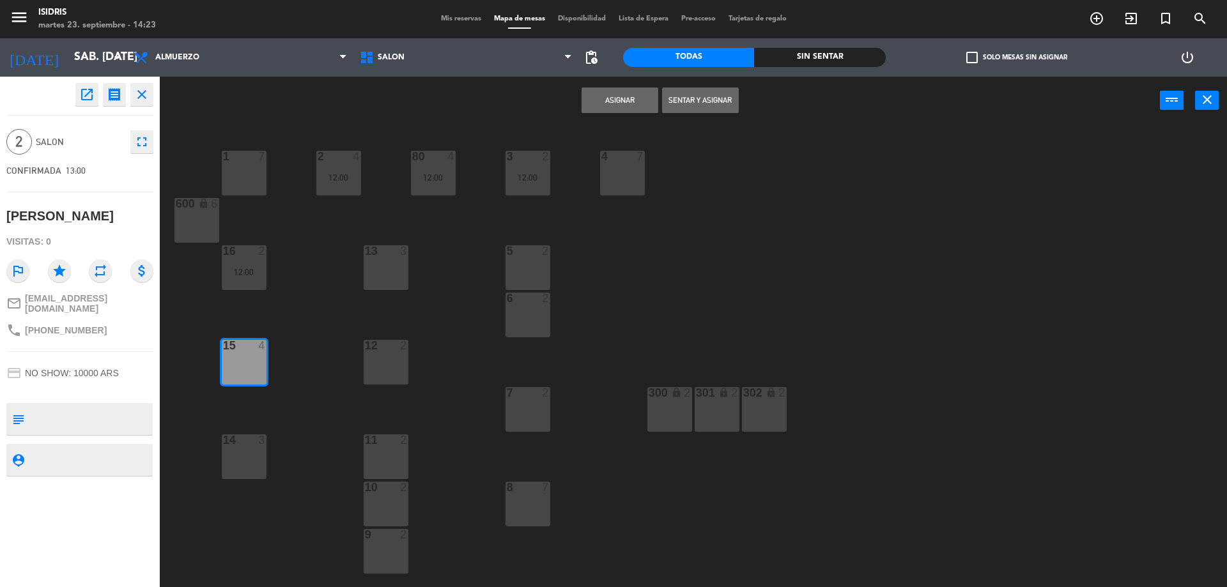
click at [626, 108] on button "Asignar" at bounding box center [620, 101] width 77 height 26
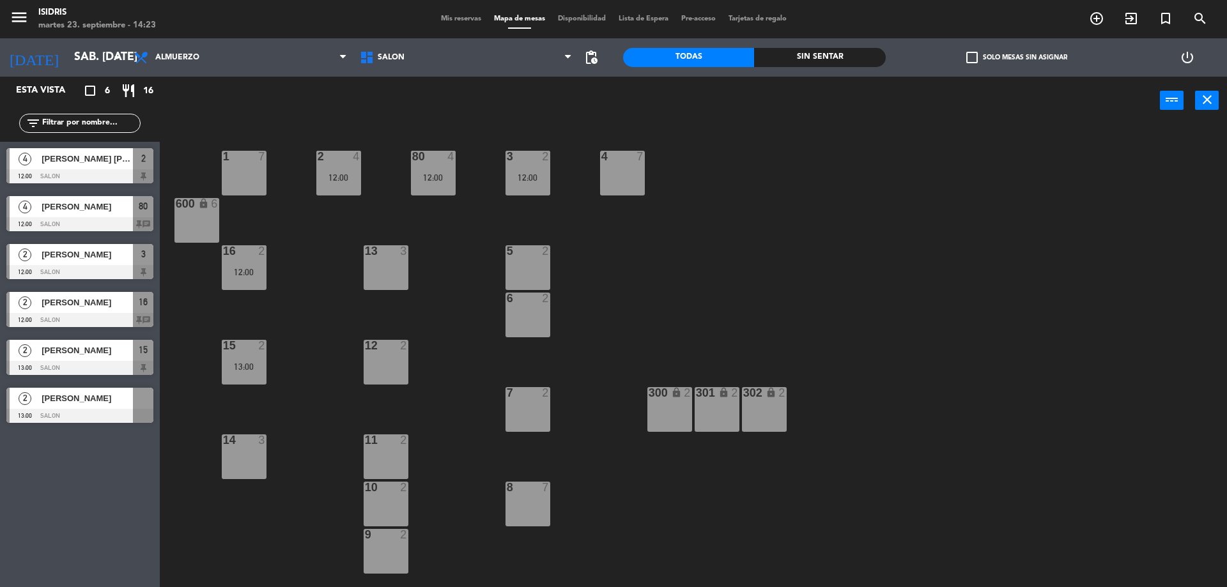
click at [101, 403] on span "[PERSON_NAME]" at bounding box center [87, 398] width 91 height 13
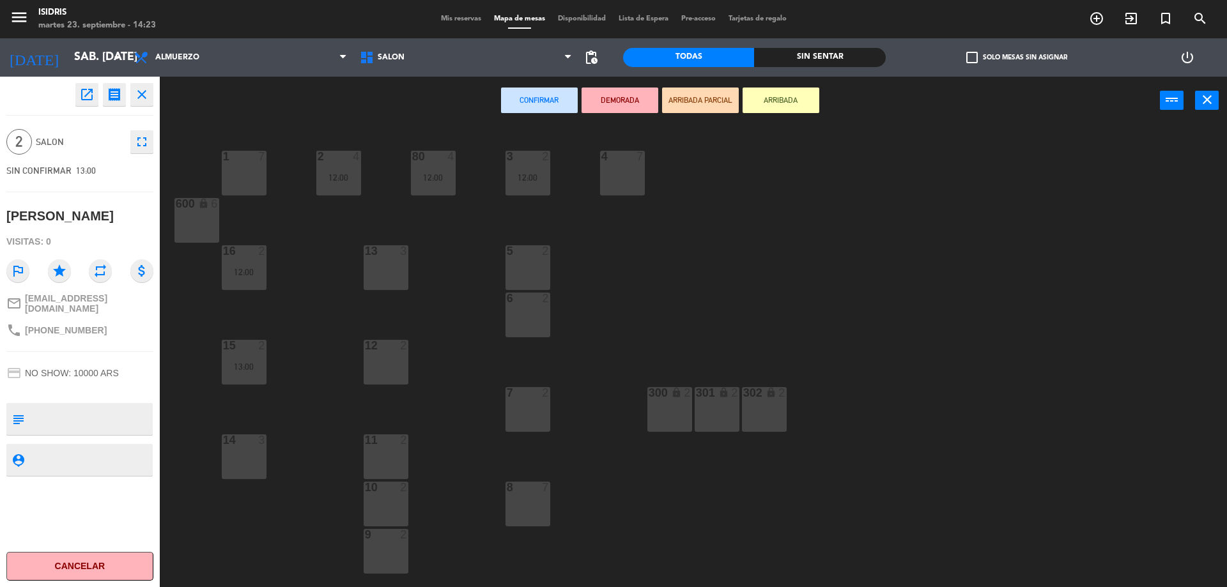
click at [273, 461] on div "1 7 2 4 12:00 3 2 12:00 4 7 80 4 12:00 600 lock 6 5 2 13 3 16 2 12:00 6 2 12 2 …" at bounding box center [699, 359] width 1055 height 463
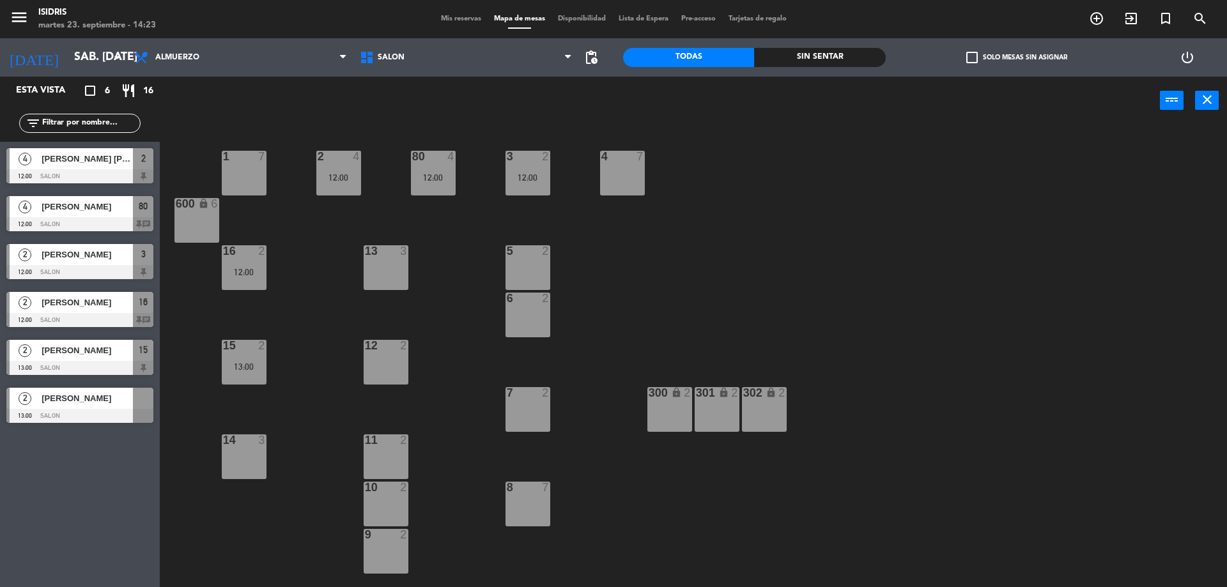
click at [257, 456] on div "14 3" at bounding box center [244, 457] width 45 height 45
click at [119, 412] on div at bounding box center [79, 416] width 147 height 14
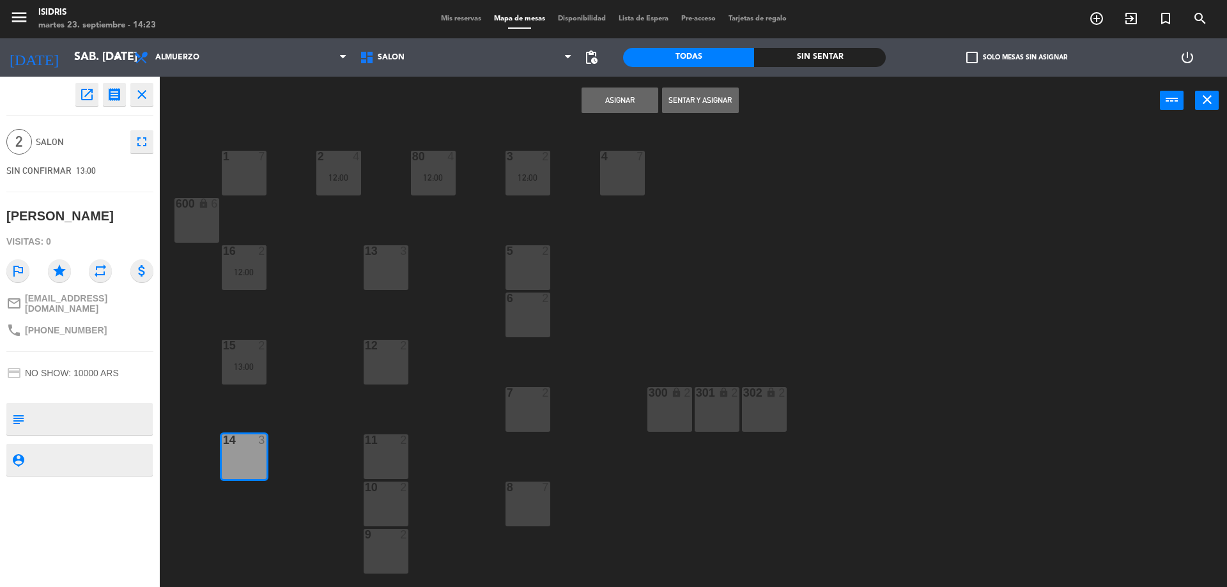
click at [623, 95] on button "Asignar" at bounding box center [620, 101] width 77 height 26
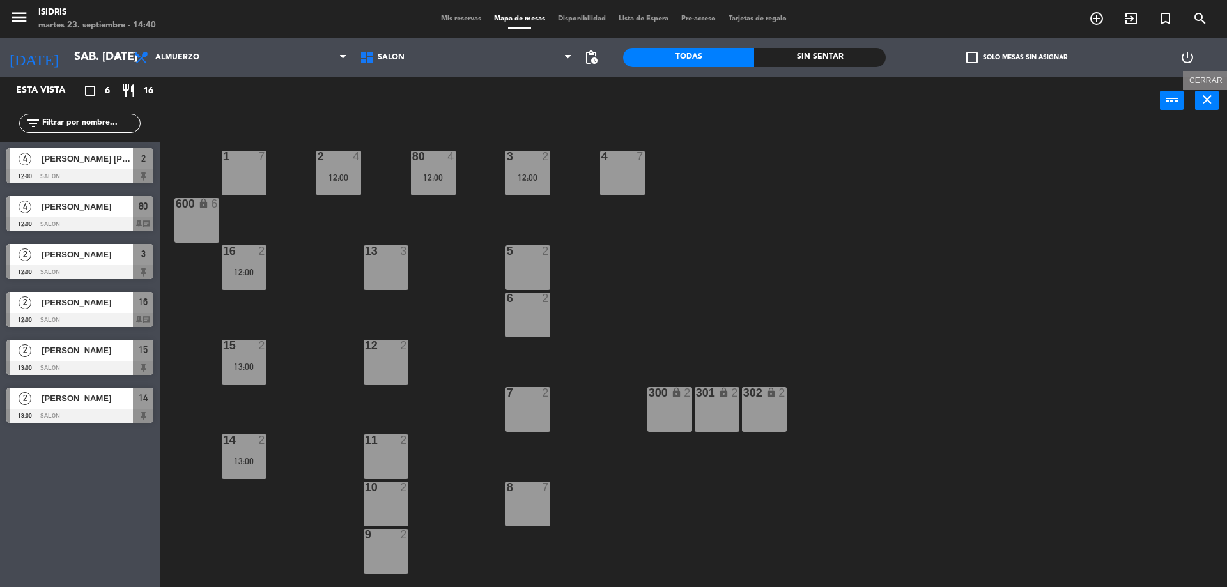
click at [1210, 98] on icon "close" at bounding box center [1206, 99] width 15 height 15
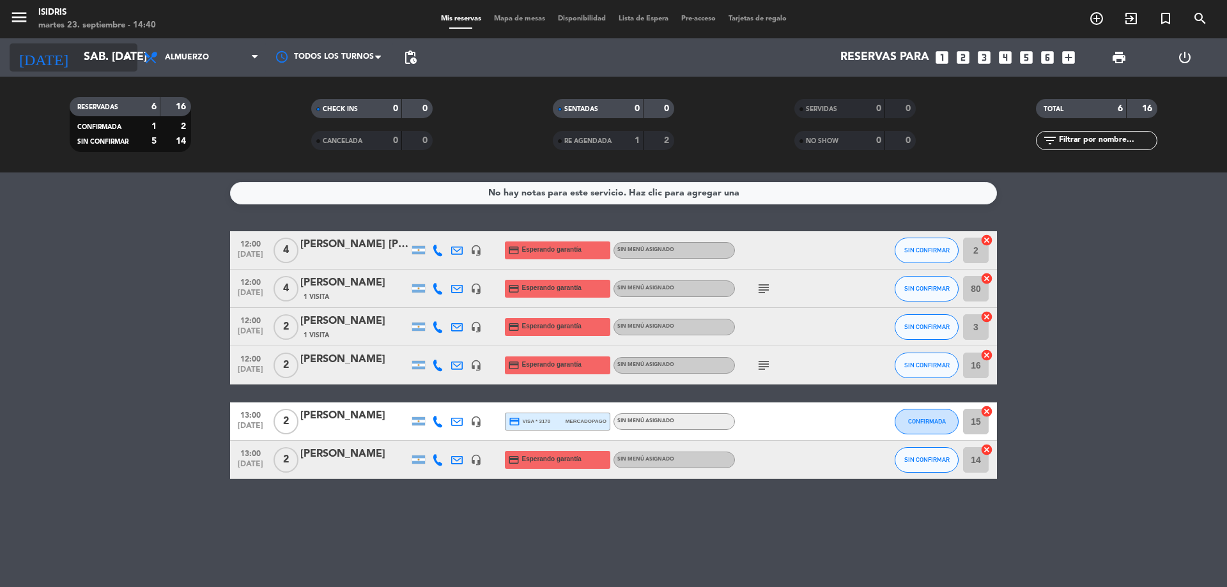
click at [88, 57] on input "sáb. [DATE]" at bounding box center [151, 58] width 148 height 26
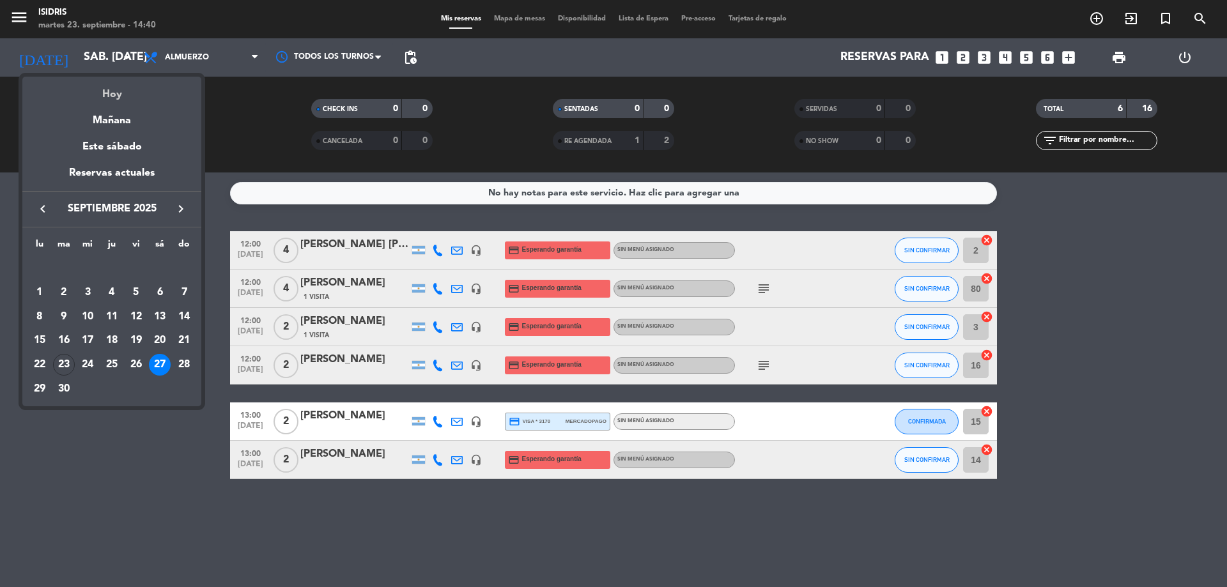
click at [112, 97] on div "Hoy" at bounding box center [111, 90] width 179 height 26
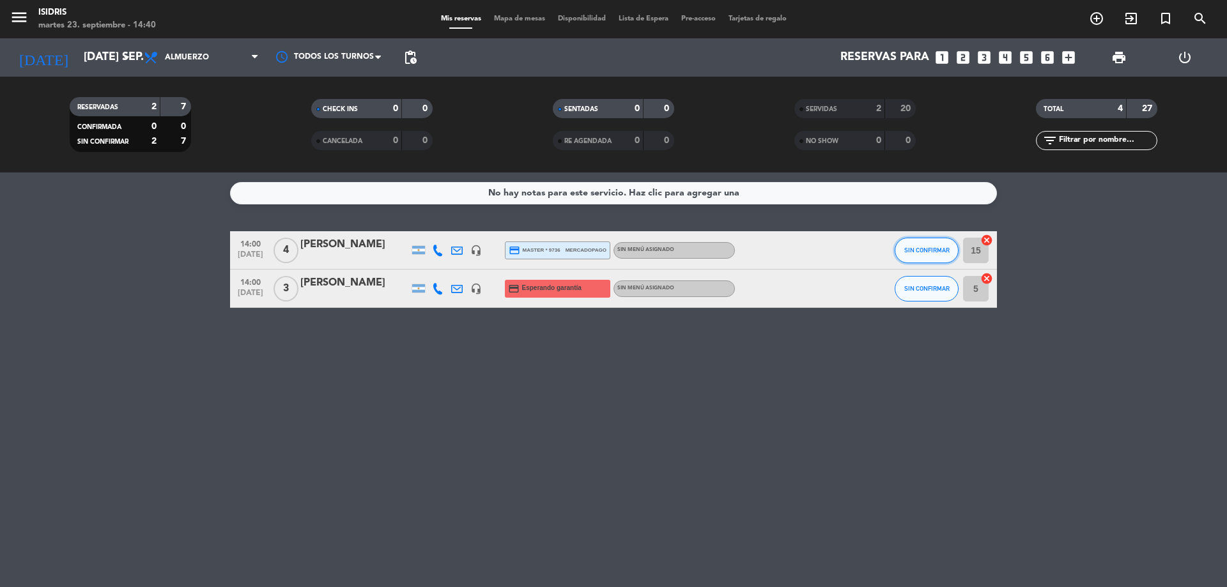
click at [935, 258] on button "SIN CONFIRMAR" at bounding box center [927, 251] width 64 height 26
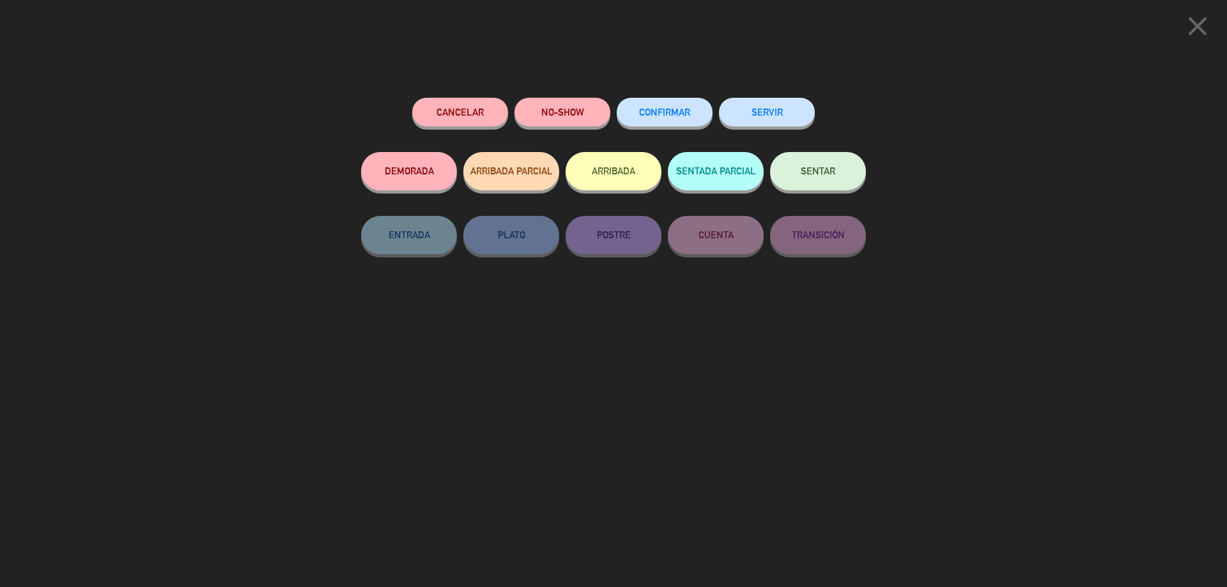
click at [769, 117] on button "SERVIR" at bounding box center [767, 112] width 96 height 29
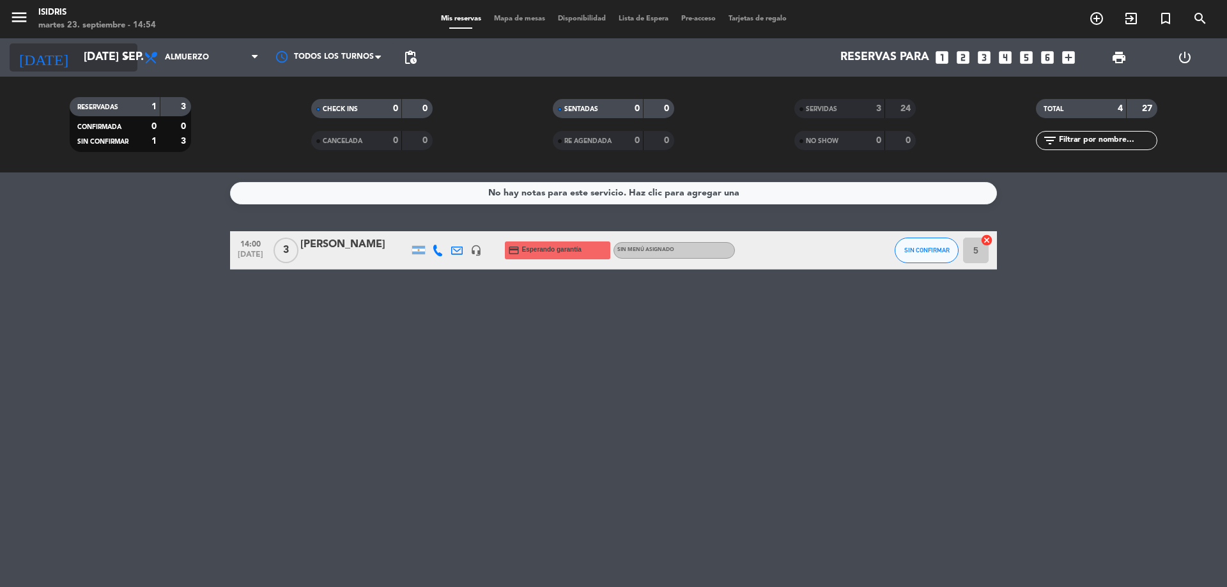
click at [111, 54] on input "[DATE] sep." at bounding box center [151, 58] width 148 height 26
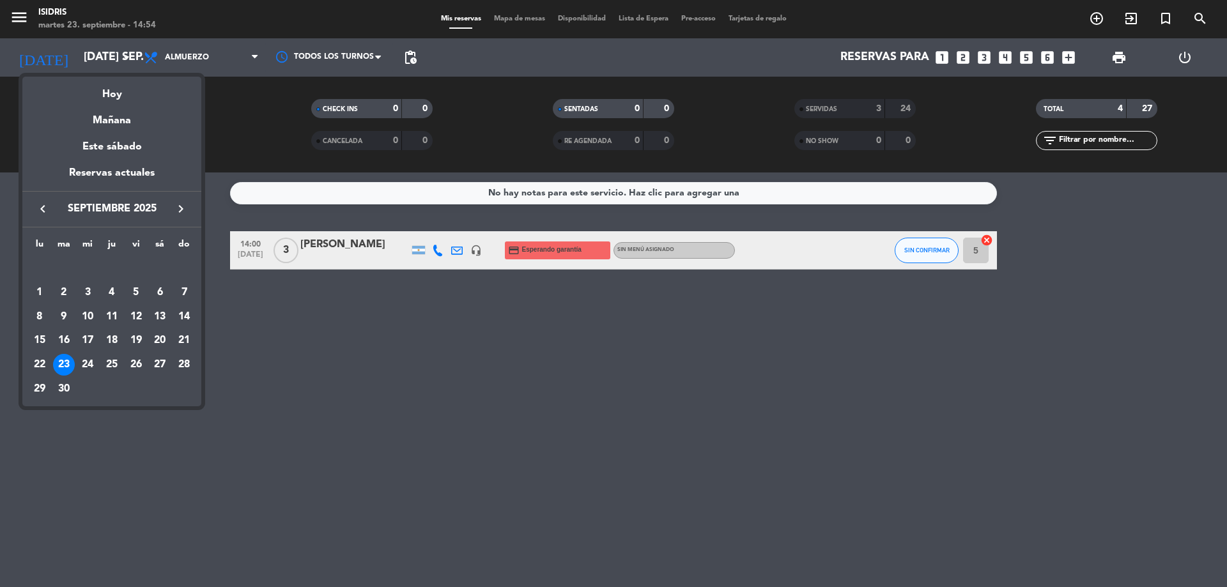
click at [187, 207] on icon "keyboard_arrow_right" at bounding box center [180, 208] width 15 height 15
click at [138, 319] on div "10" at bounding box center [136, 317] width 22 height 22
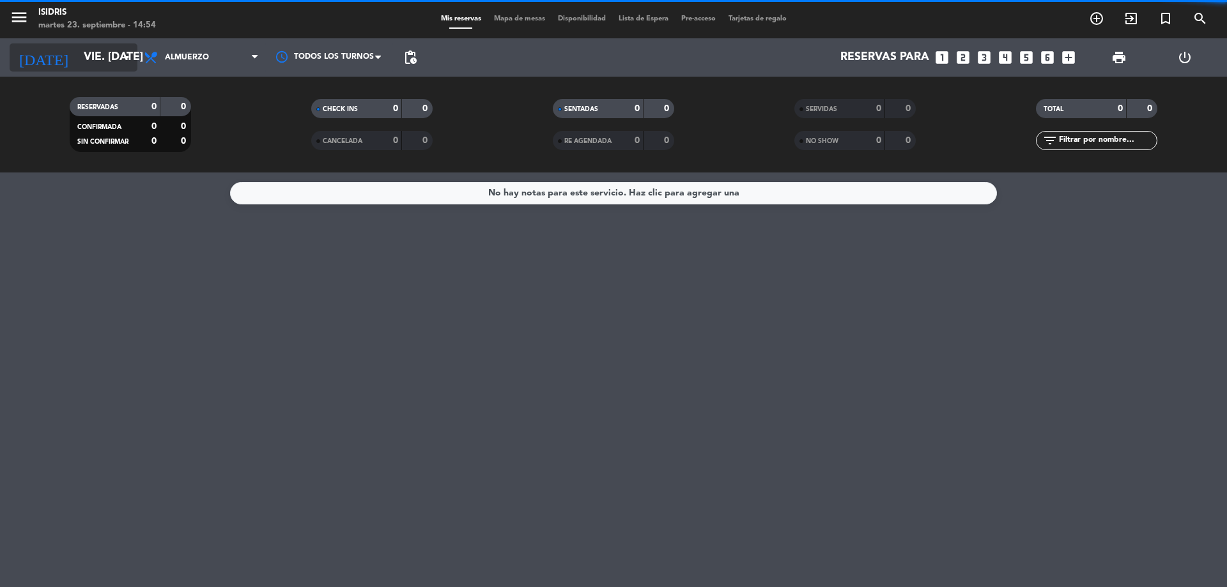
click at [104, 54] on input "vie. [DATE]" at bounding box center [151, 58] width 148 height 26
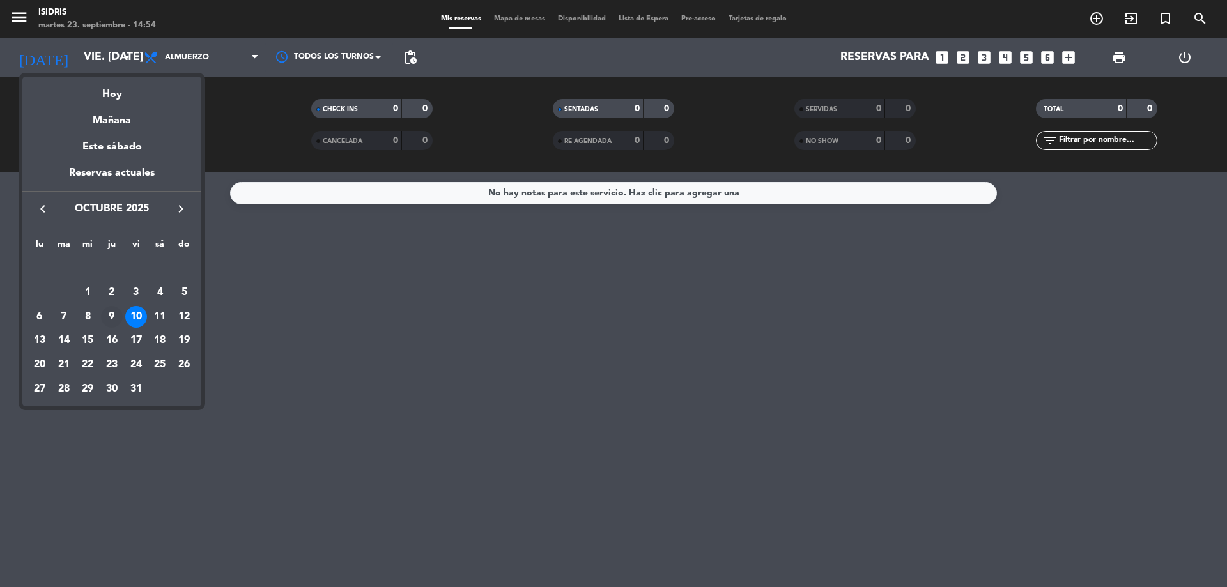
click at [105, 314] on div "9" at bounding box center [112, 317] width 22 height 22
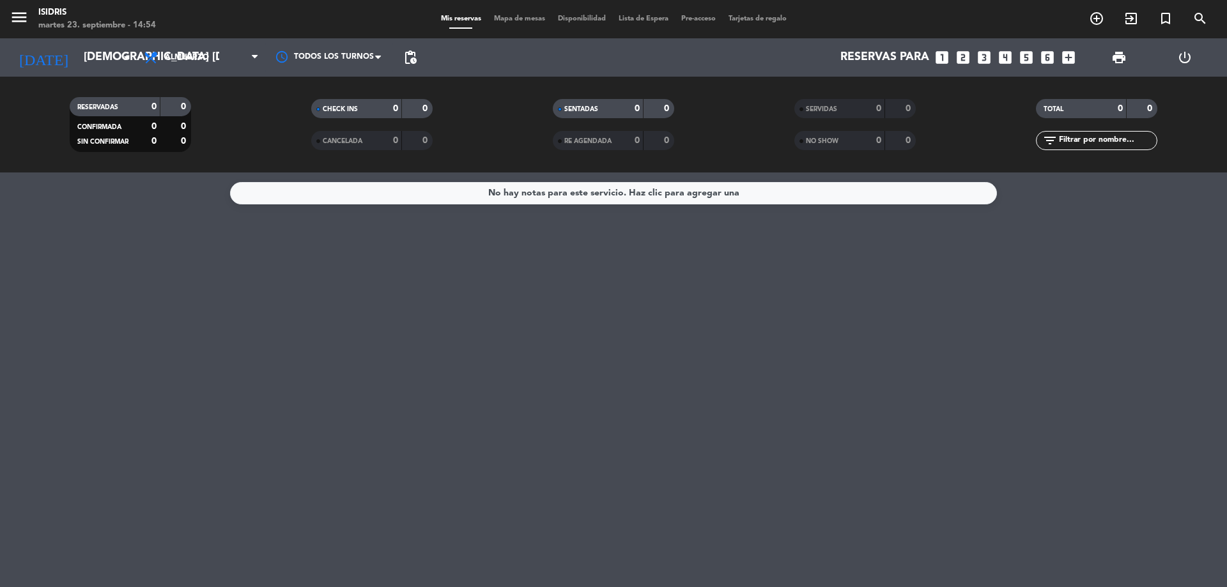
click at [217, 73] on div "Todos los servicios Brunch Almuerzo Cena Almuerzo Todos los servicios Brunch Al…" at bounding box center [201, 57] width 128 height 38
click at [219, 58] on span "Almuerzo" at bounding box center [201, 57] width 128 height 28
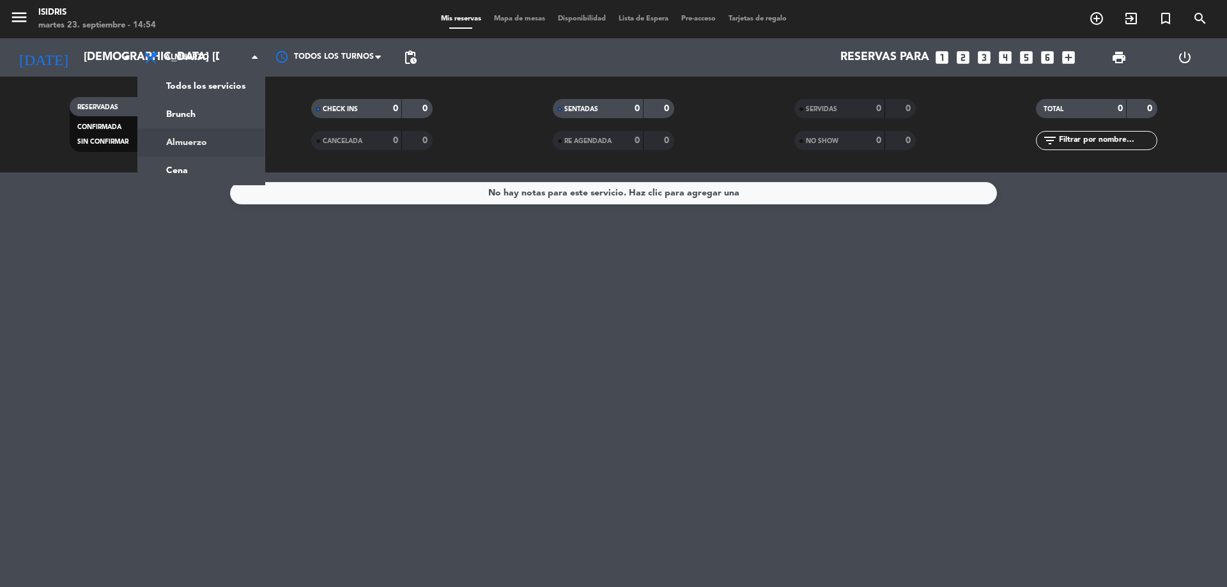
click at [213, 109] on div "menu isidris martes 23. septiembre - 14:54 Mis reservas Mapa de mesas Disponibi…" at bounding box center [613, 86] width 1227 height 173
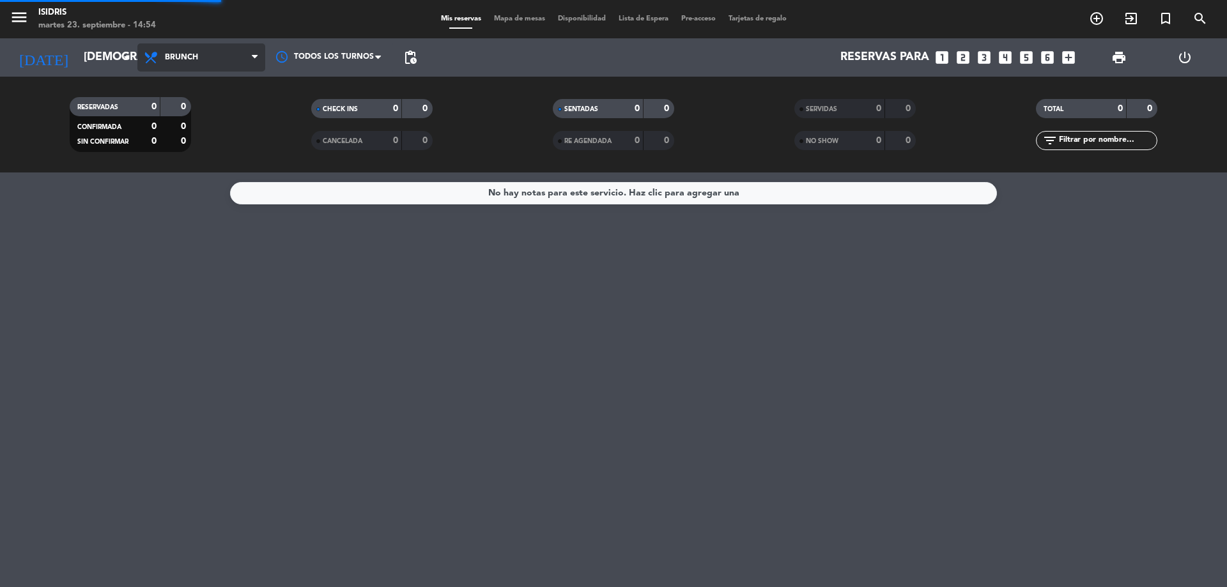
click at [207, 56] on span "Brunch" at bounding box center [201, 57] width 128 height 28
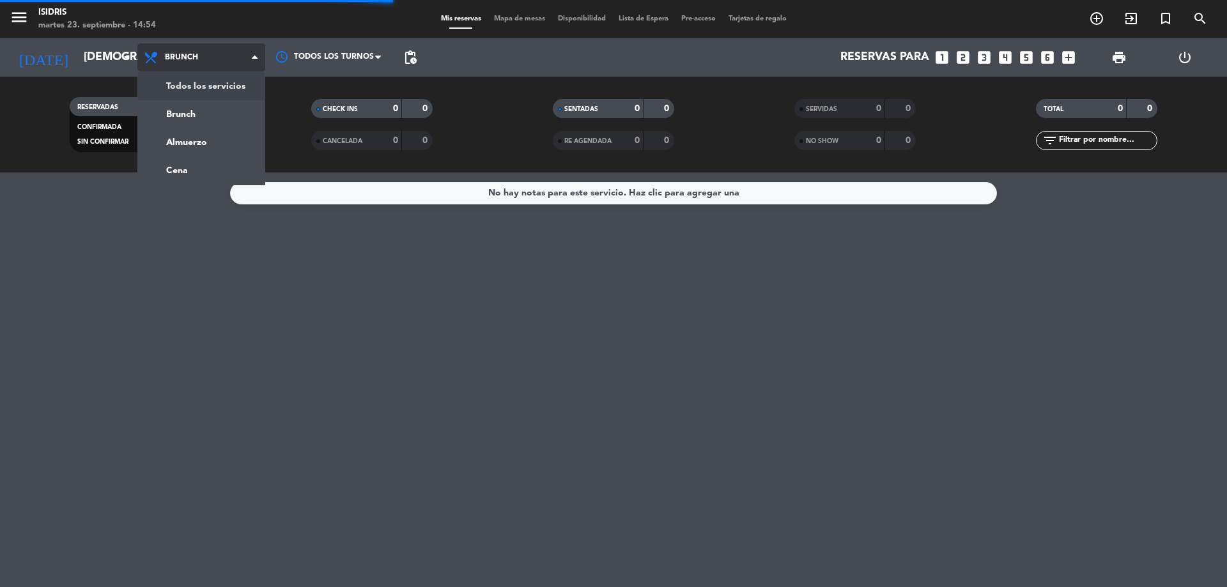
click at [206, 83] on div "menu isidris martes 23. septiembre - 14:54 Mis reservas Mapa de mesas Disponibi…" at bounding box center [613, 86] width 1227 height 173
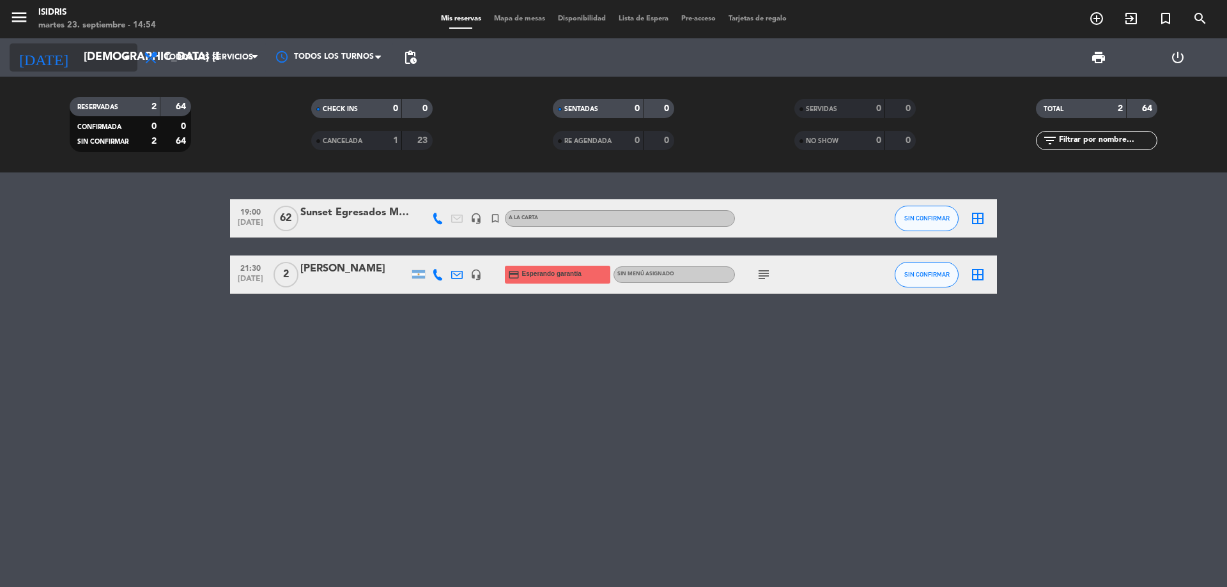
click at [128, 59] on icon "arrow_drop_down" at bounding box center [126, 57] width 15 height 15
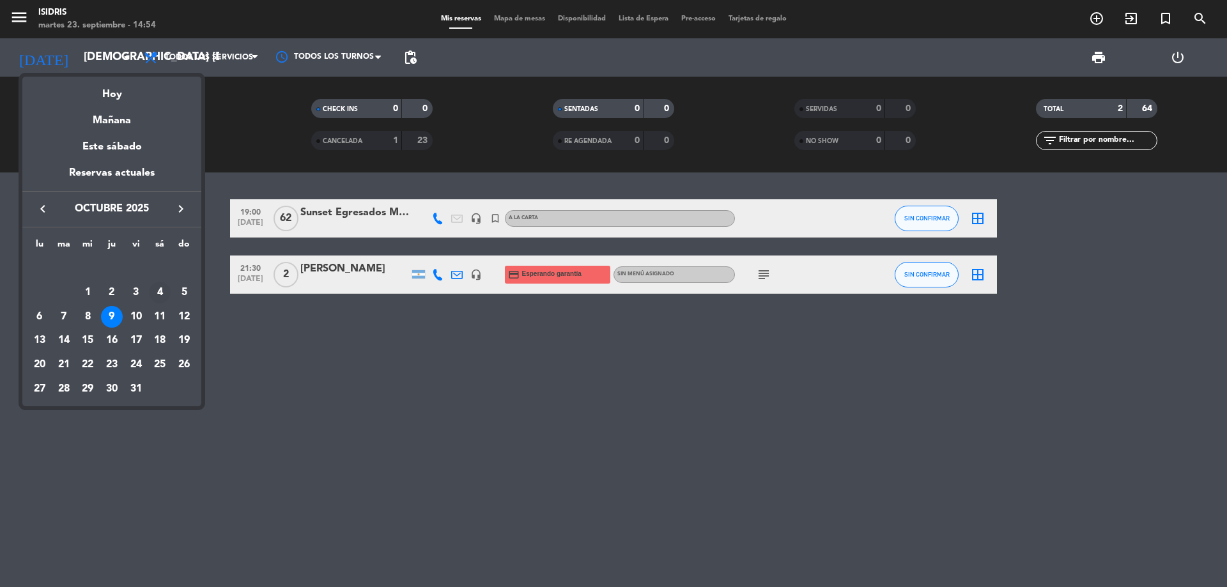
click at [153, 285] on div "4" at bounding box center [160, 293] width 22 height 22
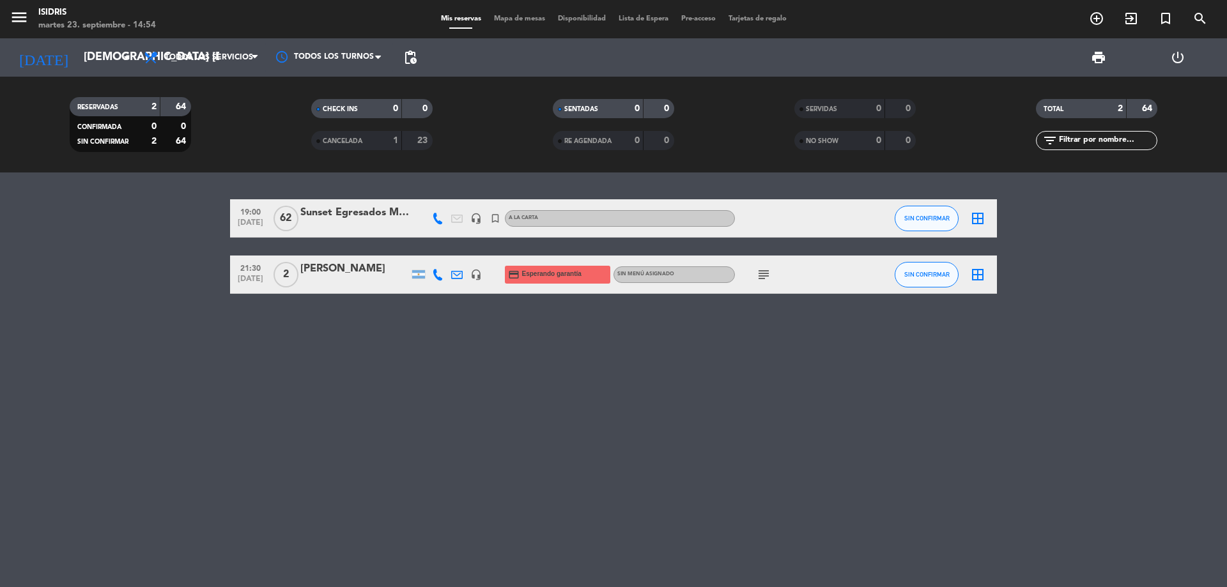
type input "sáb. [DATE]"
click at [720, 408] on div "13:30 [DATE] 4 [PERSON_NAME] headset_mic Sin menú asignado subject SIN CONFIRMA…" at bounding box center [613, 380] width 1227 height 415
